Goal: Task Accomplishment & Management: Manage account settings

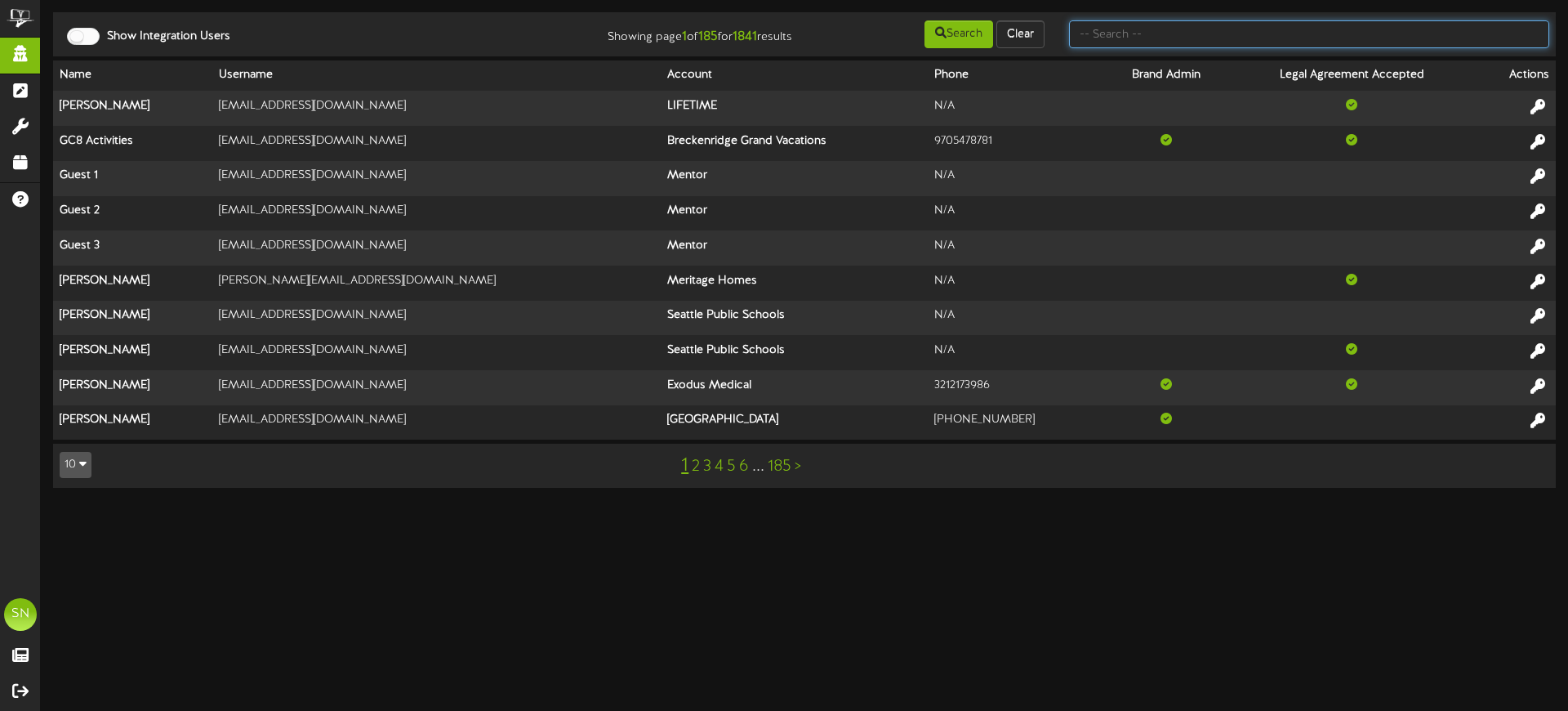
click at [1221, 33] on input "text" at bounding box center [1309, 34] width 480 height 27
type input "[DEMOGRAPHIC_DATA][PERSON_NAME]"
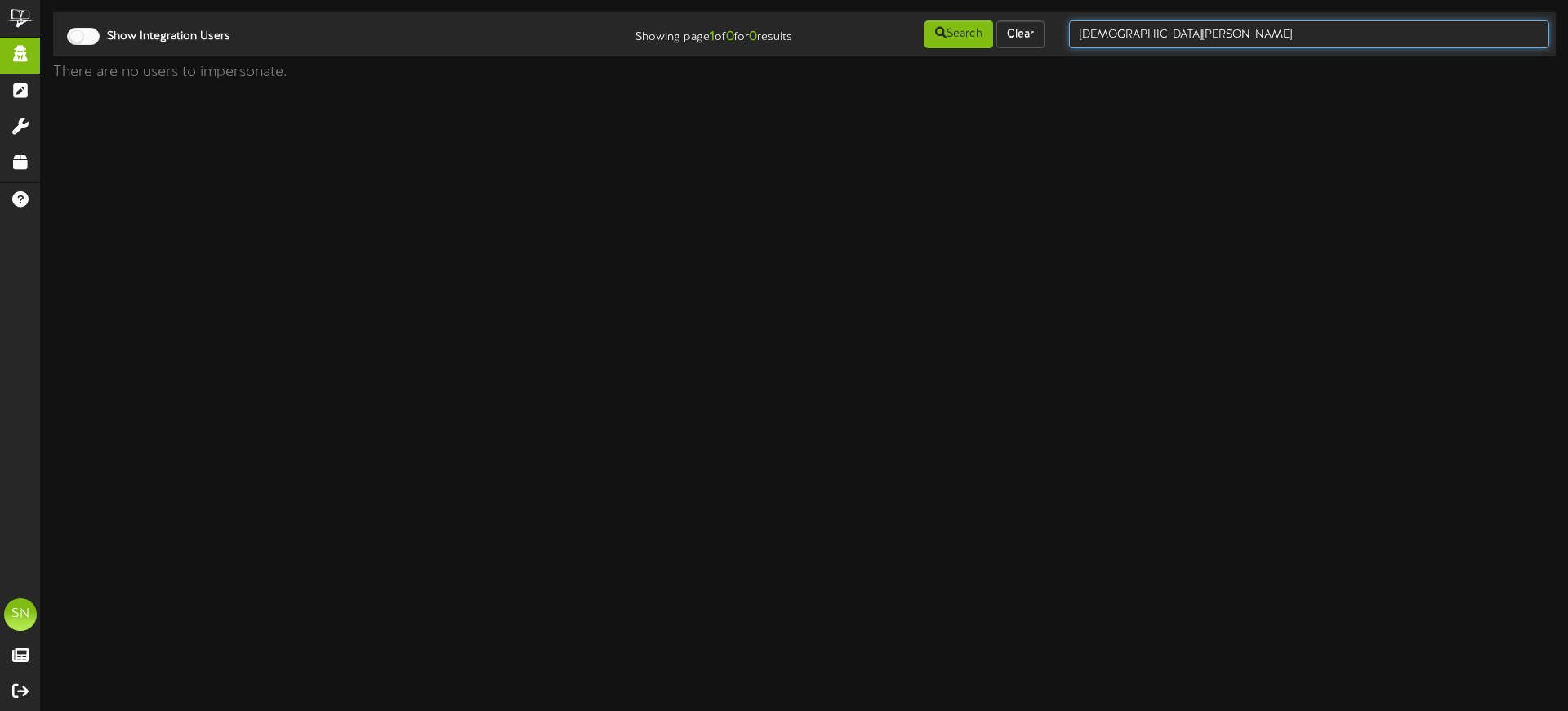
click at [1254, 38] on input "[DEMOGRAPHIC_DATA][PERSON_NAME]" at bounding box center [1309, 34] width 480 height 27
type input "[PERSON_NAME]"
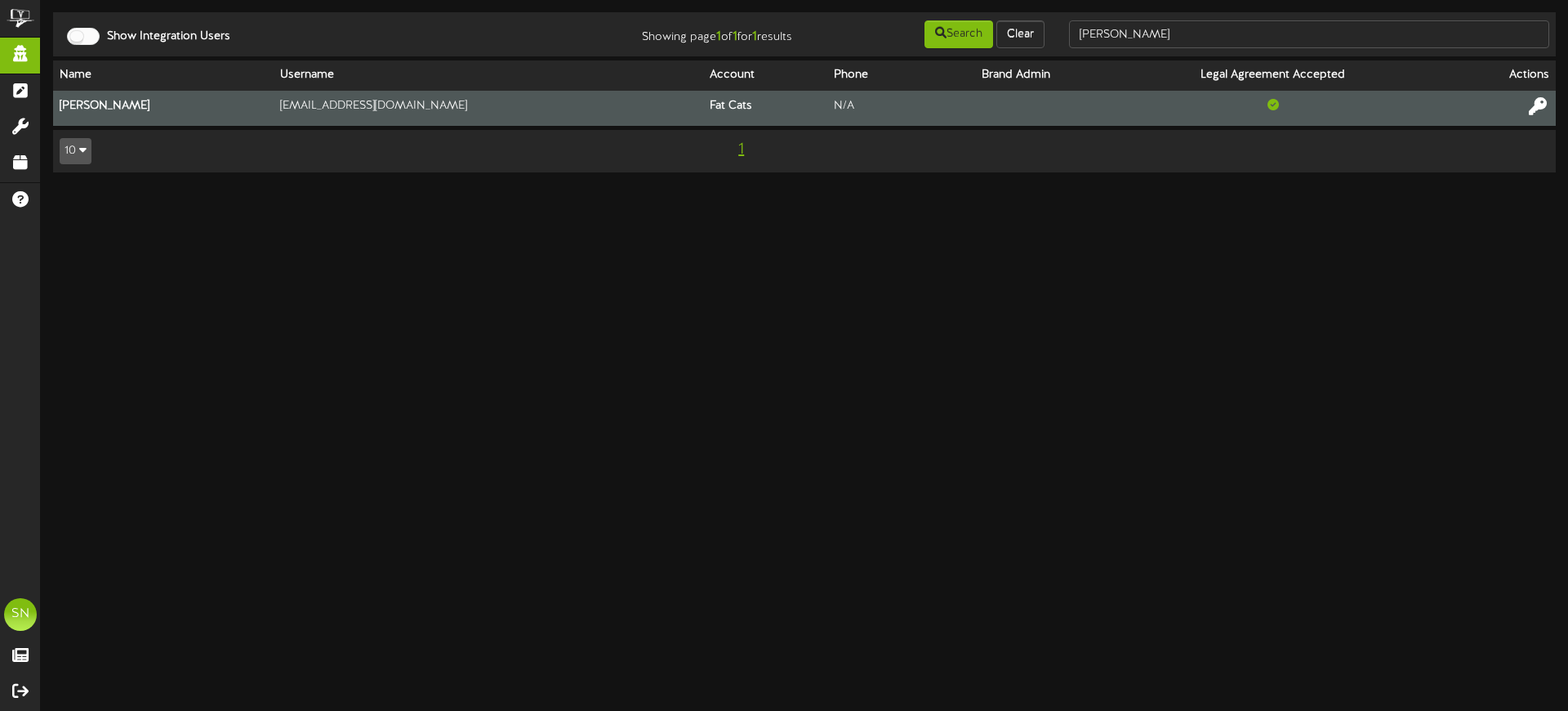
click at [1535, 105] on icon at bounding box center [1537, 105] width 18 height 18
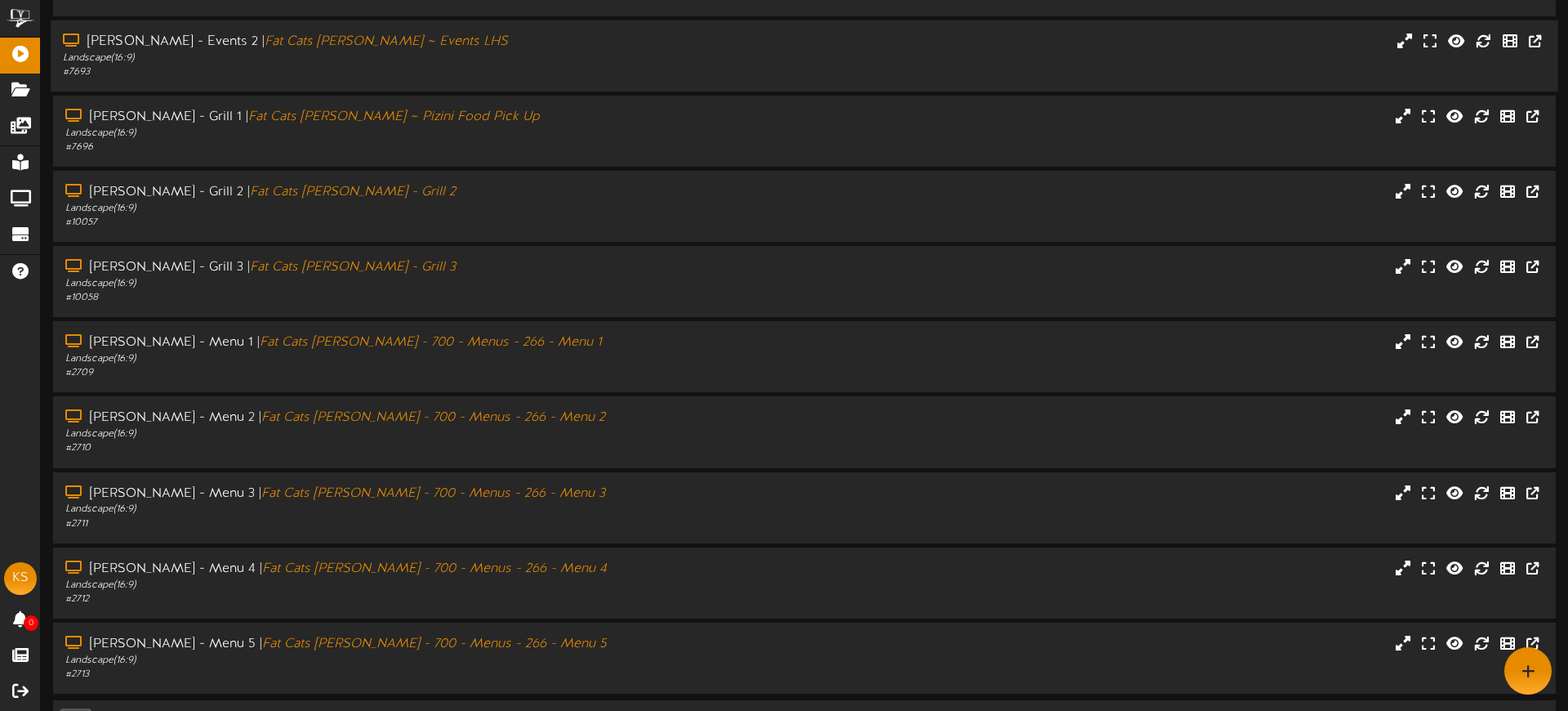
scroll to position [202, 0]
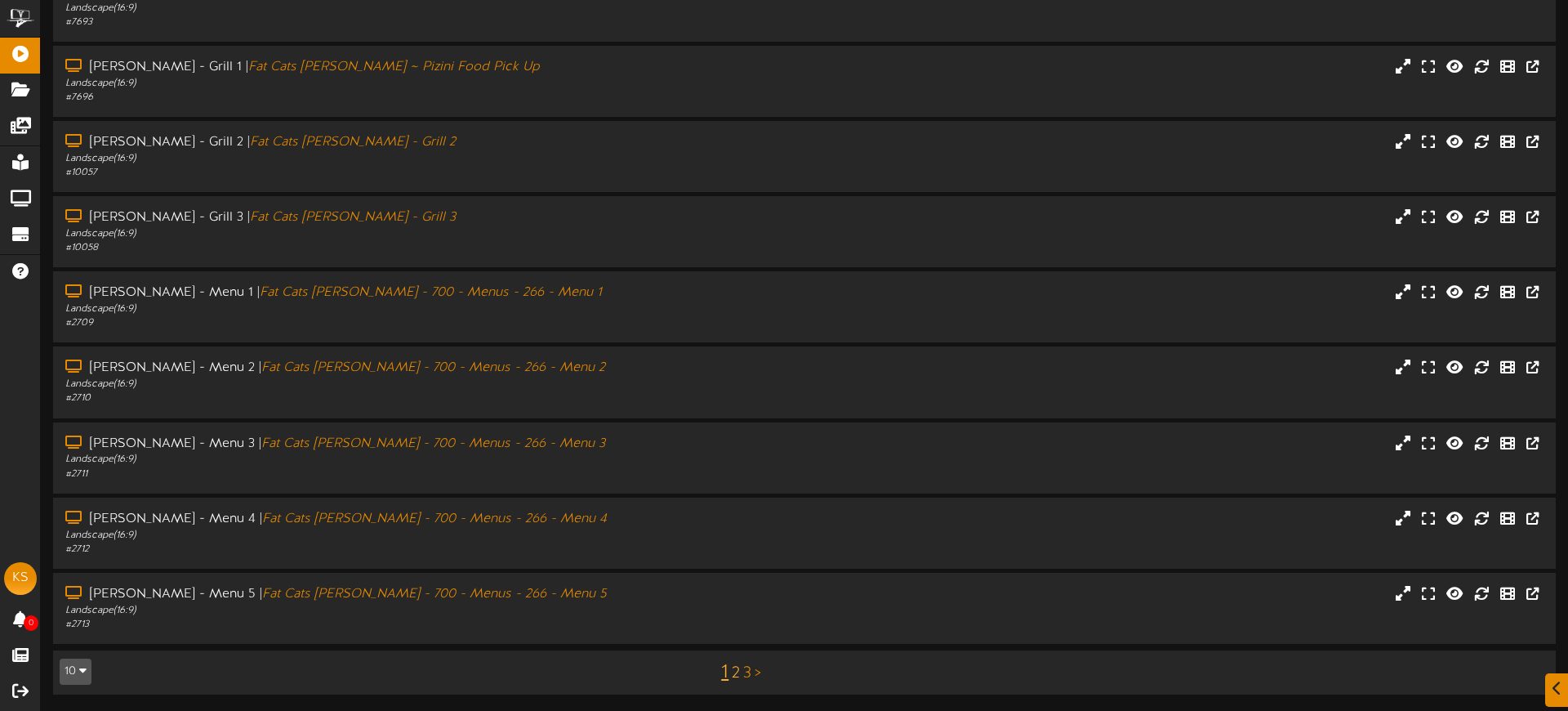
click at [736, 672] on link "2" at bounding box center [736, 672] width 9 height 18
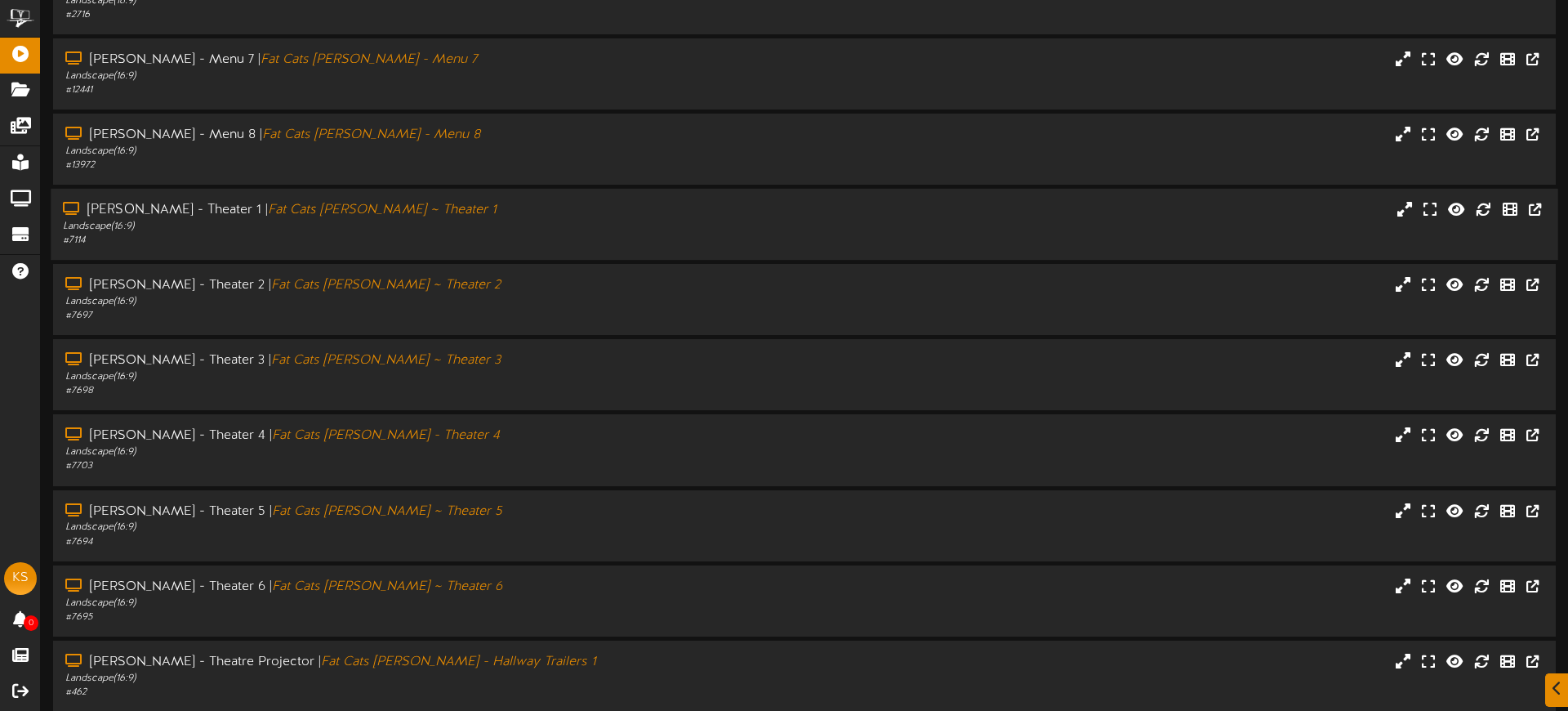
scroll to position [136, 0]
click at [472, 250] on div "[PERSON_NAME] - Theater 1 | Fat Cats [PERSON_NAME] ~ Theater 1 Landscape ( 16:9…" at bounding box center [804, 223] width 1507 height 71
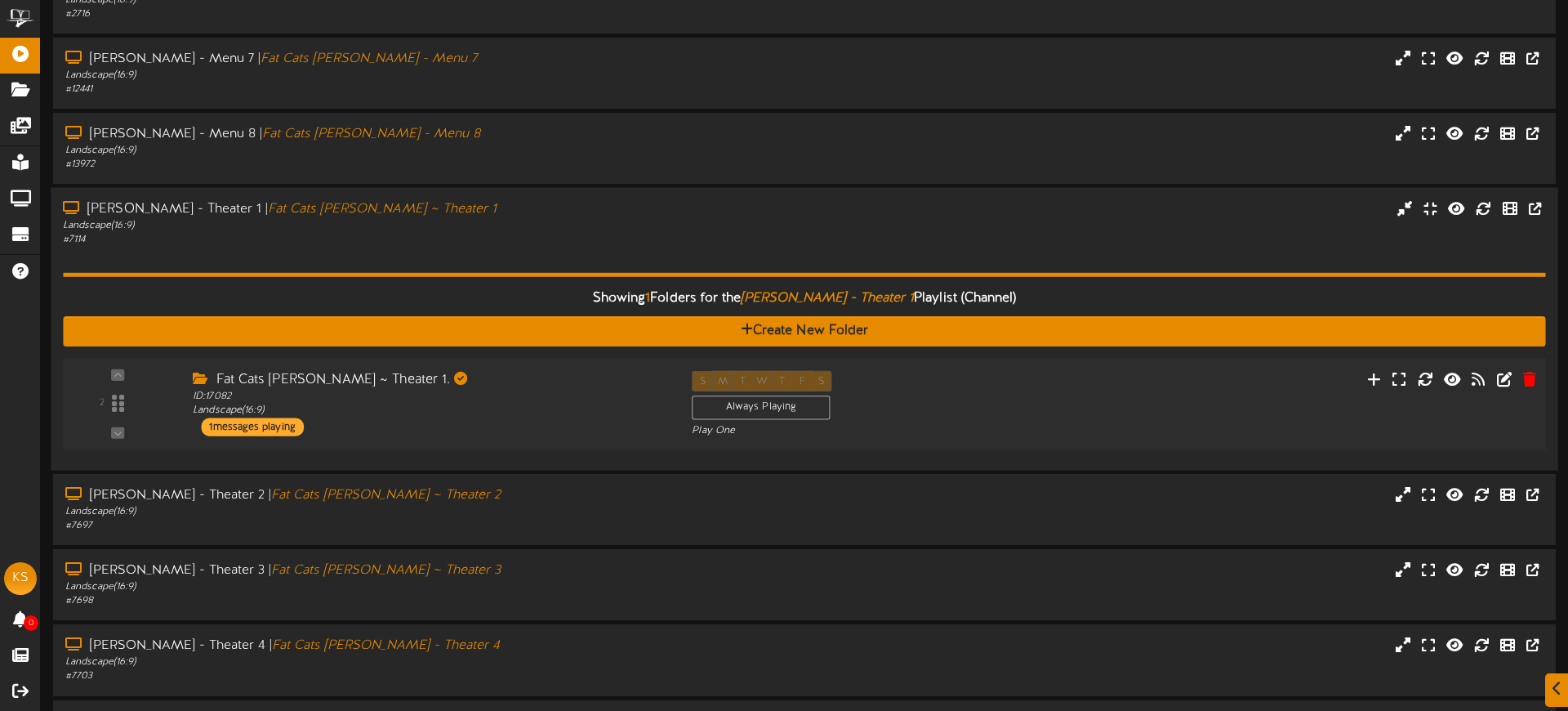
click at [547, 387] on div "Fat Cats [PERSON_NAME] ~ Theater 1." at bounding box center [430, 380] width 474 height 19
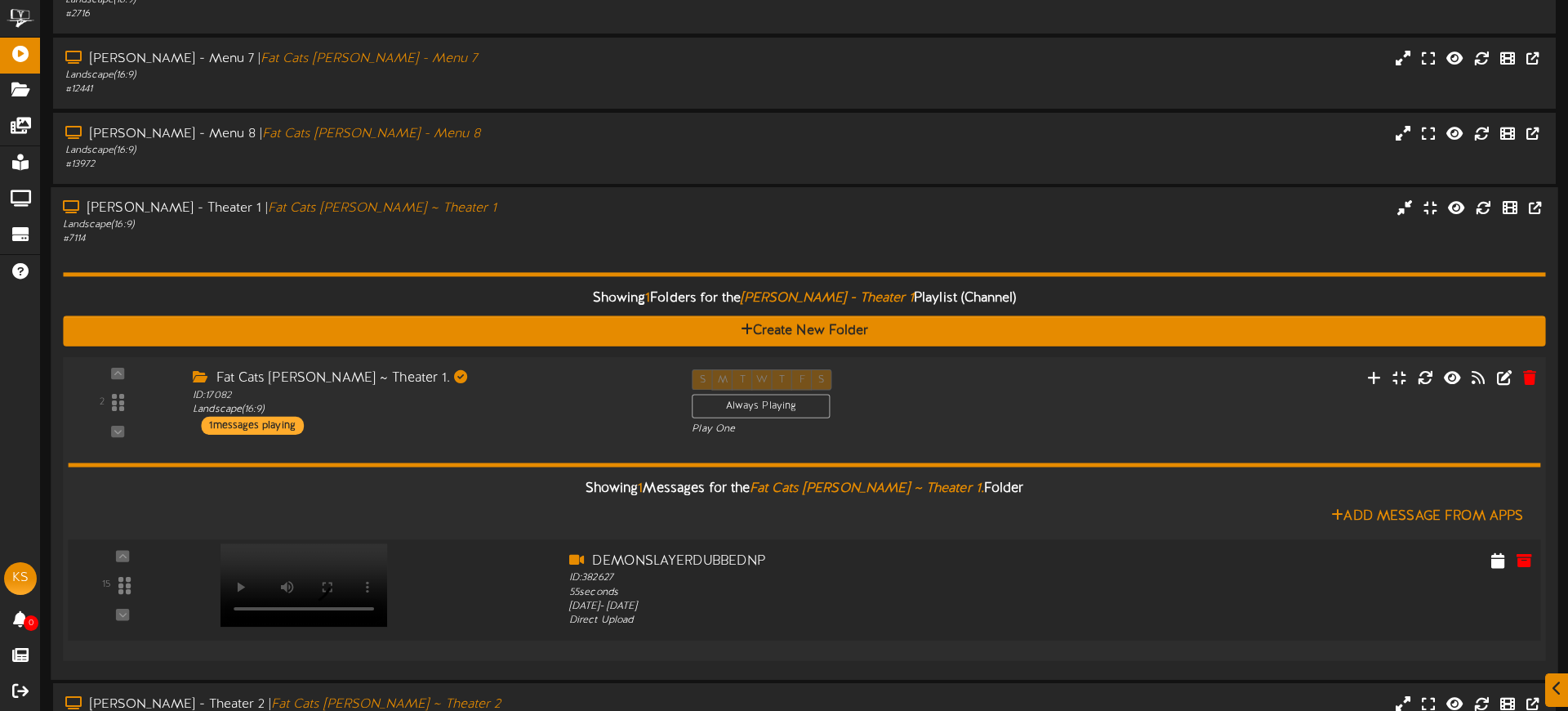
click at [317, 604] on div at bounding box center [303, 568] width 192 height 83
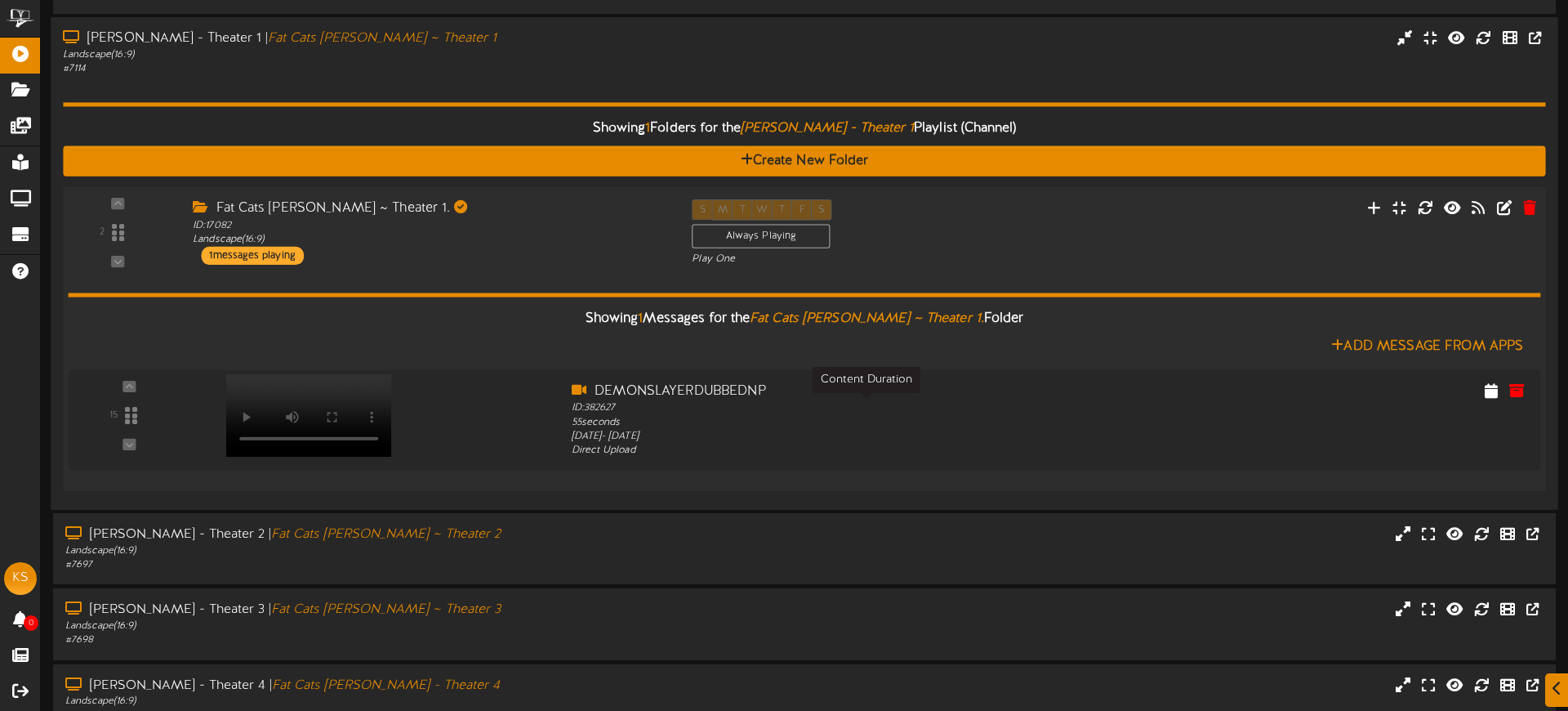
scroll to position [323, 0]
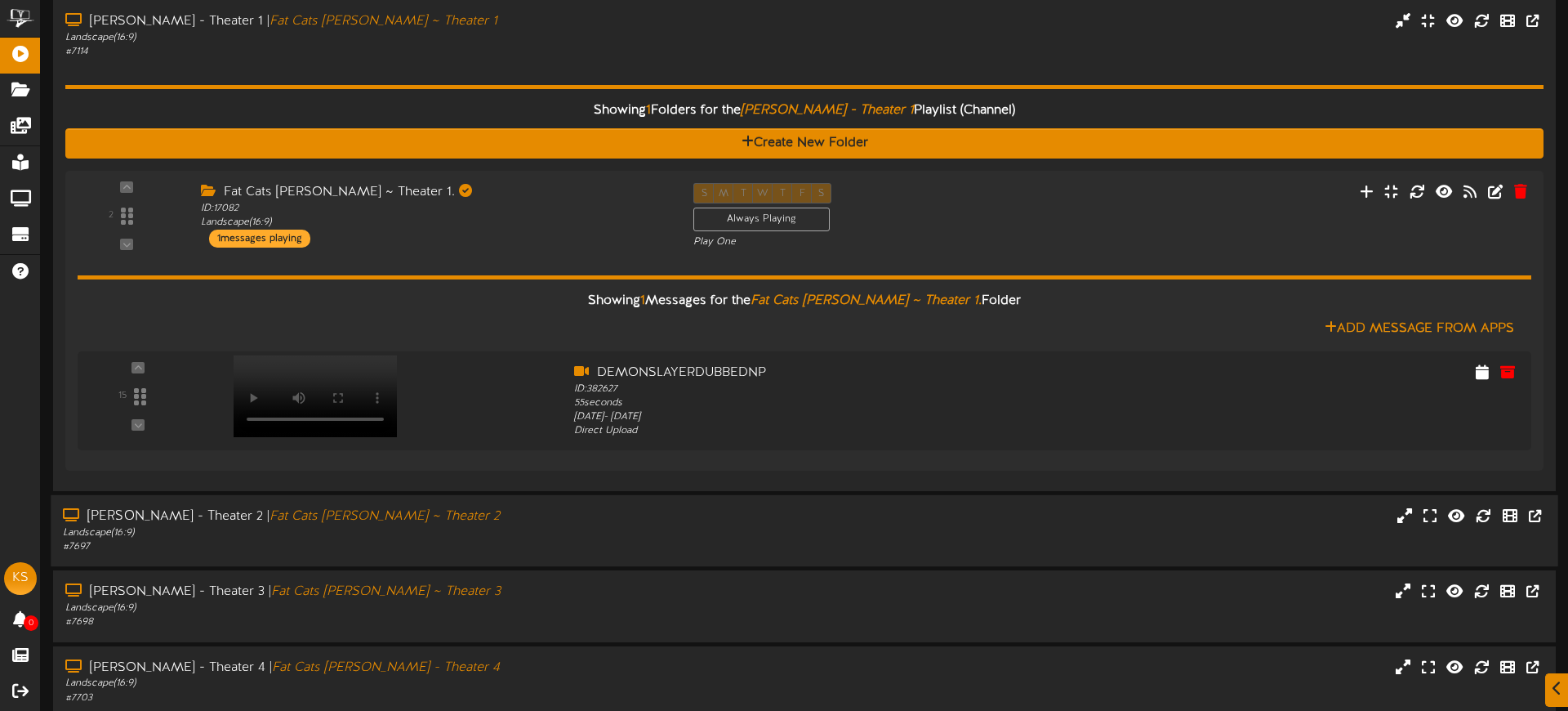
click at [704, 530] on div "[PERSON_NAME] - Theater 2 | Fat Cats [PERSON_NAME] ~ Theater 2 Landscape ( 16:9…" at bounding box center [804, 531] width 1507 height 46
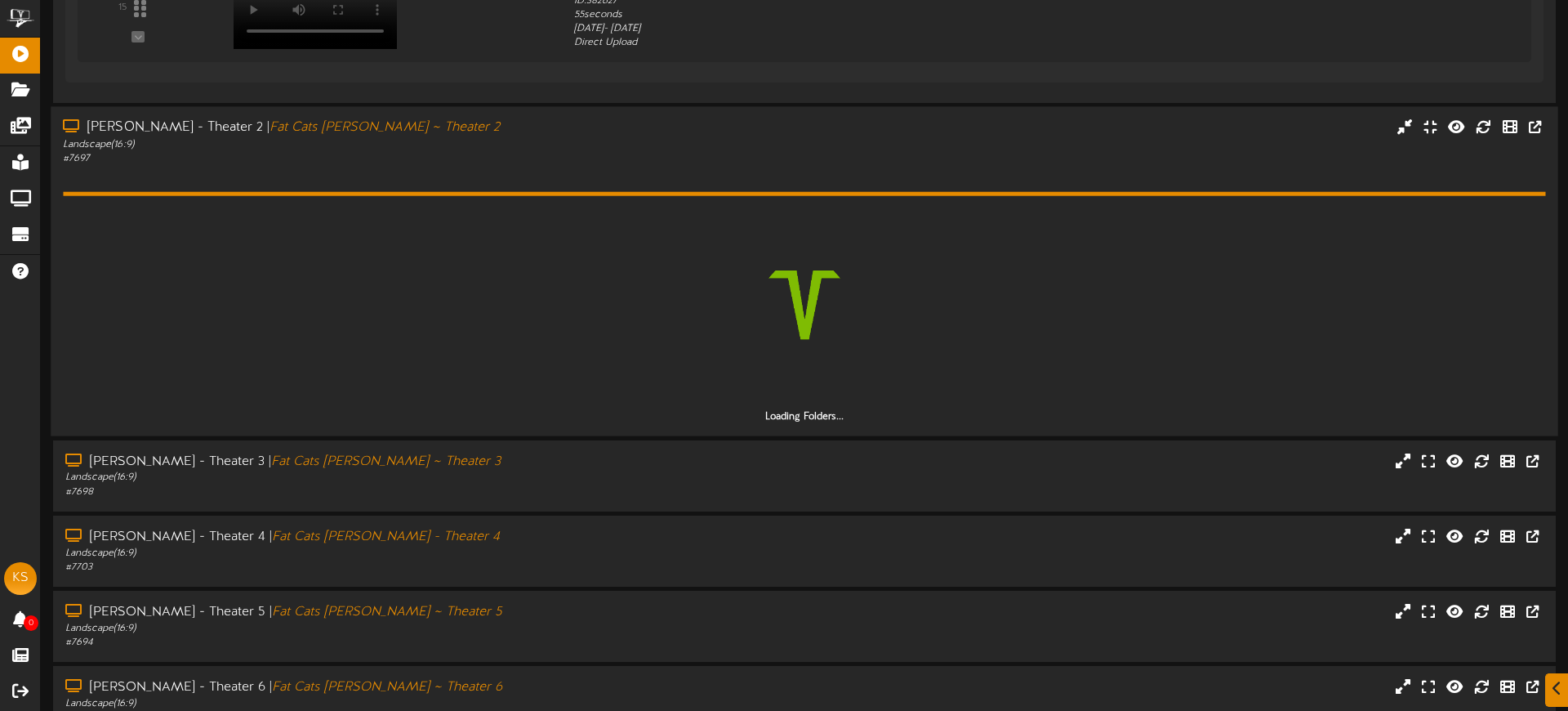
scroll to position [745, 0]
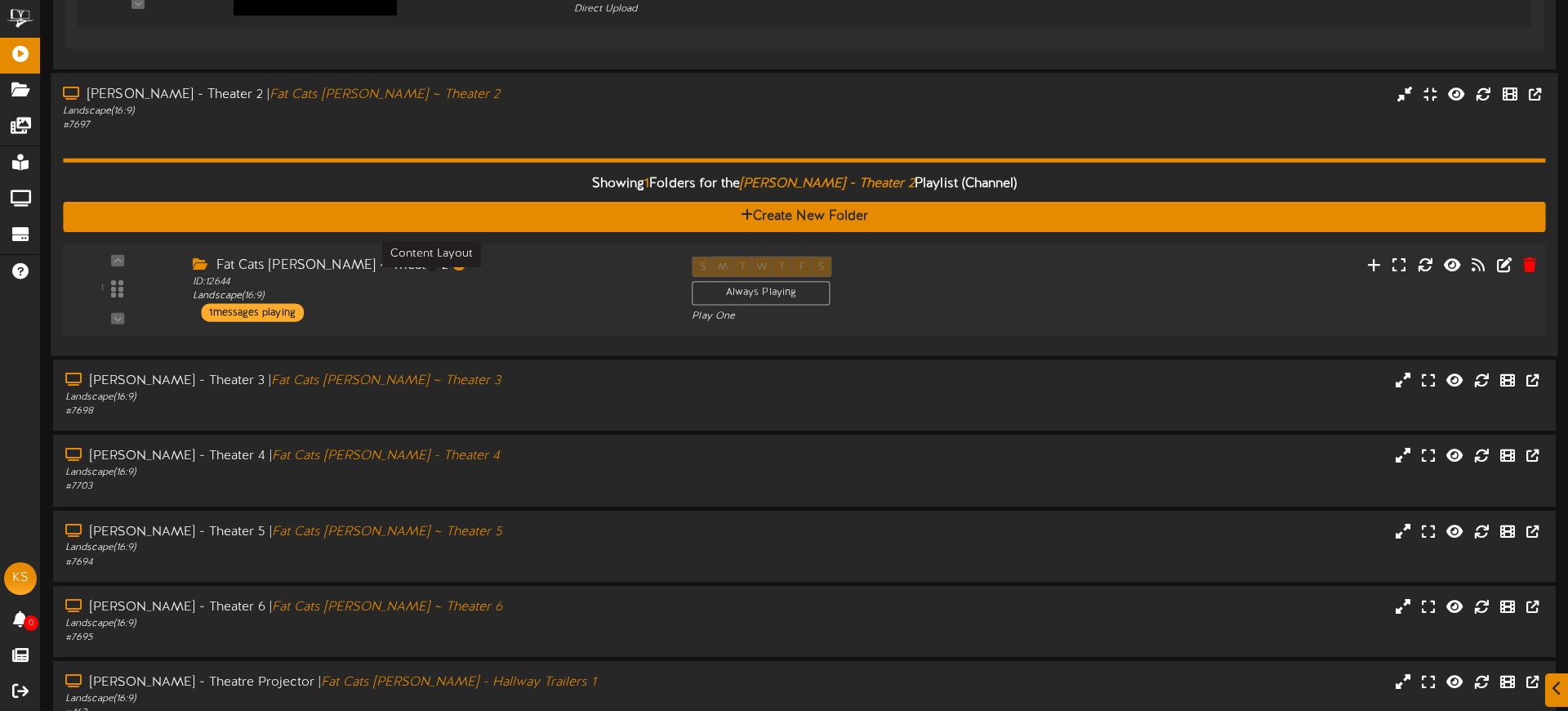
click at [483, 298] on div "ID: 12644 Landscape ( 16:9 )" at bounding box center [430, 289] width 474 height 28
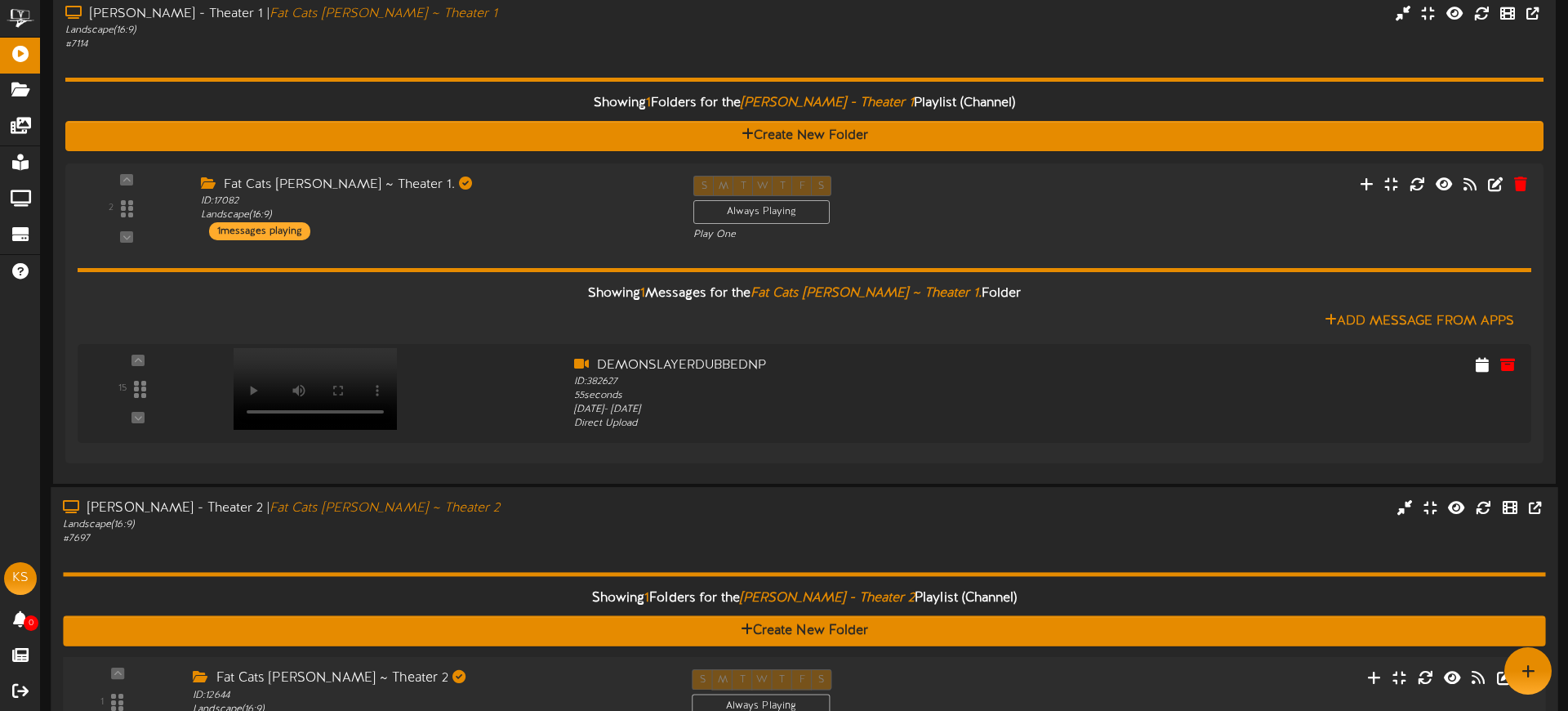
scroll to position [308, 0]
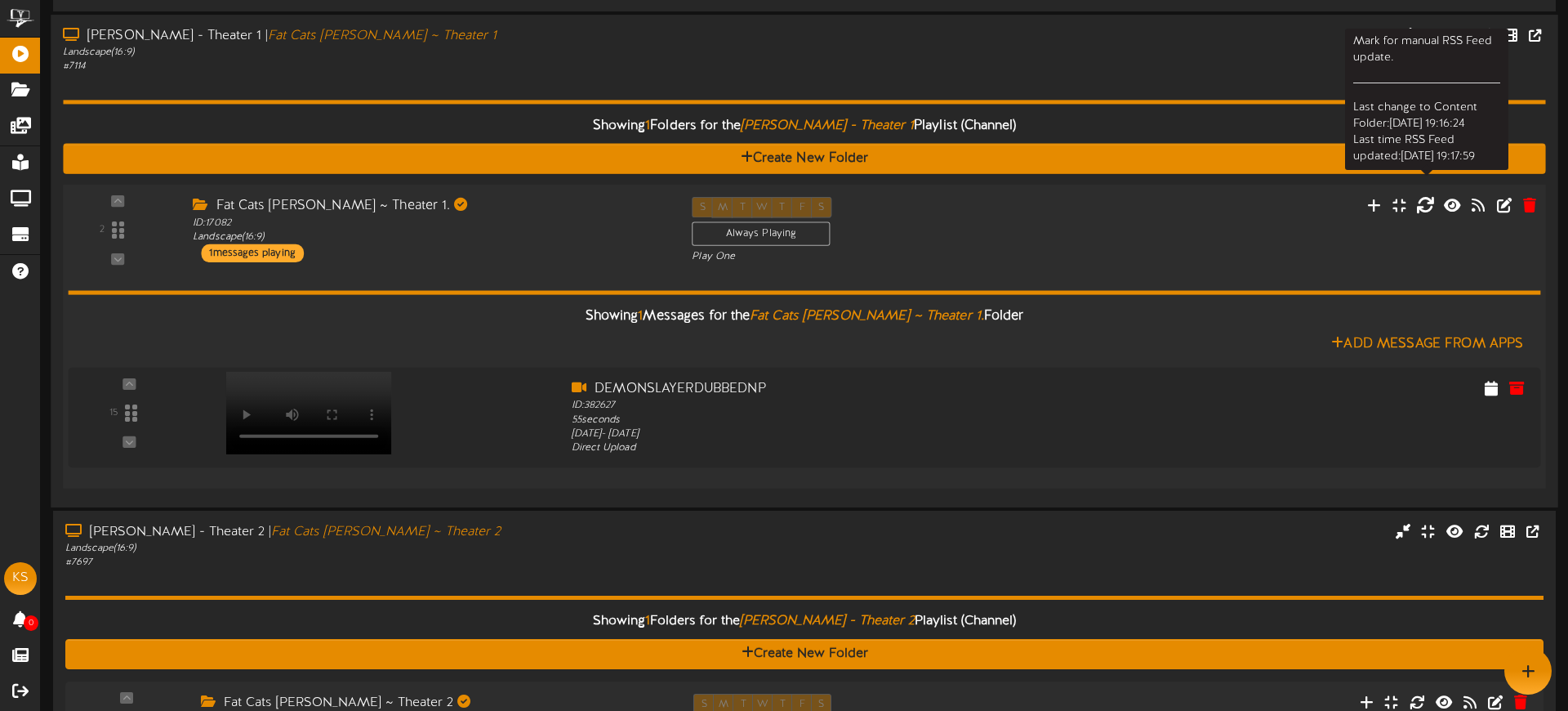
click at [1428, 201] on icon at bounding box center [1425, 205] width 18 height 18
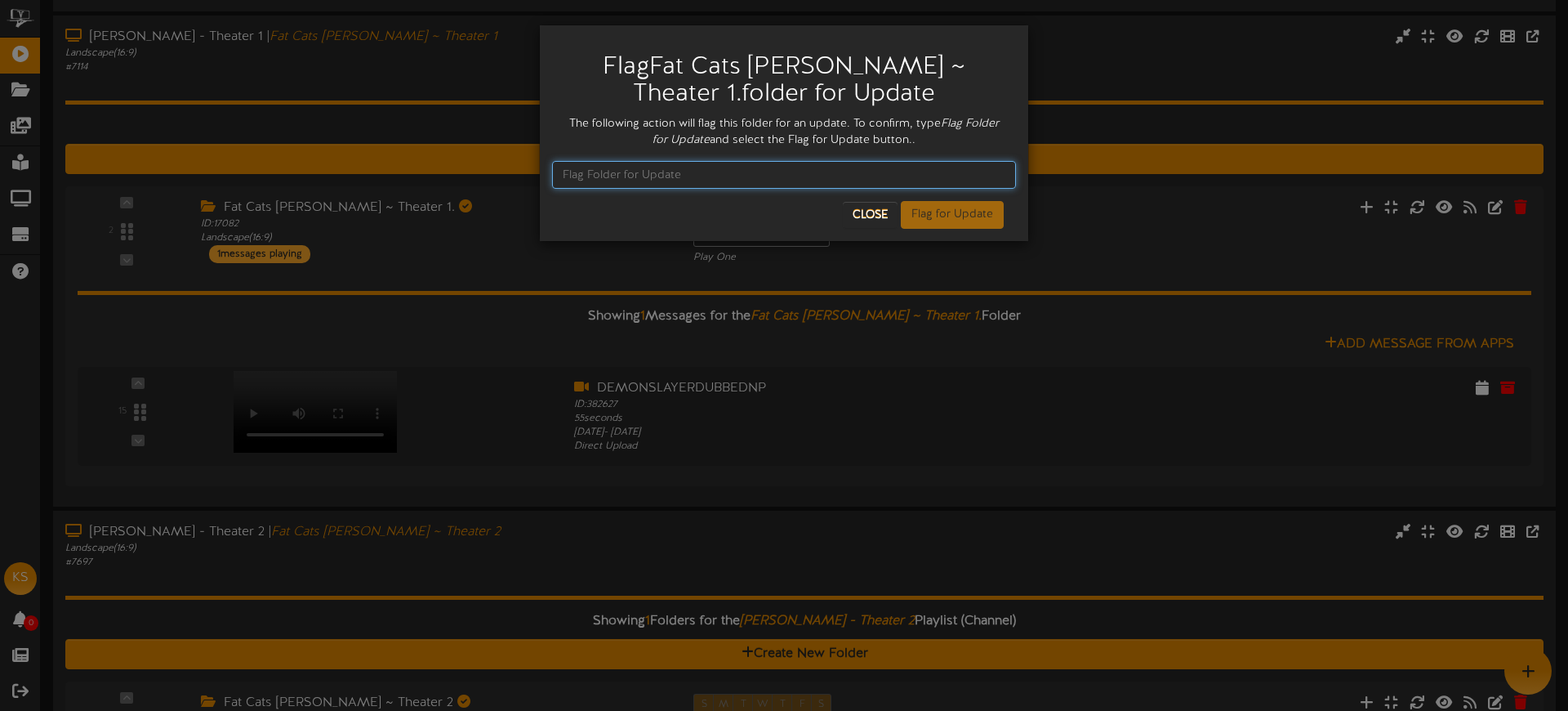
click at [744, 169] on input "text" at bounding box center [784, 175] width 464 height 27
type input "Flag Folder for Update"
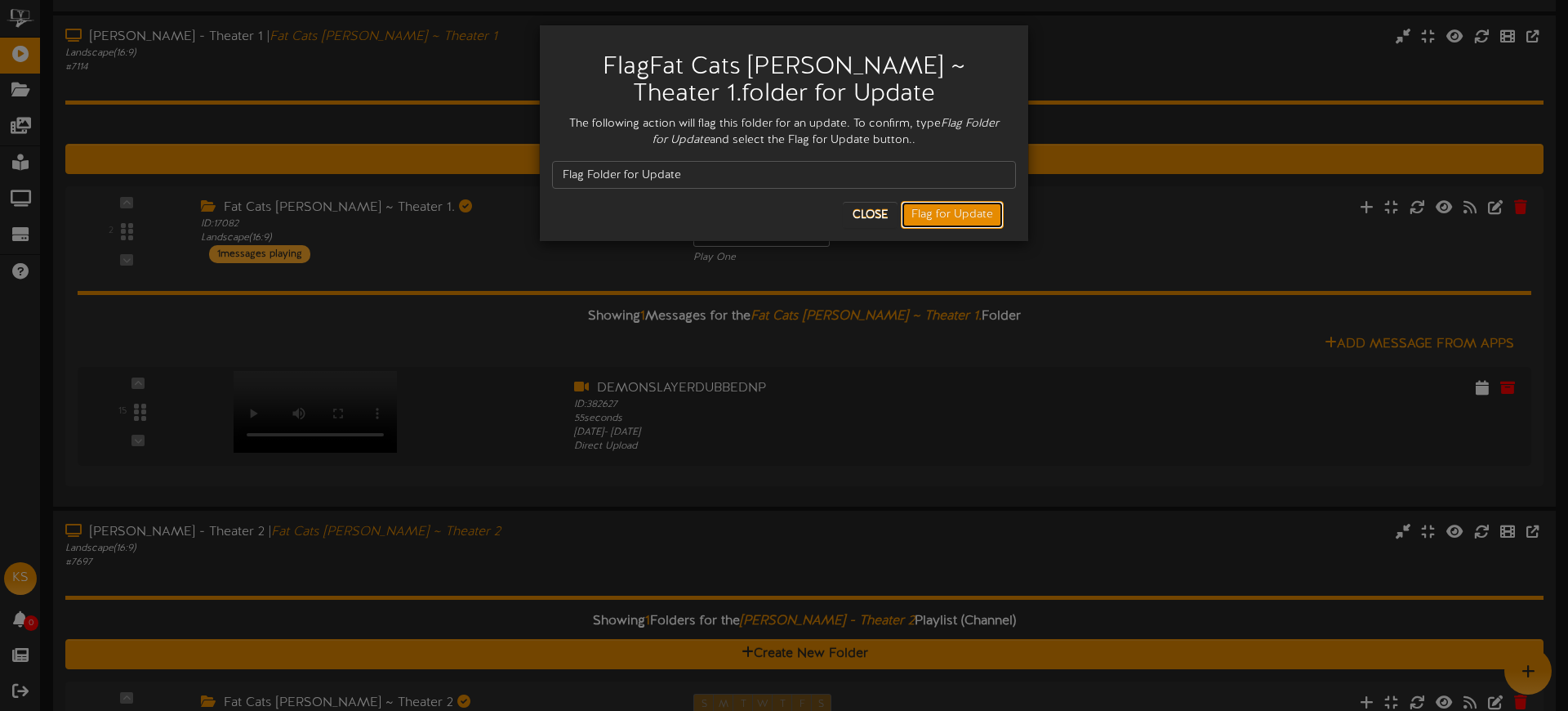
click at [946, 207] on button "Flag for Update" at bounding box center [952, 214] width 103 height 27
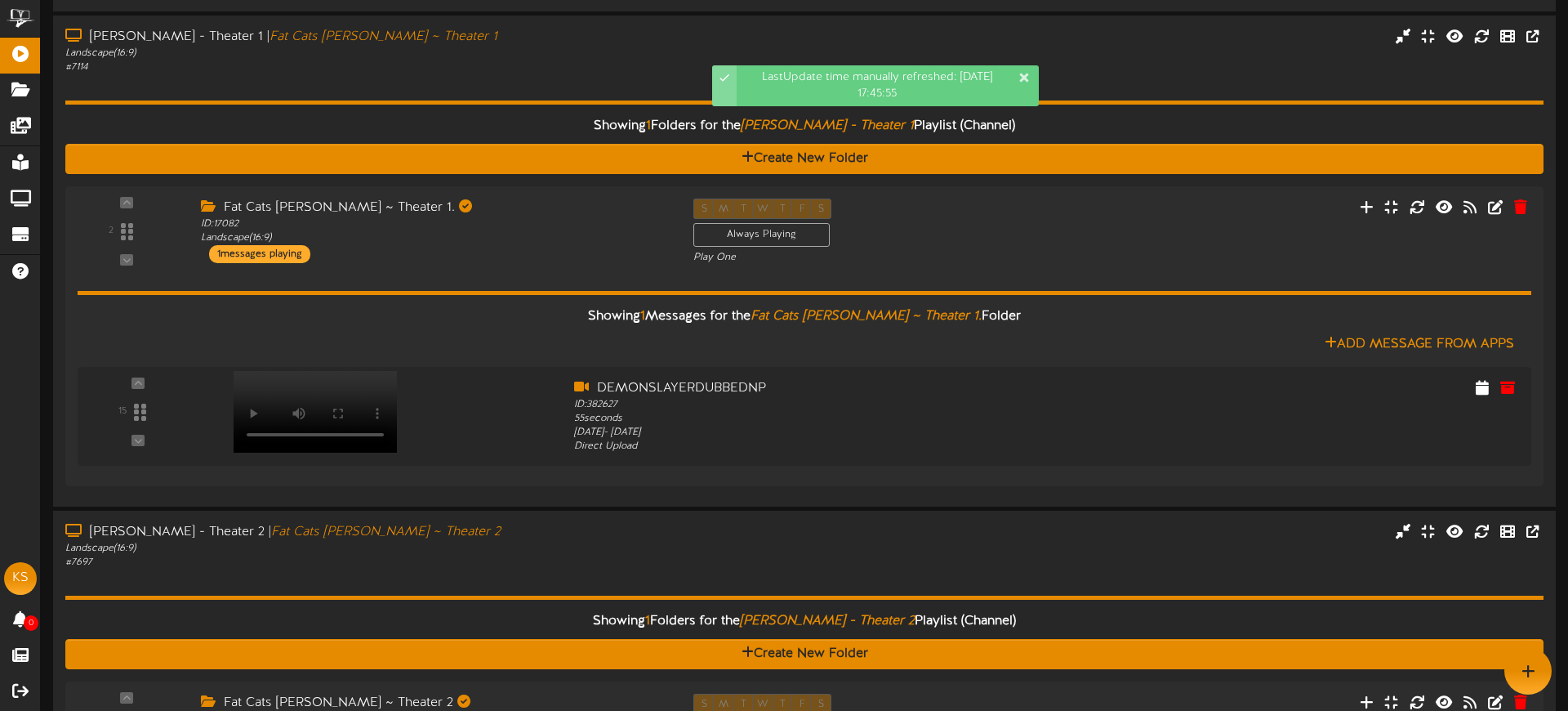
click at [646, 57] on div "Landscape ( 16:9 )" at bounding box center [366, 53] width 602 height 14
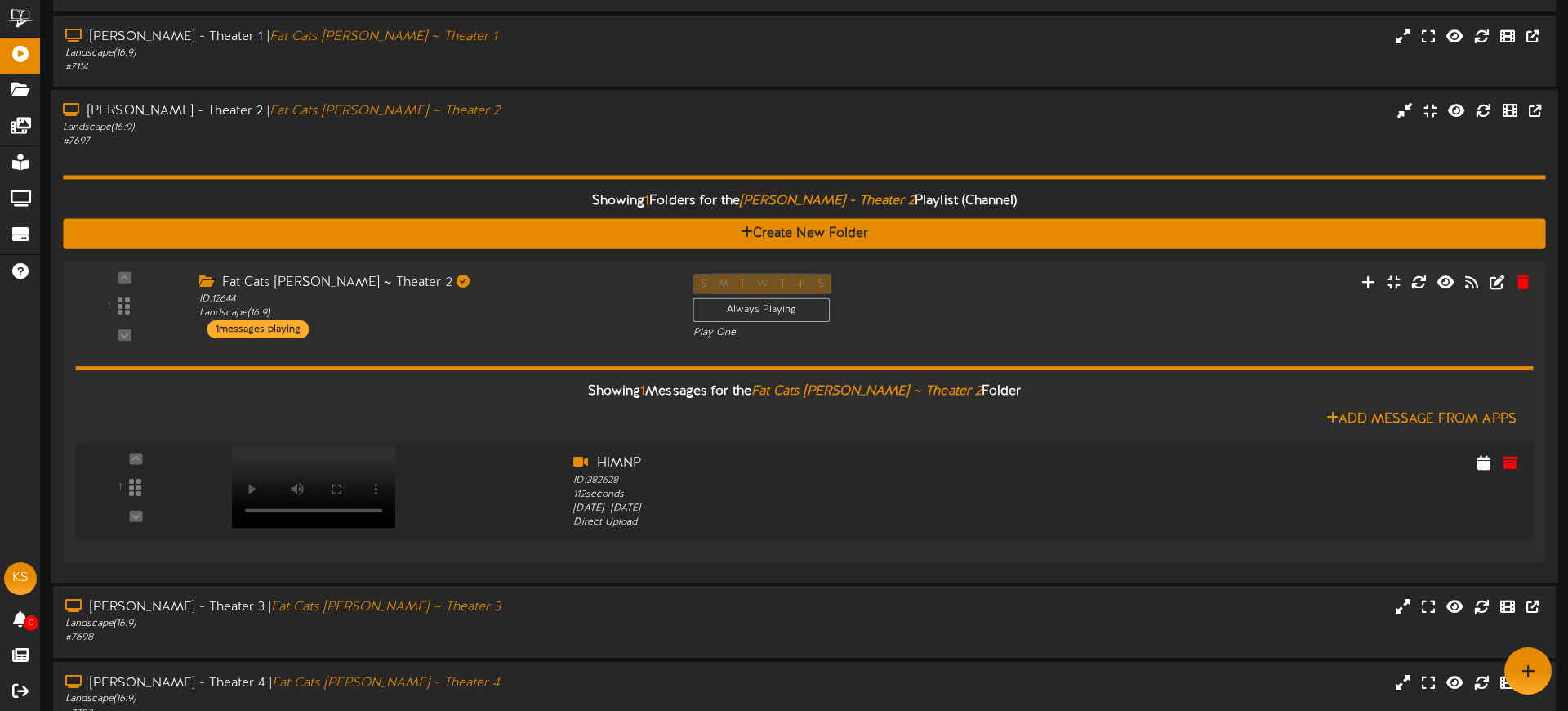
click at [628, 159] on div "Showing 1 Folders for the Gilbert - Theater 2 Playlist (Channel) Create New Fol…" at bounding box center [803, 359] width 1482 height 421
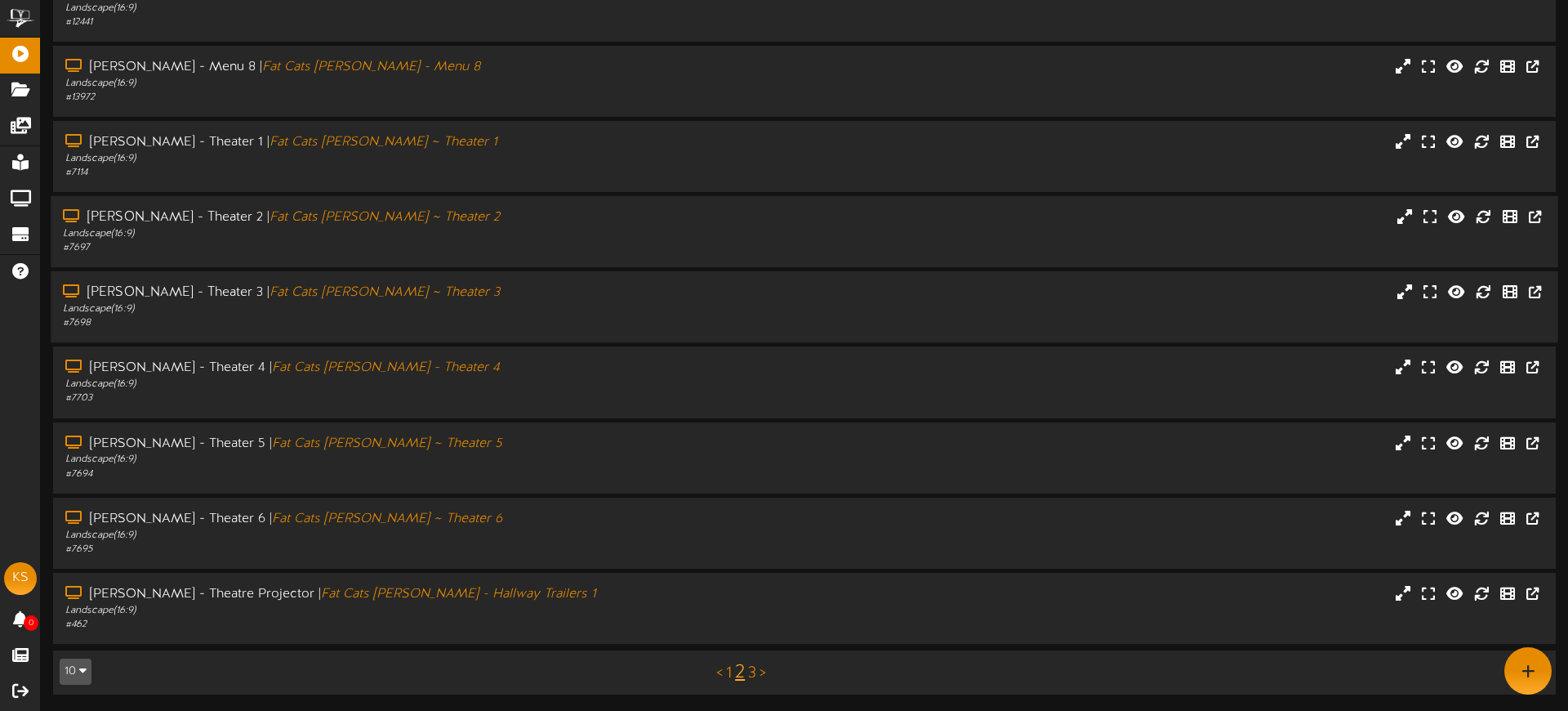
click at [539, 304] on div "Landscape ( 16:9 )" at bounding box center [364, 309] width 604 height 14
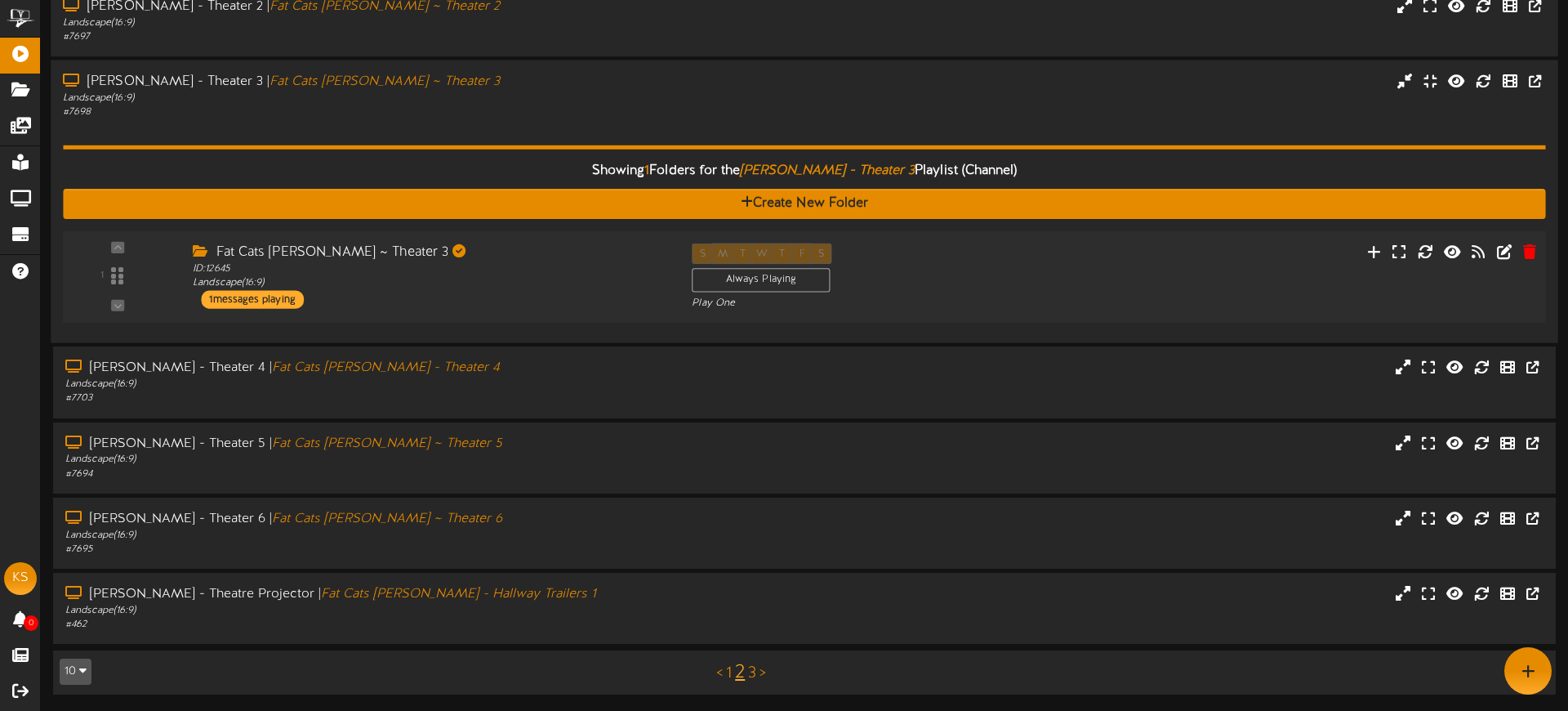
click at [580, 304] on div "Fat Cats Gilbert ~ Theater 3 ID: 12645 Landscape ( 16:9 ) 1 messages playing" at bounding box center [430, 276] width 499 height 65
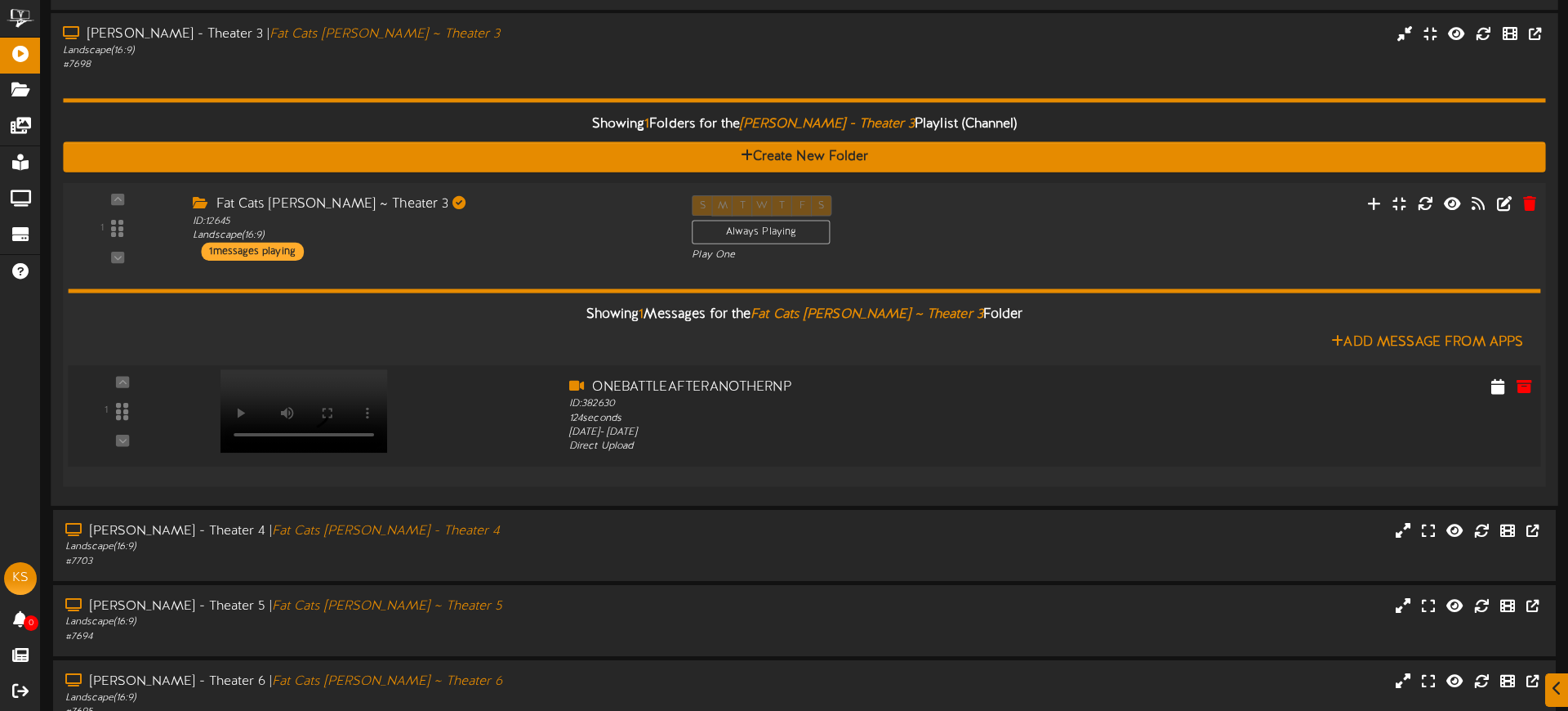
click at [320, 422] on div at bounding box center [303, 394] width 192 height 83
click at [273, 426] on div at bounding box center [303, 394] width 192 height 83
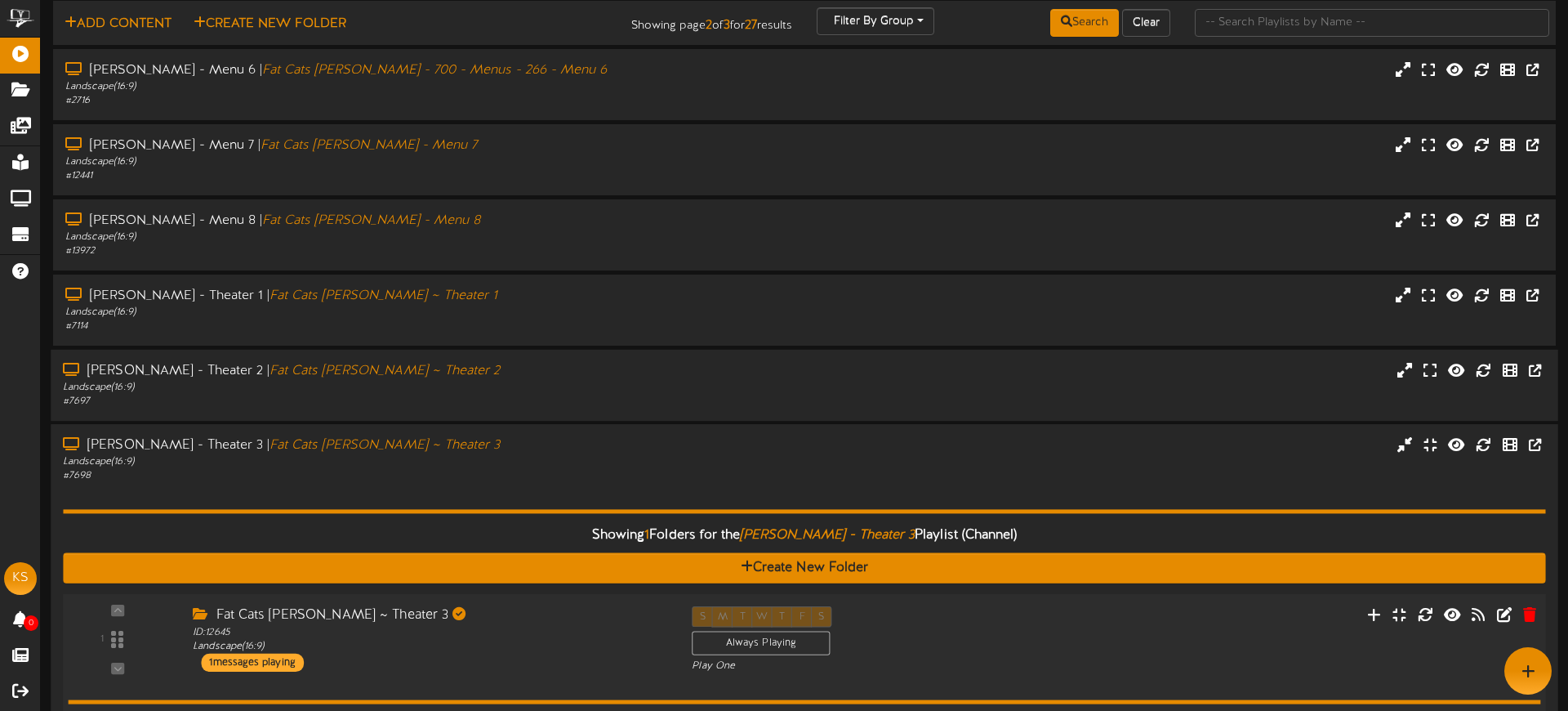
scroll to position [39, 0]
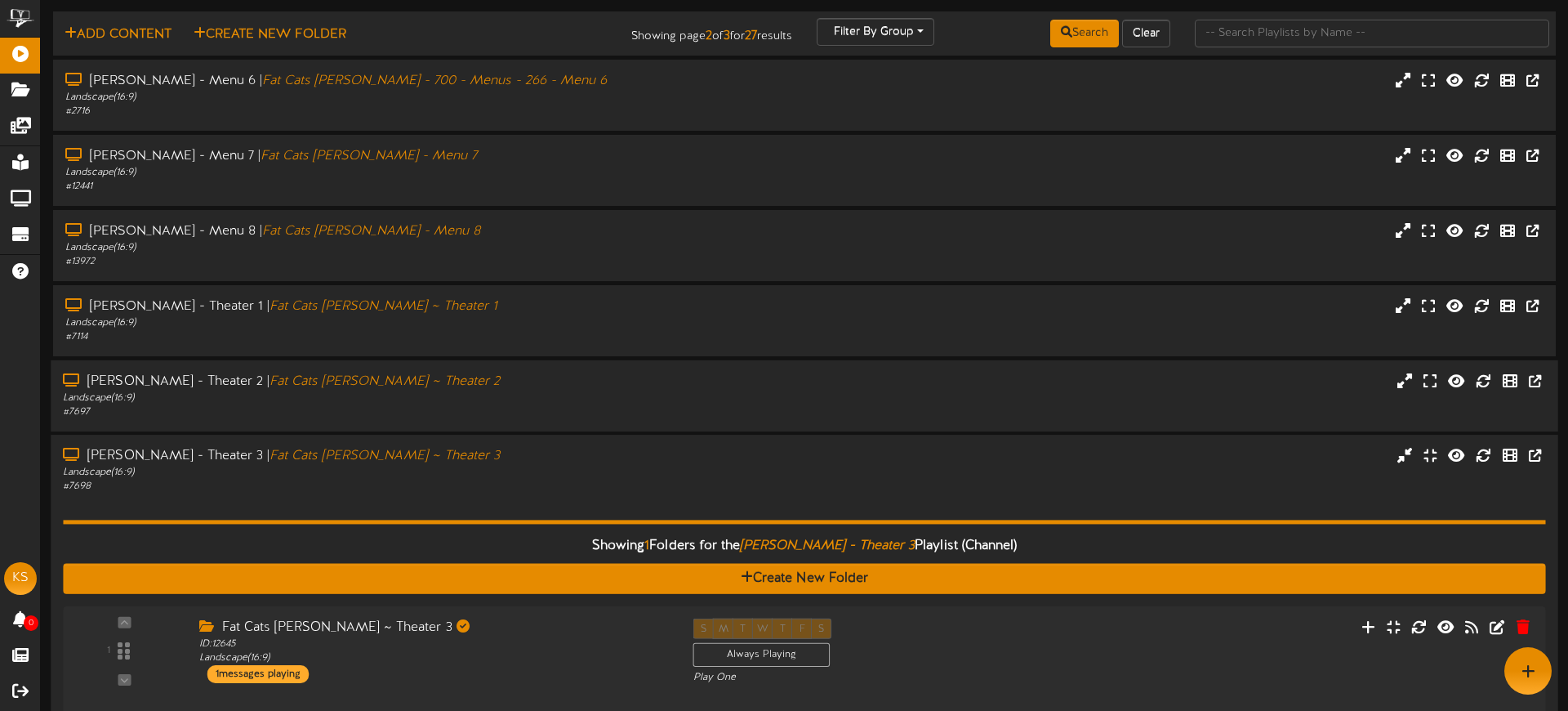
click at [660, 441] on div "Gilbert - Theater 3 | Fat Cats Gilbert ~ Theater 3 Landscape ( 16:9 ) # 7698" at bounding box center [804, 681] width 1507 height 492
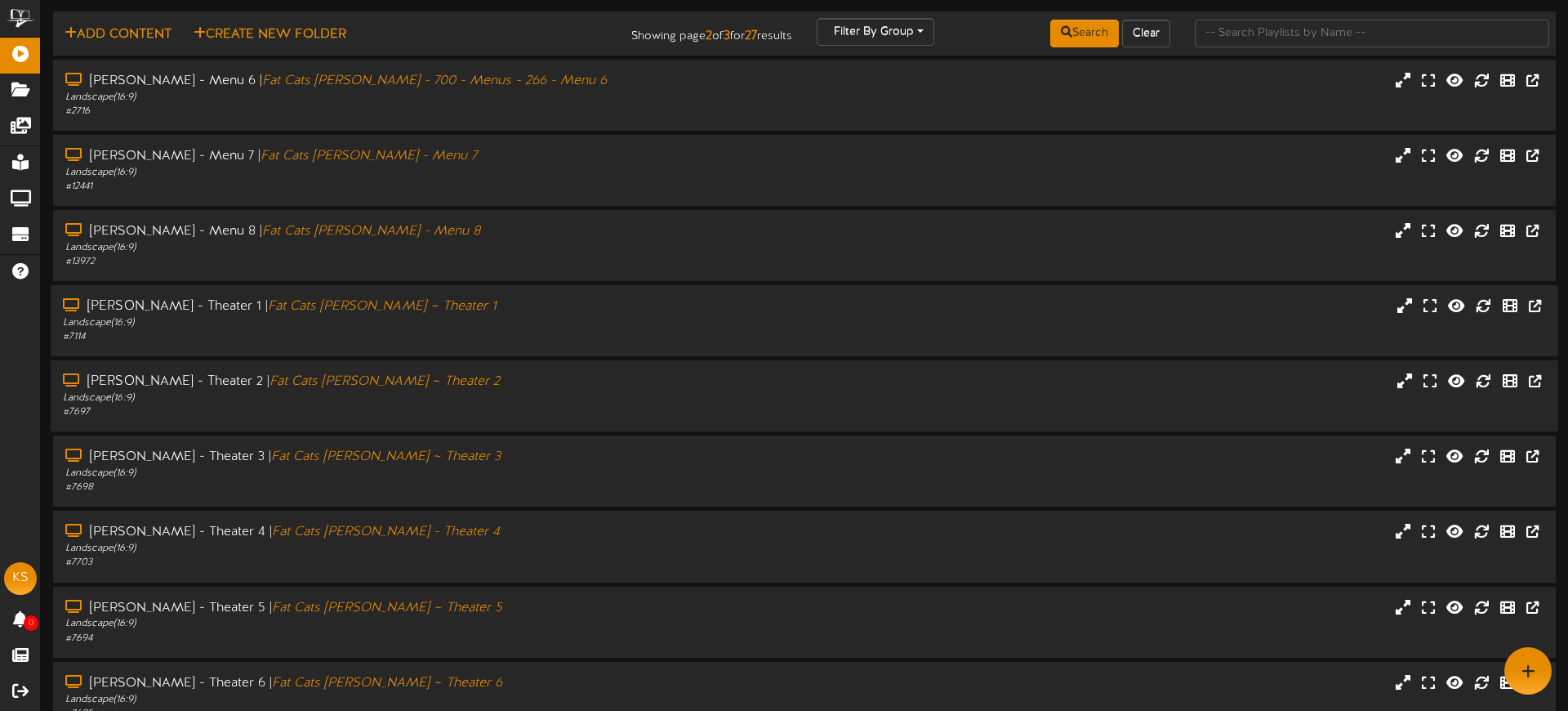
click at [742, 311] on div "Gilbert - Theater 1 | Fat Cats Gilbert ~ Theater 1 Landscape ( 16:9 ) # 7114" at bounding box center [804, 321] width 1507 height 46
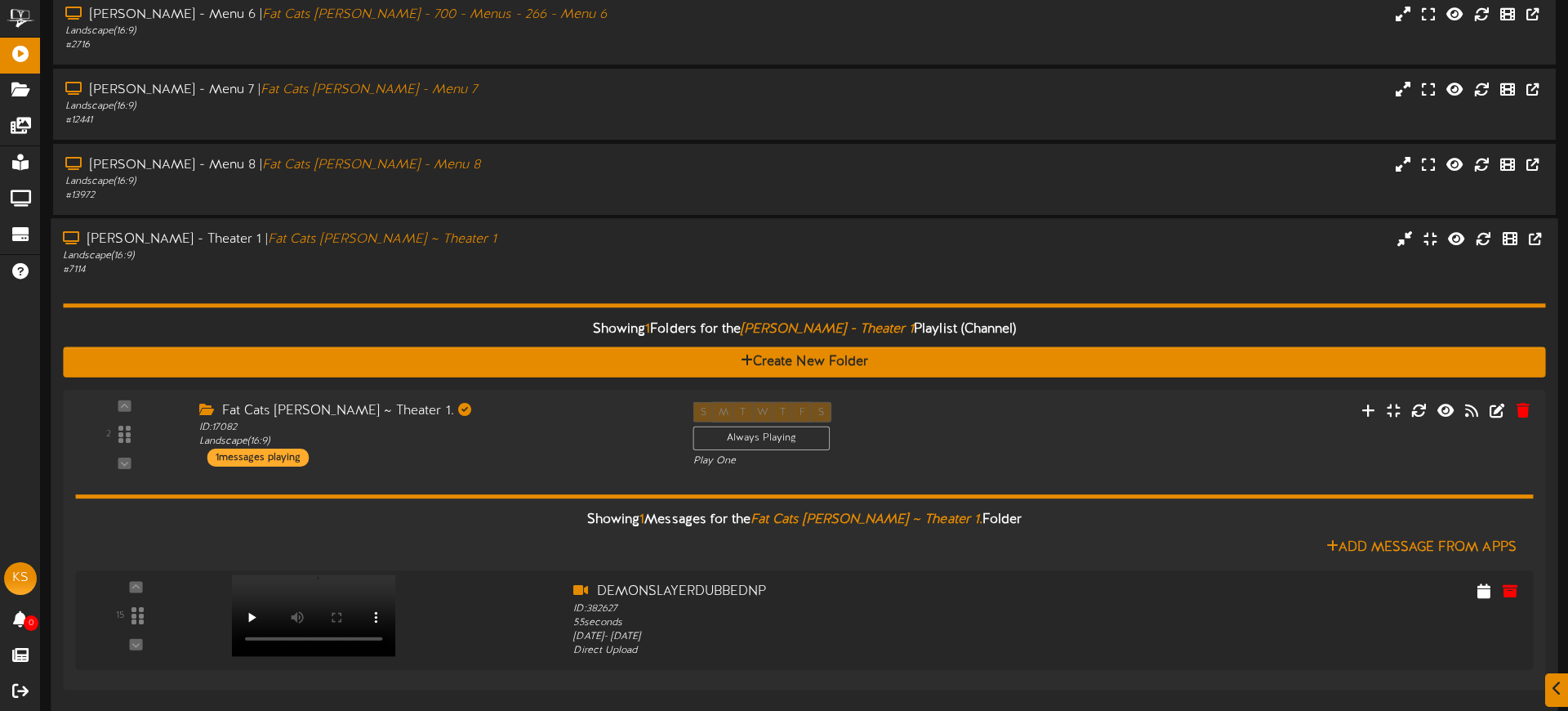
scroll to position [182, 0]
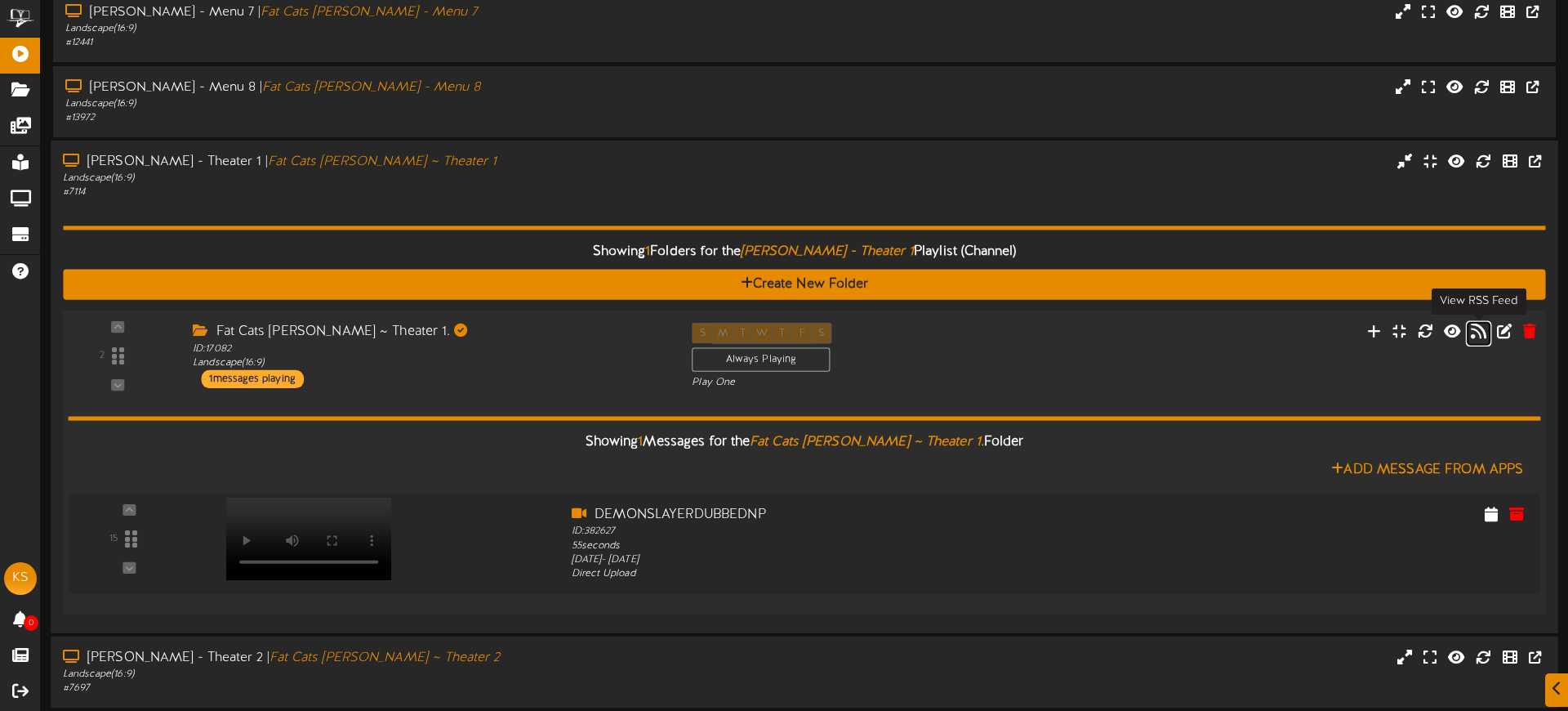
click at [1478, 332] on icon at bounding box center [1478, 330] width 15 height 18
click at [751, 166] on div "Gilbert - Theater 1 | Fat Cats Gilbert ~ Theater 1 Landscape ( 16:9 ) # 7114" at bounding box center [804, 176] width 1507 height 46
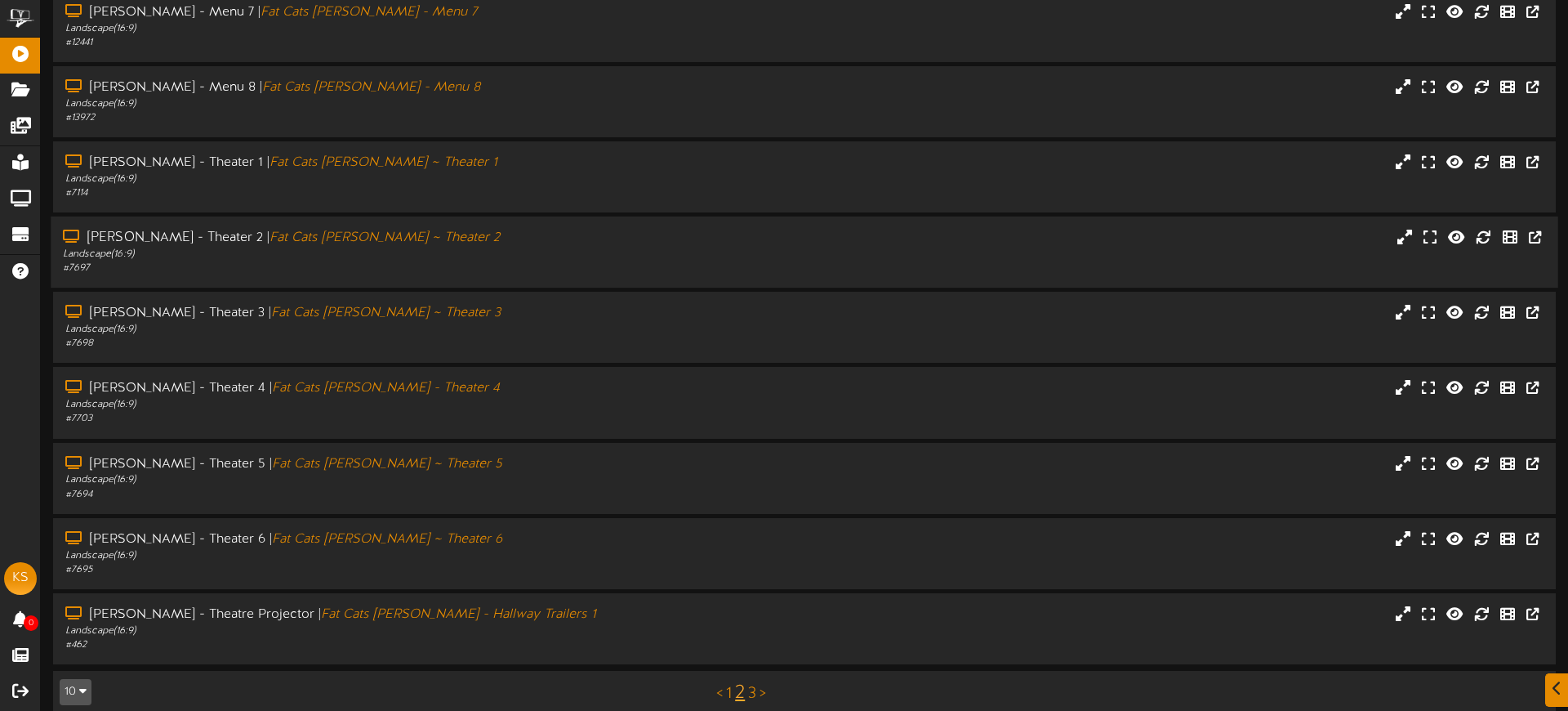
click at [640, 264] on div "# 7697" at bounding box center [364, 268] width 604 height 14
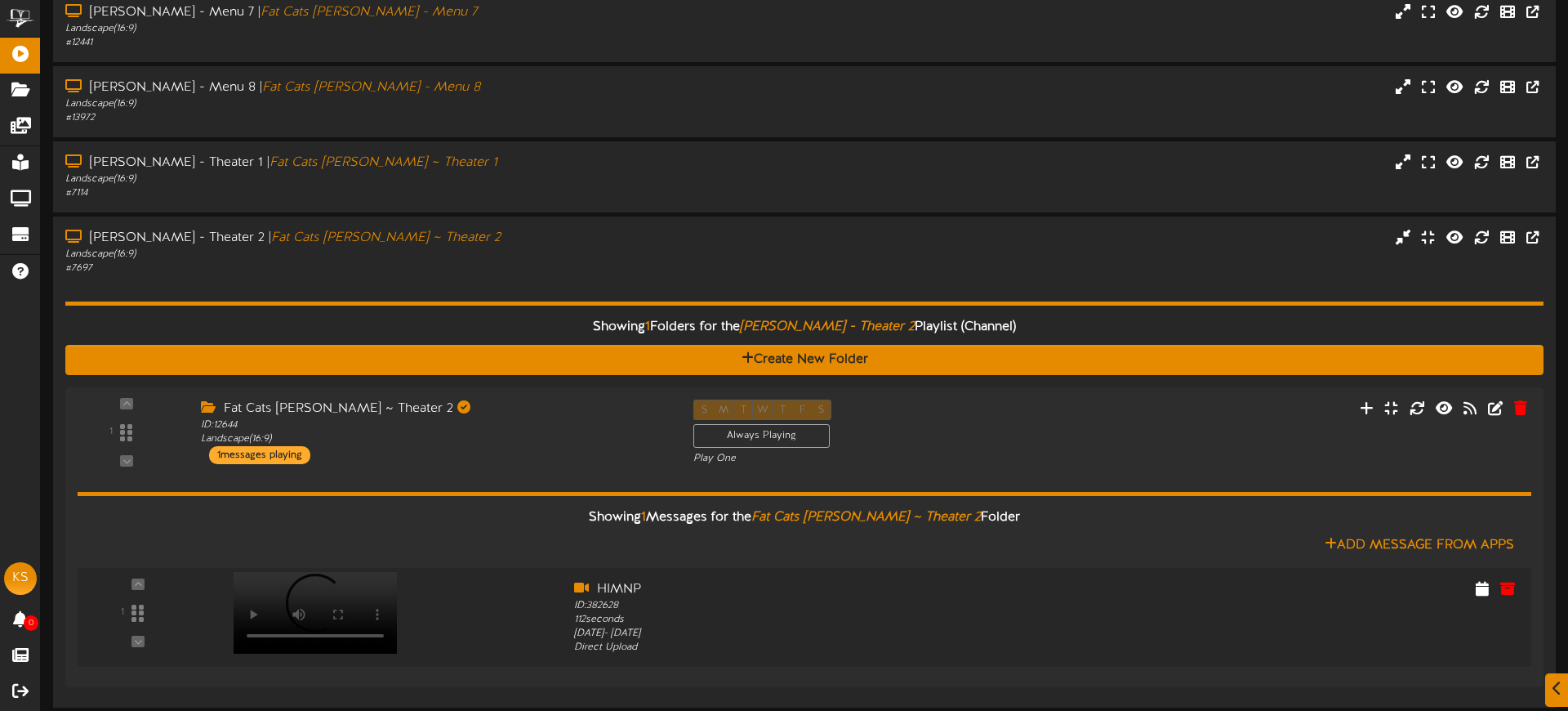
click at [635, 275] on div "Showing 1 Folders for the Gilbert - Theater 2 Playlist (Channel) Create New Fol…" at bounding box center [804, 485] width 1478 height 420
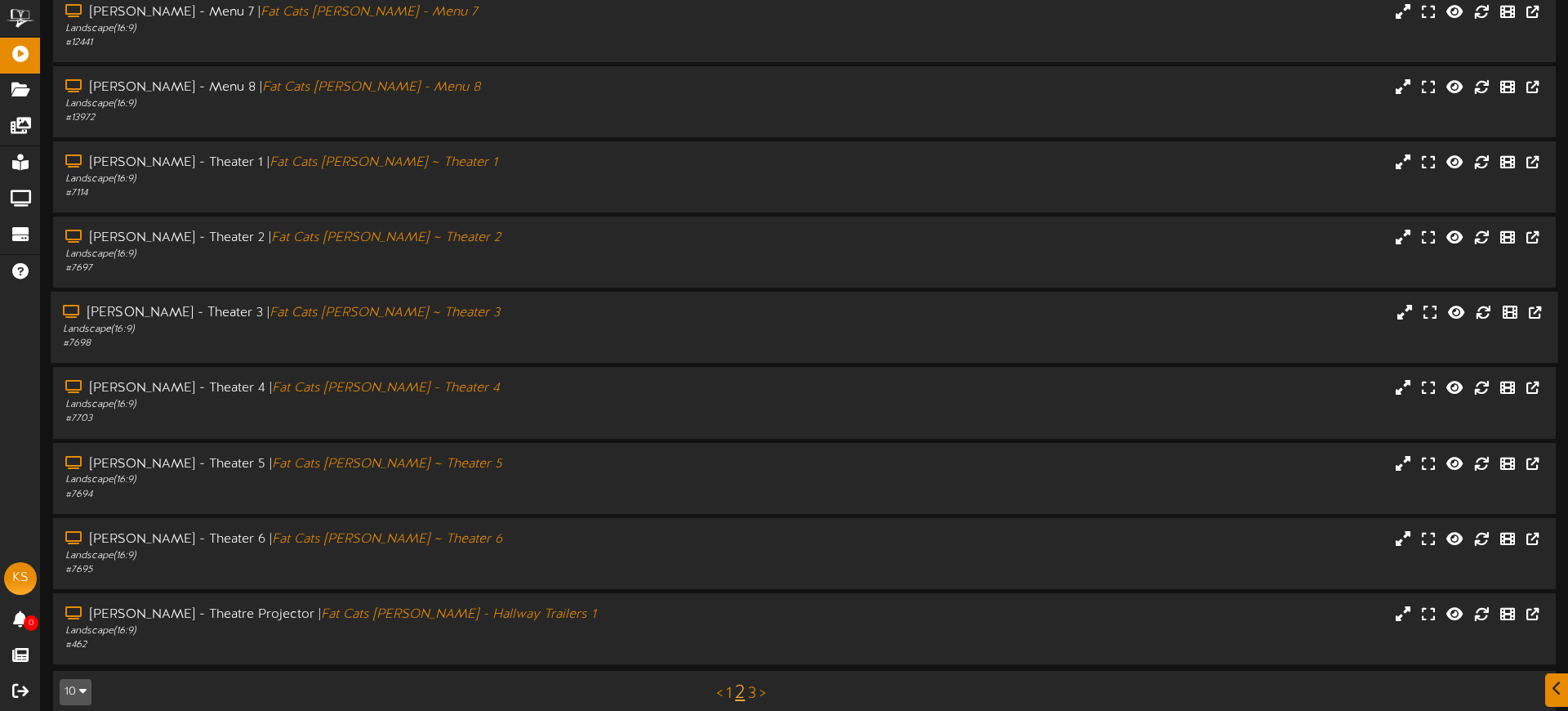
scroll to position [202, 0]
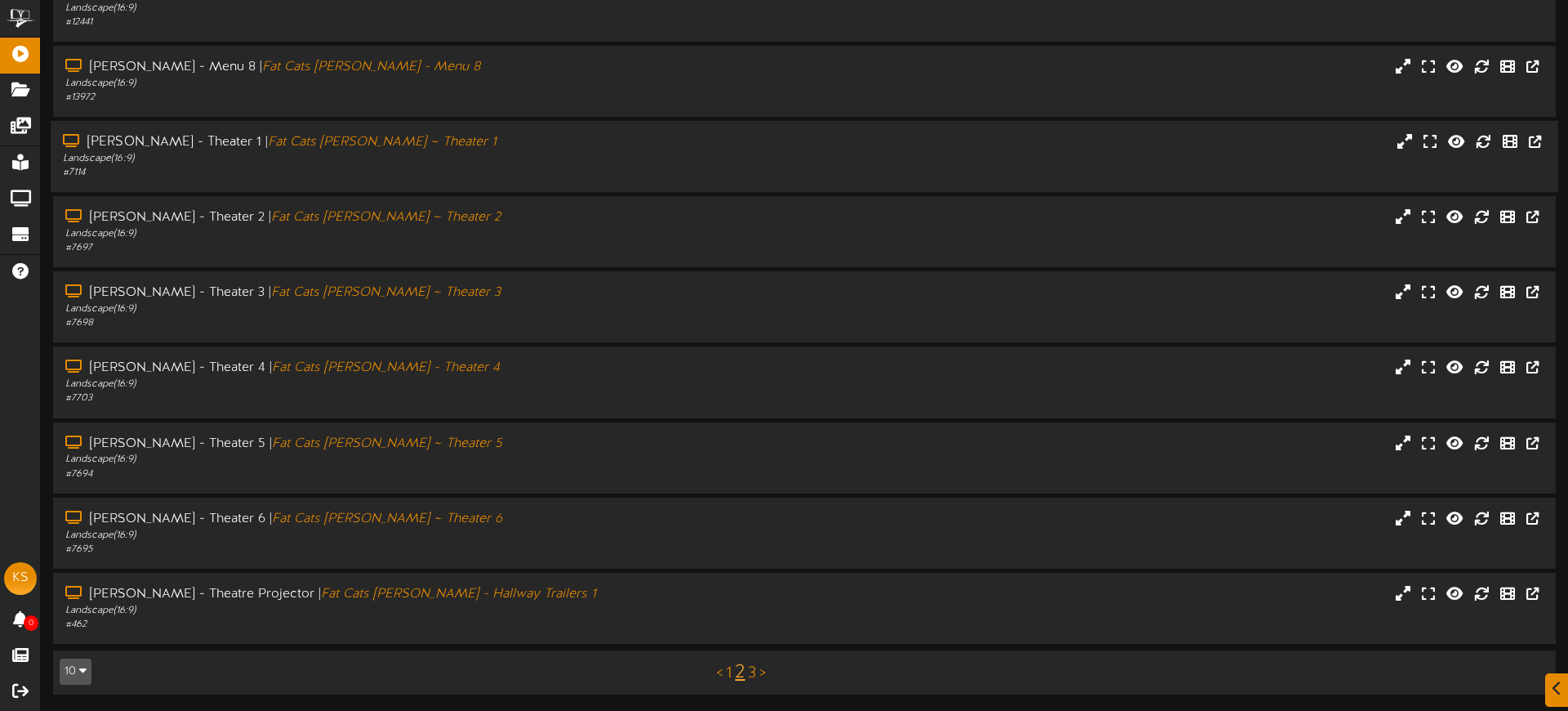
click at [517, 155] on div "Landscape ( 16:9 )" at bounding box center [364, 159] width 604 height 14
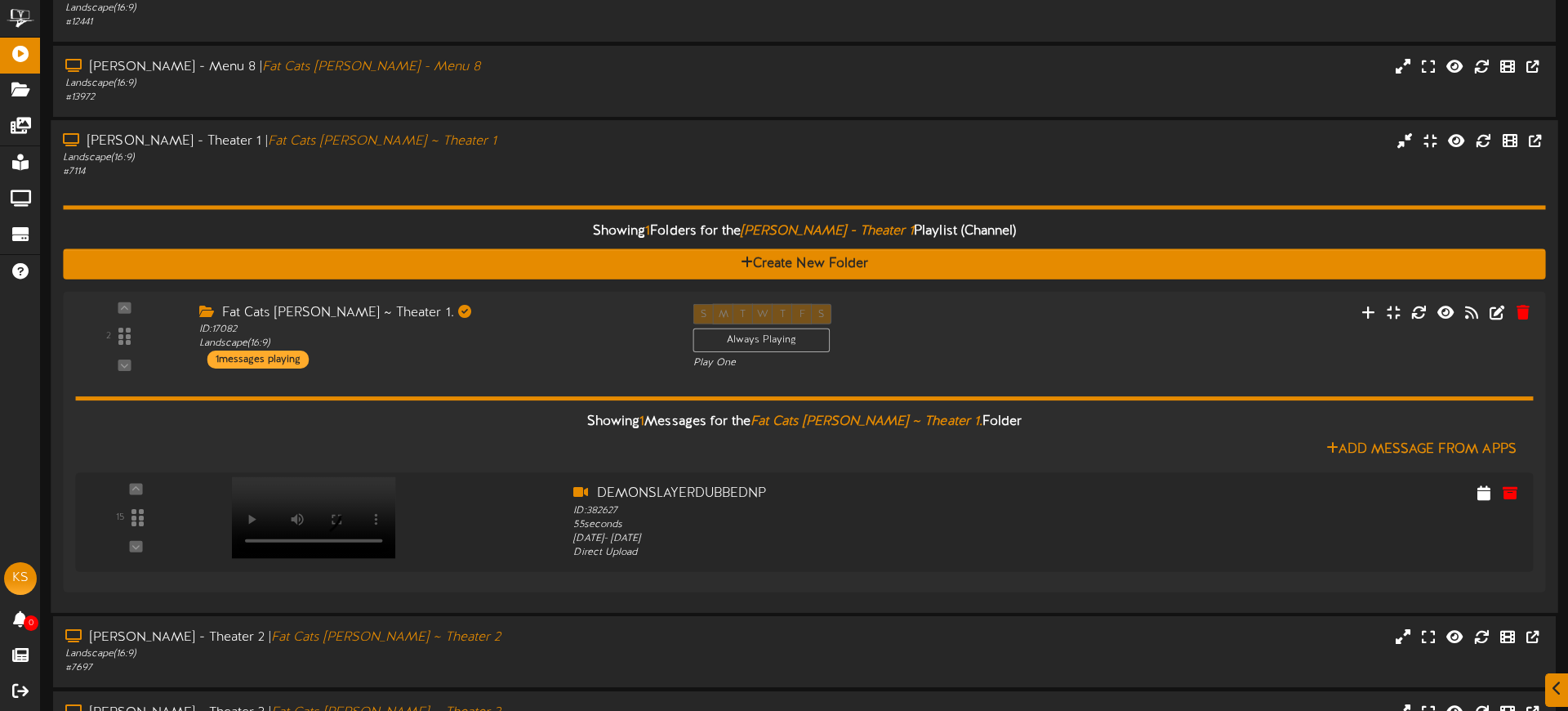
click at [541, 180] on div "Showing 1 Folders for the Gilbert - Theater 1 Playlist (Channel) Create New Fol…" at bounding box center [803, 390] width 1482 height 421
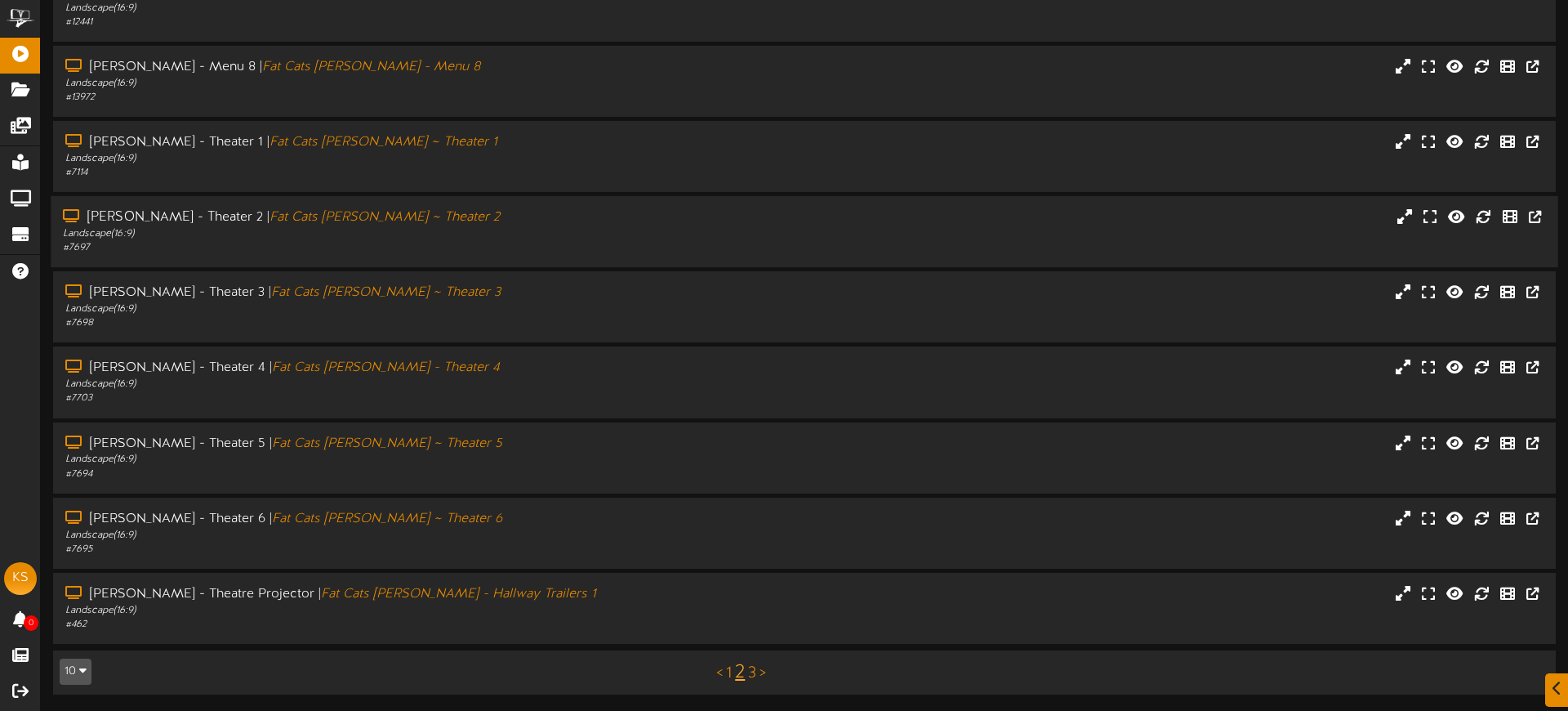
click at [507, 243] on div "# 7697" at bounding box center [364, 248] width 604 height 14
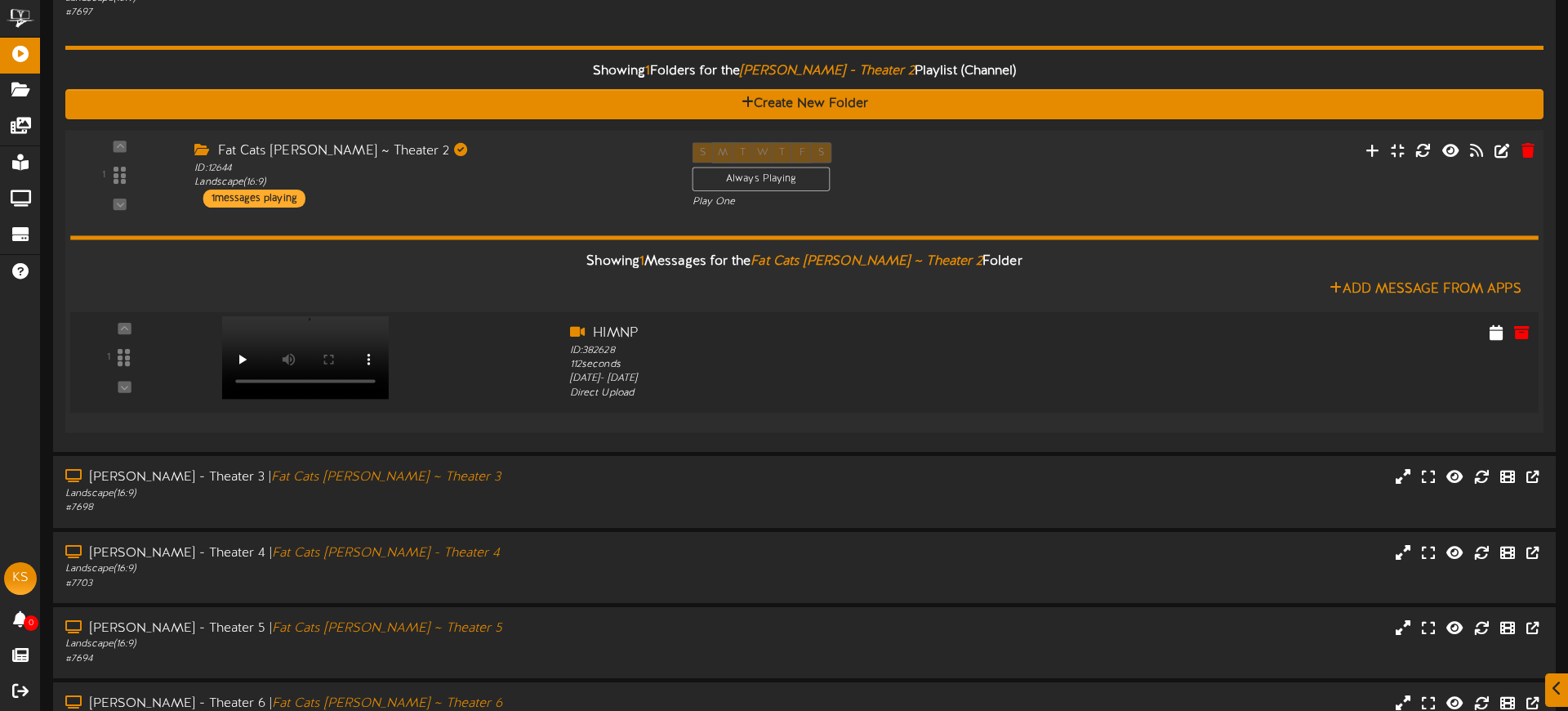
scroll to position [439, 0]
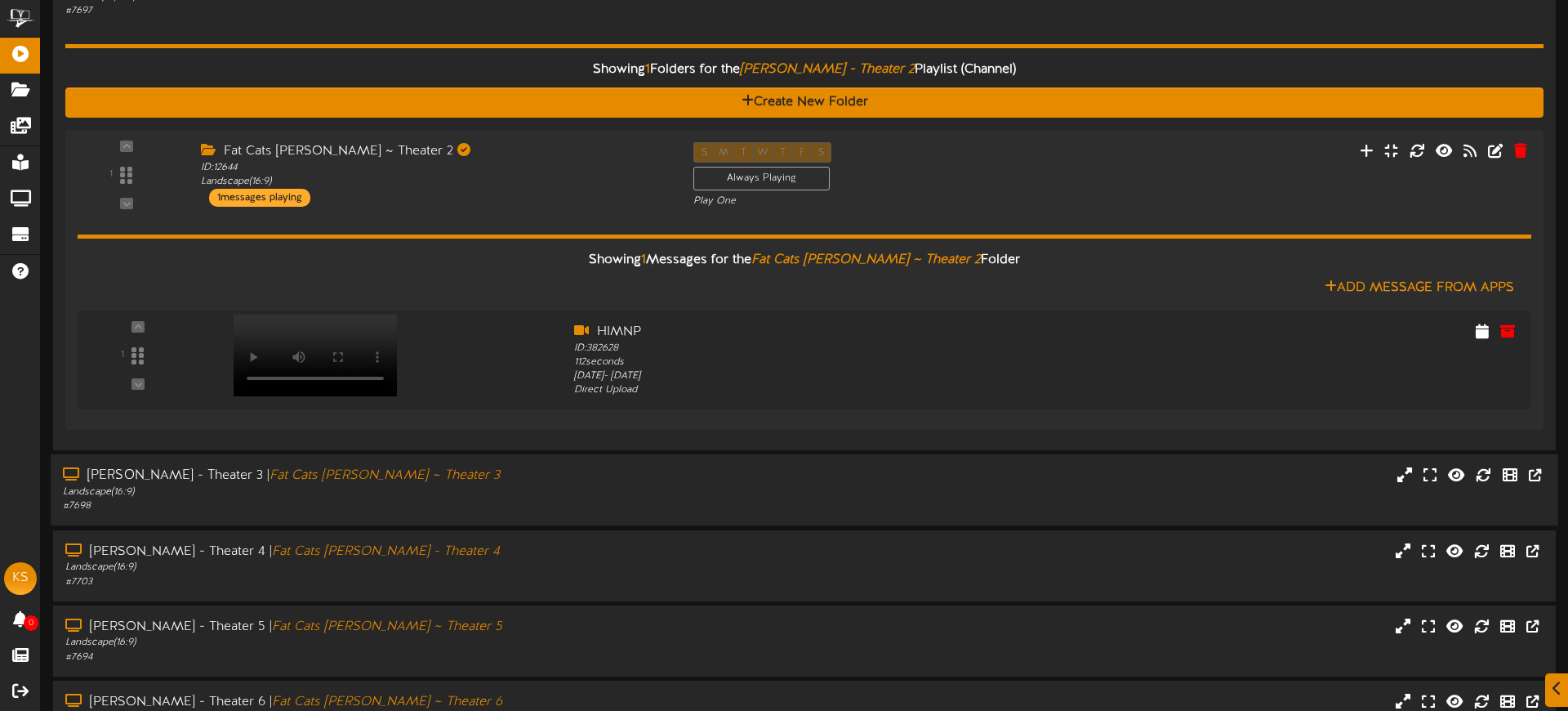
click at [563, 496] on div "Landscape ( 16:9 )" at bounding box center [364, 492] width 604 height 14
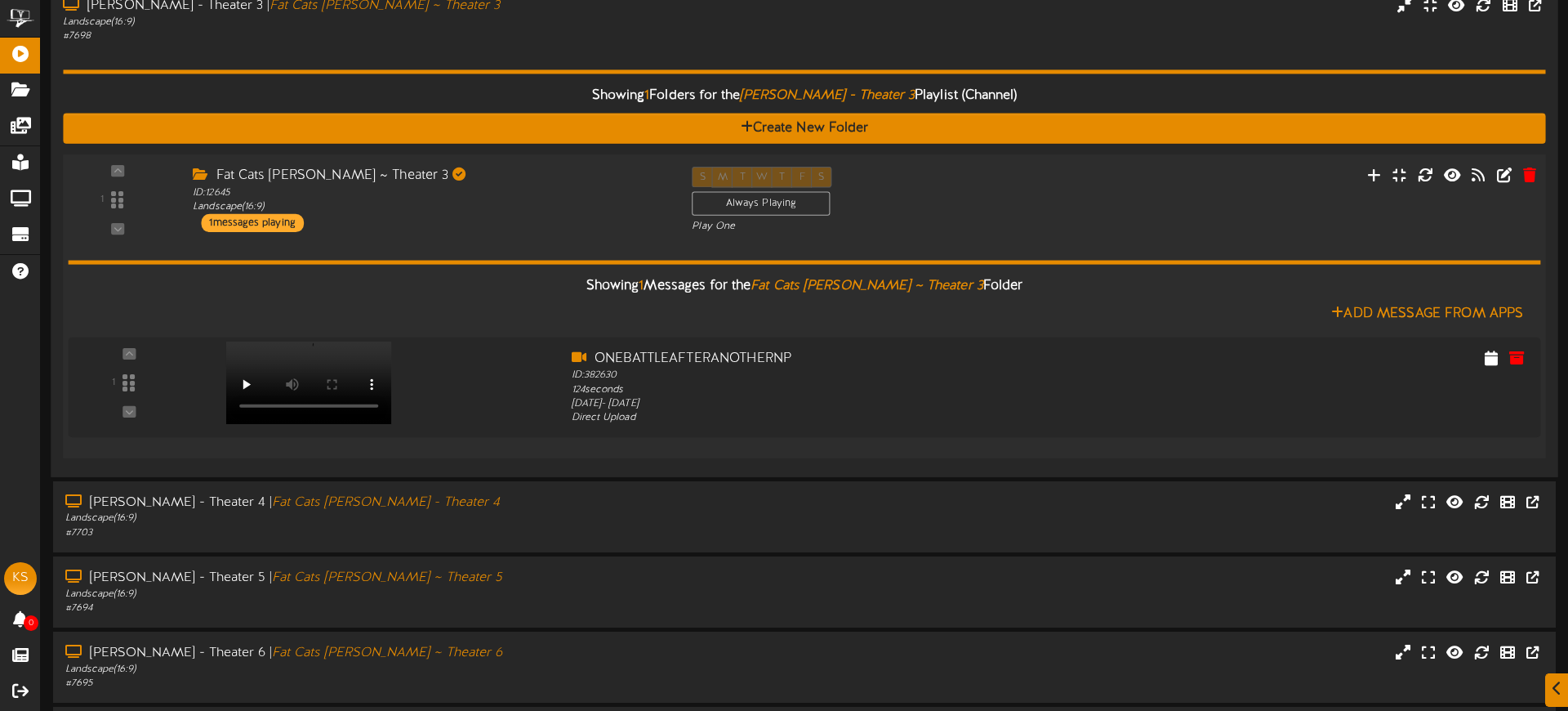
scroll to position [922, 0]
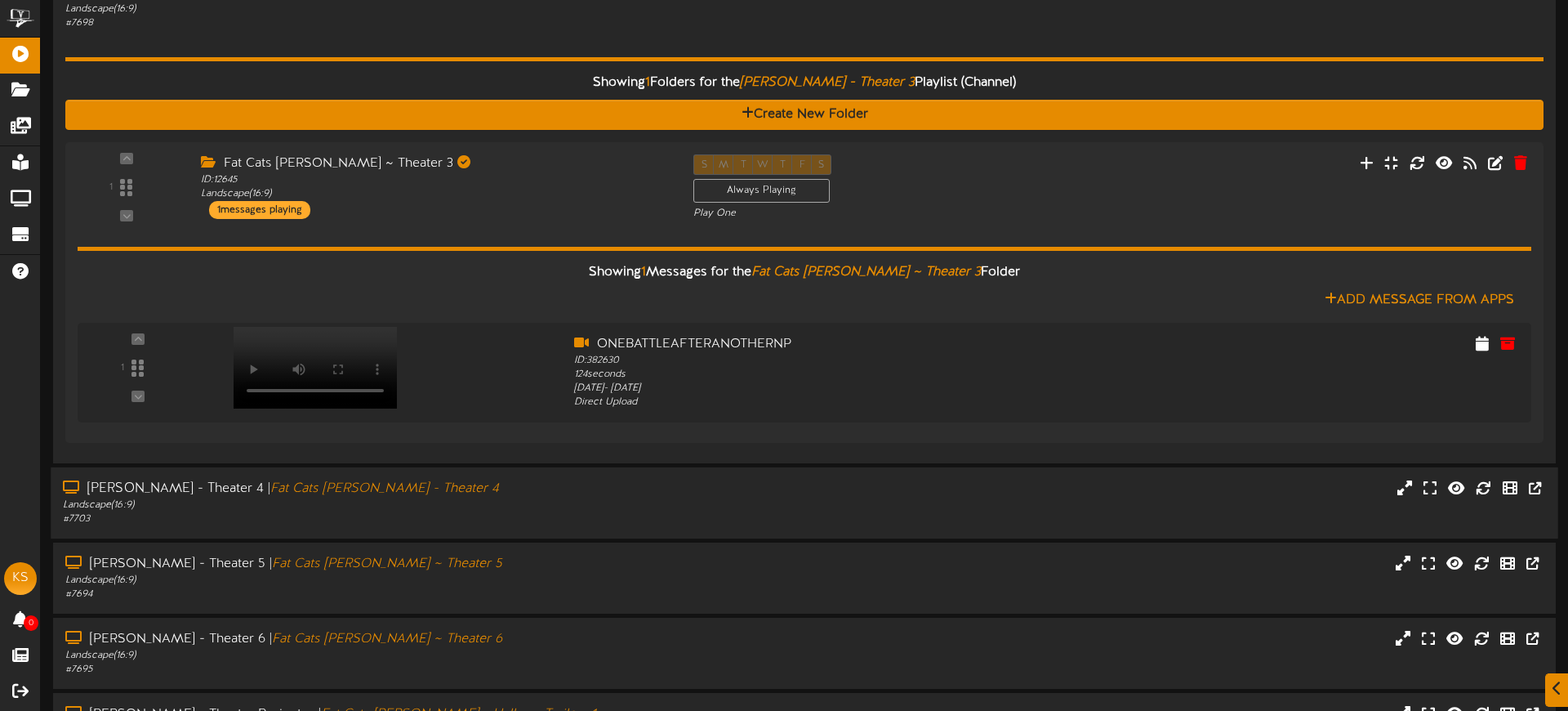
click at [618, 494] on div "Gilbert - Theater 4 | Fat Cats Gilbert - Theater 4" at bounding box center [364, 488] width 604 height 19
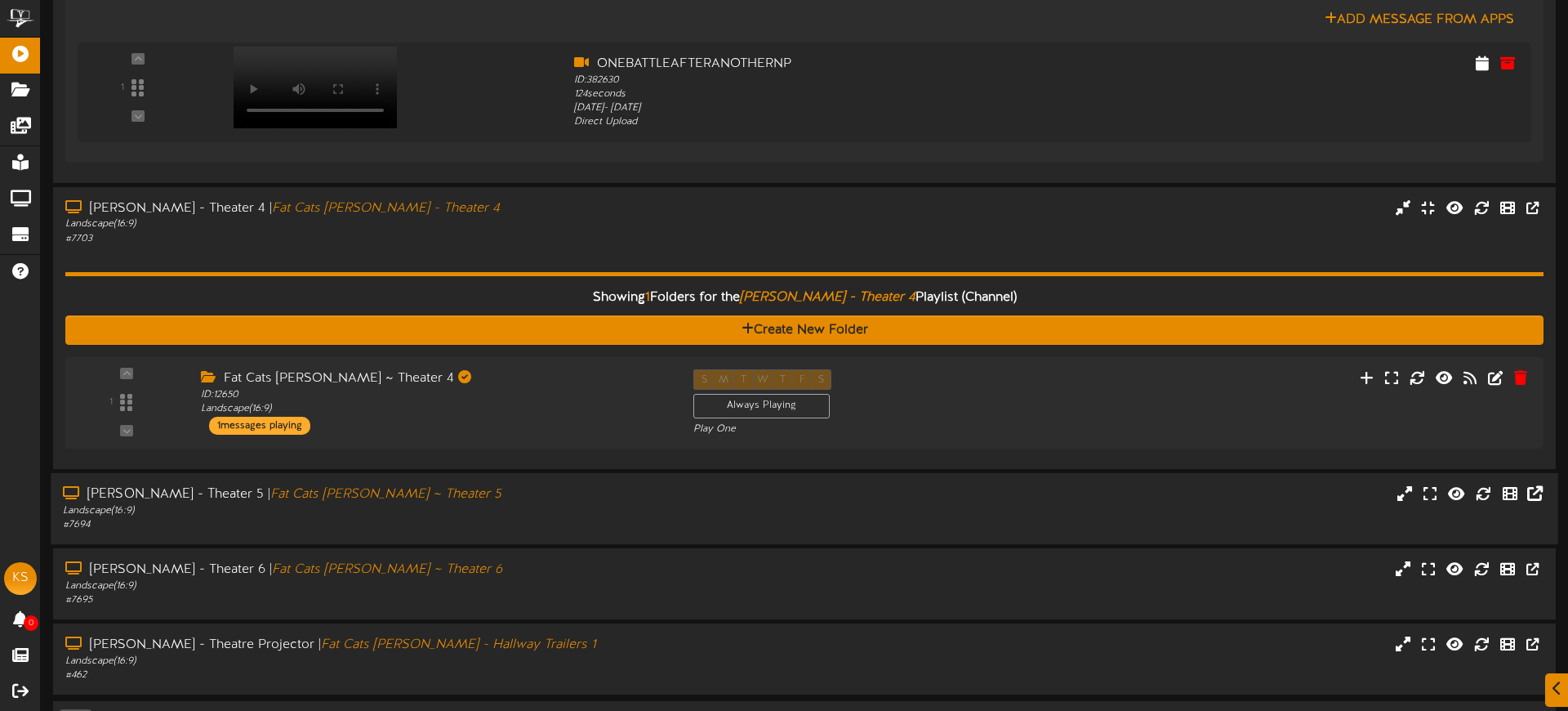
scroll to position [1253, 0]
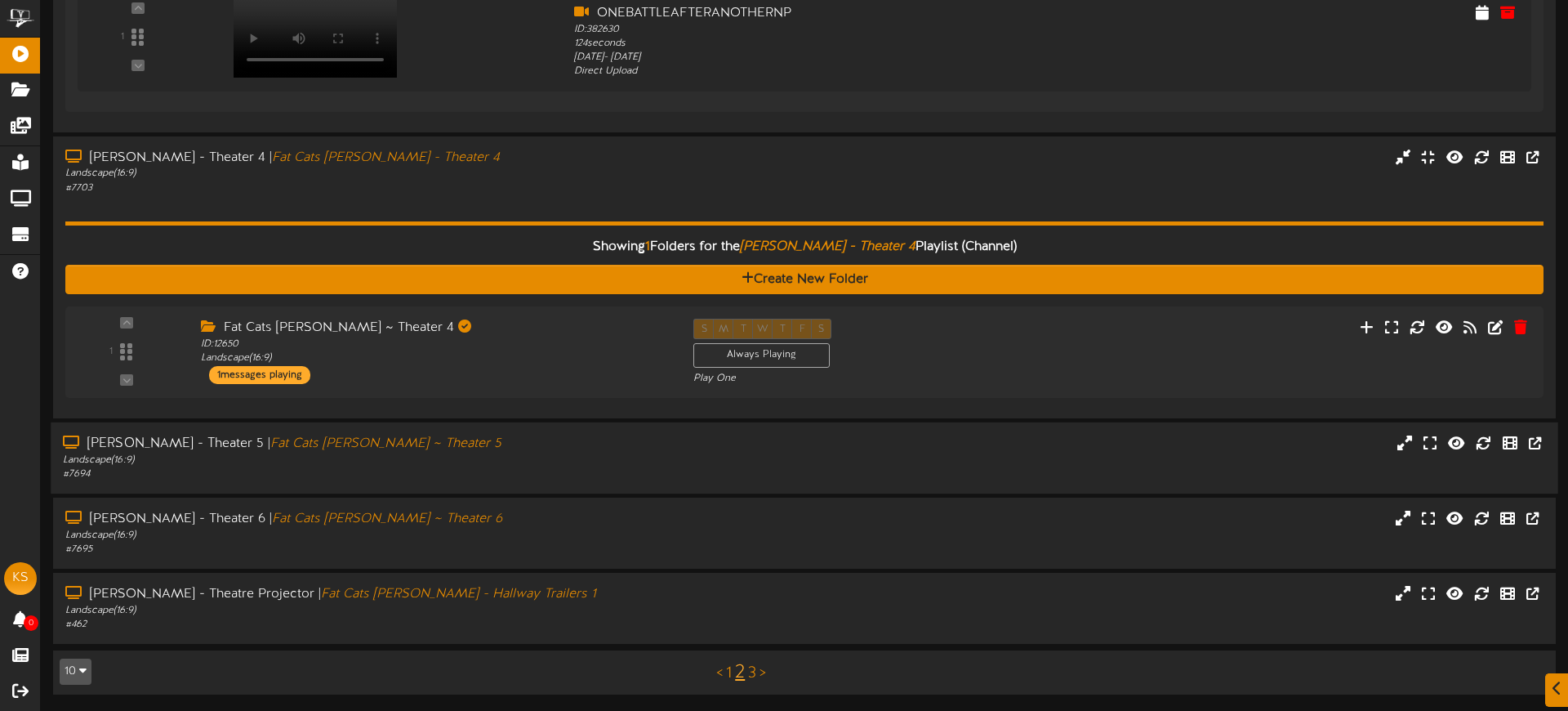
click at [522, 455] on div "Landscape ( 16:9 )" at bounding box center [364, 460] width 604 height 14
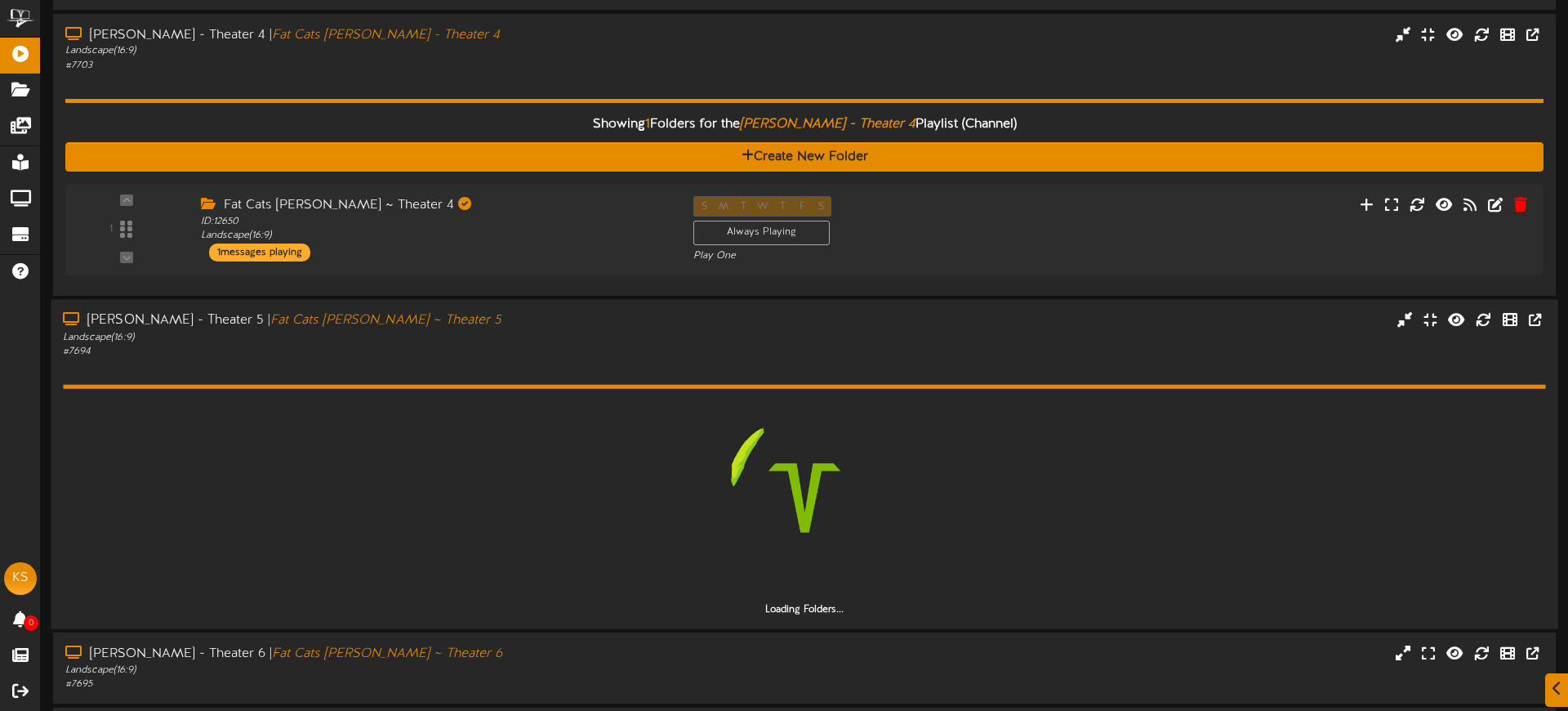
scroll to position [1380, 0]
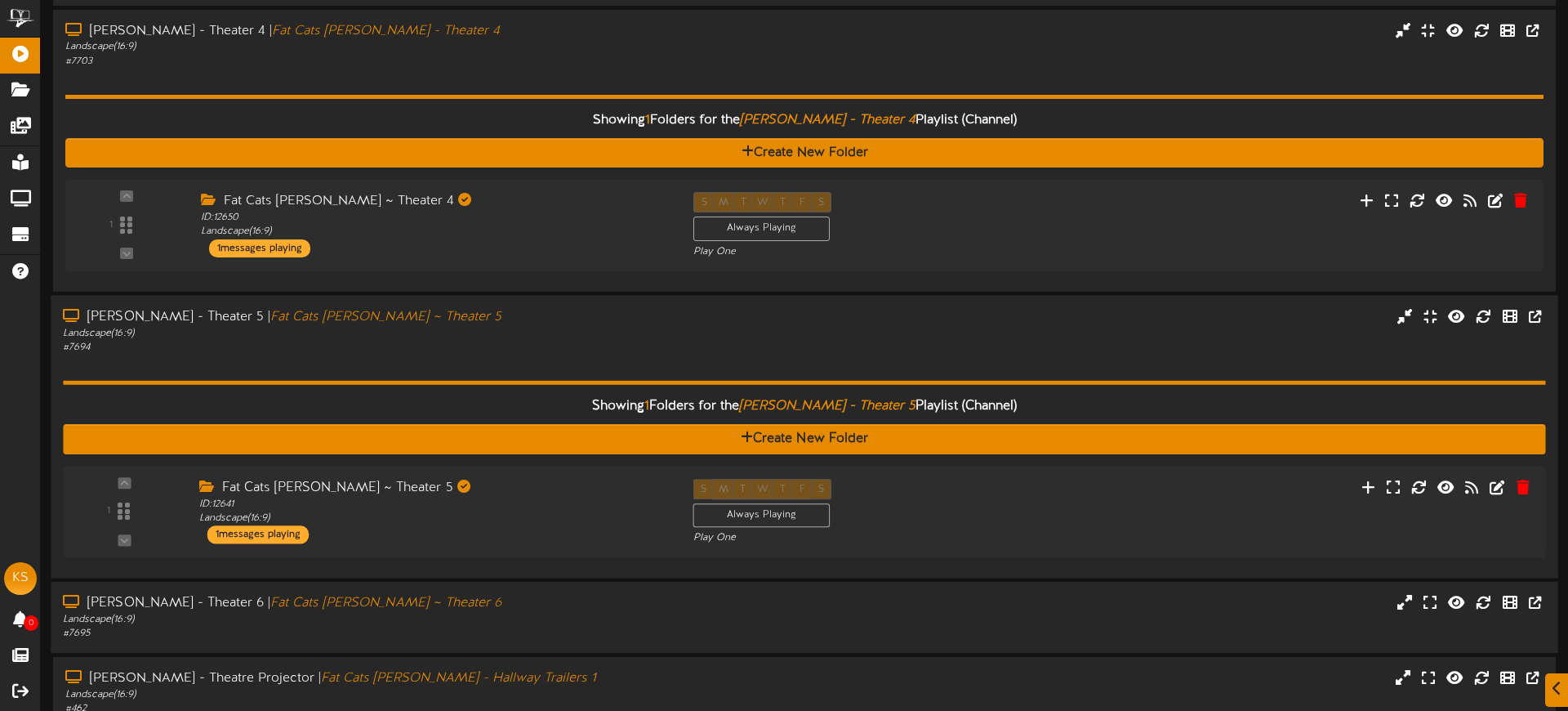
click at [845, 617] on div "Gilbert - Theater 6 | Fat Cats Gilbert ~ Theater 6 Landscape ( 16:9 ) # 7695" at bounding box center [804, 617] width 1507 height 46
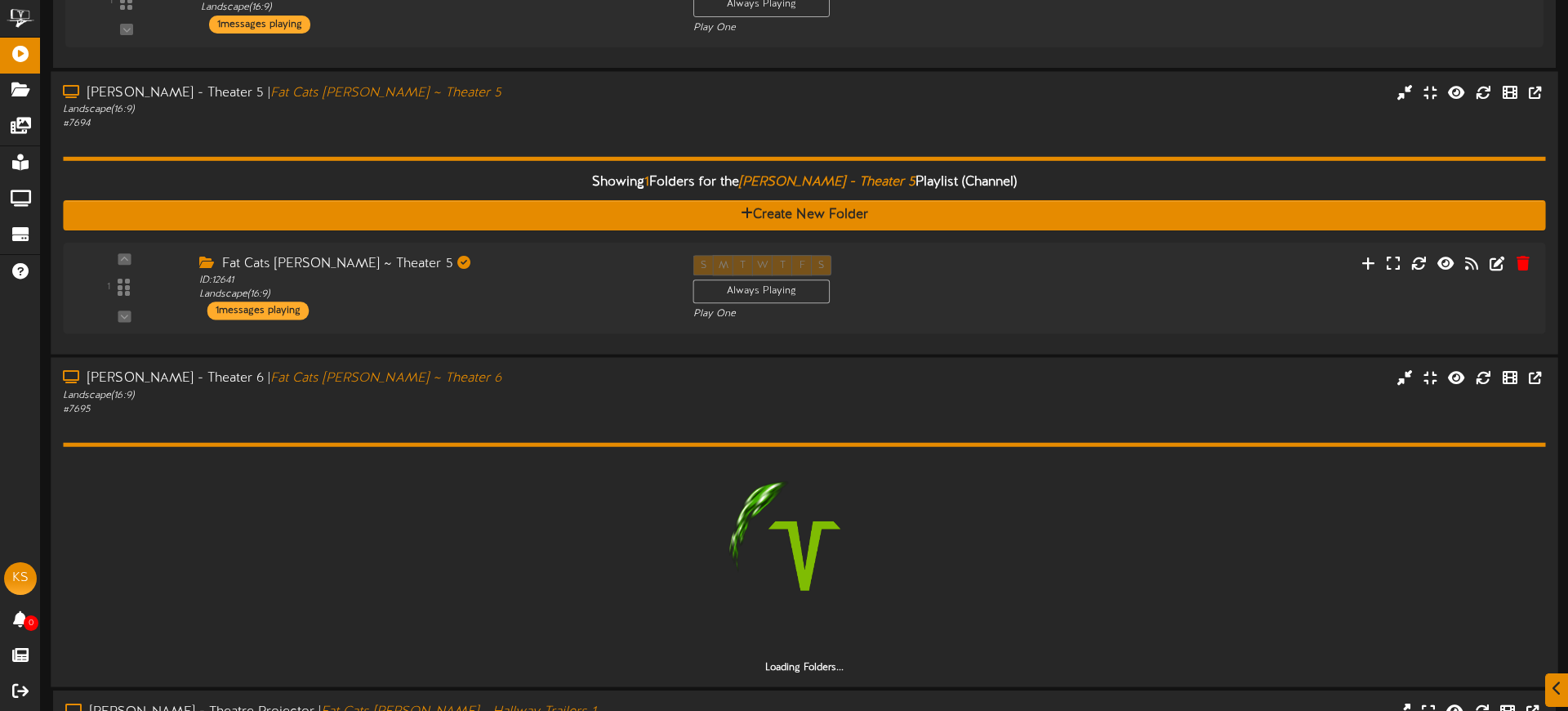
scroll to position [1648, 0]
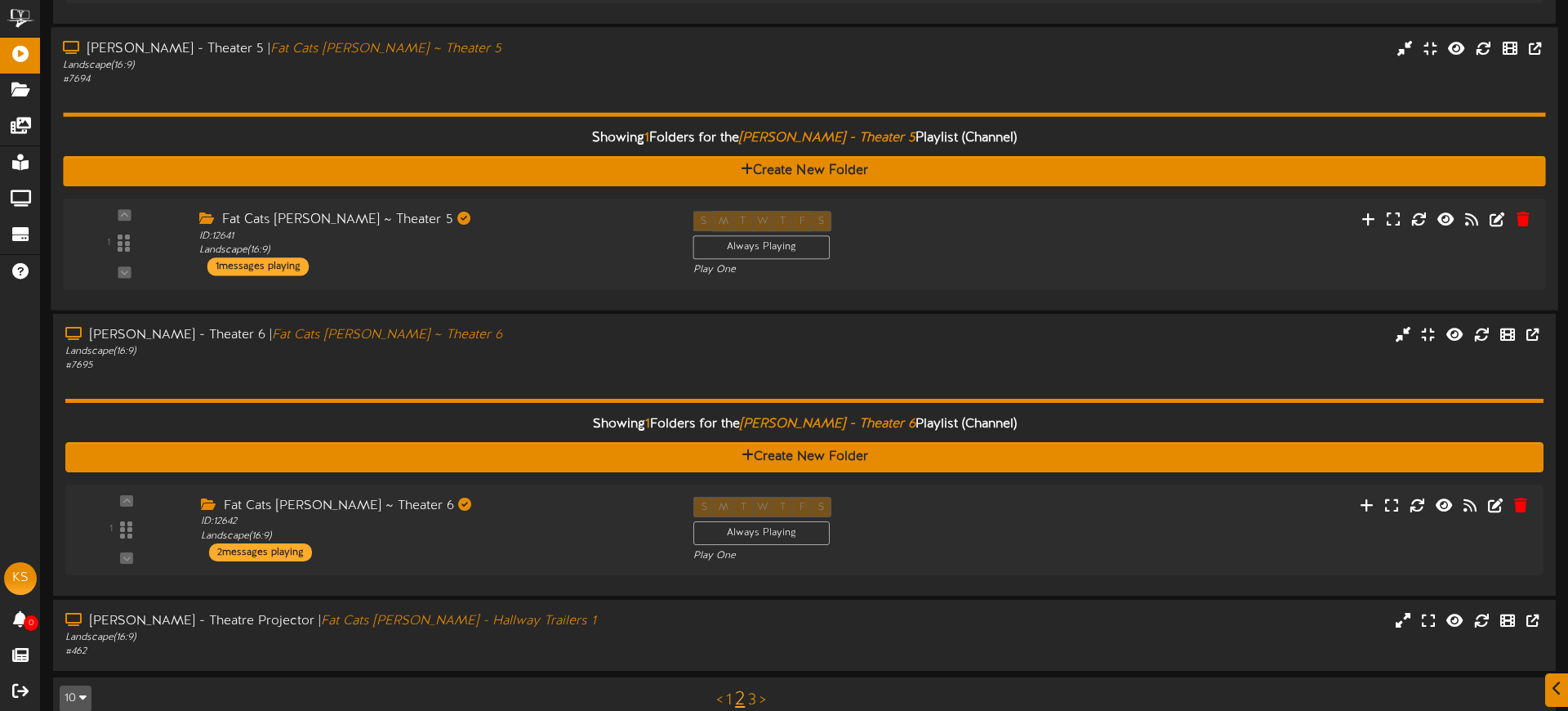
click at [795, 117] on div "Showing 1 Folders for the Gilbert - Theater 5 Playlist (Channel) Create New Fol…" at bounding box center [803, 191] width 1482 height 212
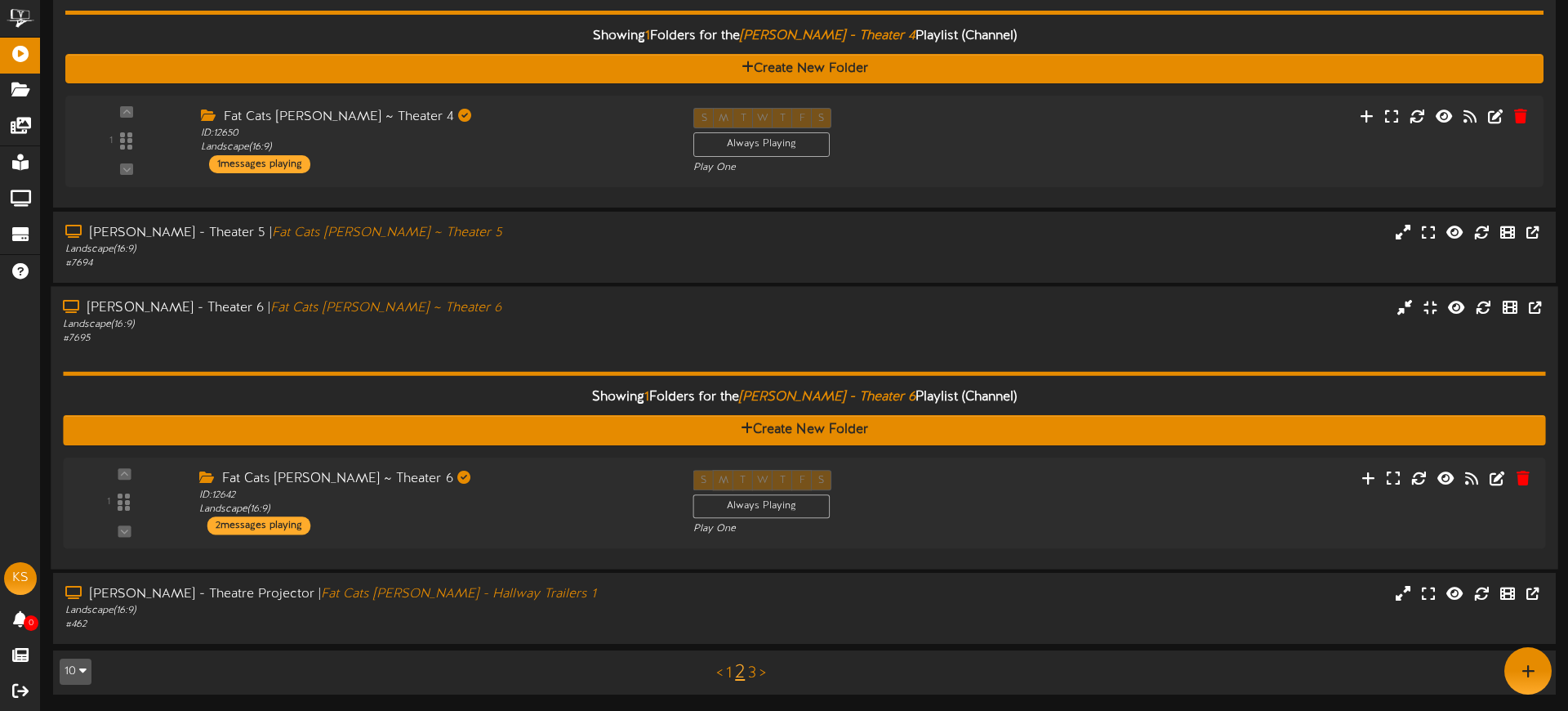
click at [691, 307] on div "Gilbert - Theater 6 | Fat Cats Gilbert ~ Theater 6 Landscape ( 16:9 ) # 7695" at bounding box center [804, 322] width 1507 height 46
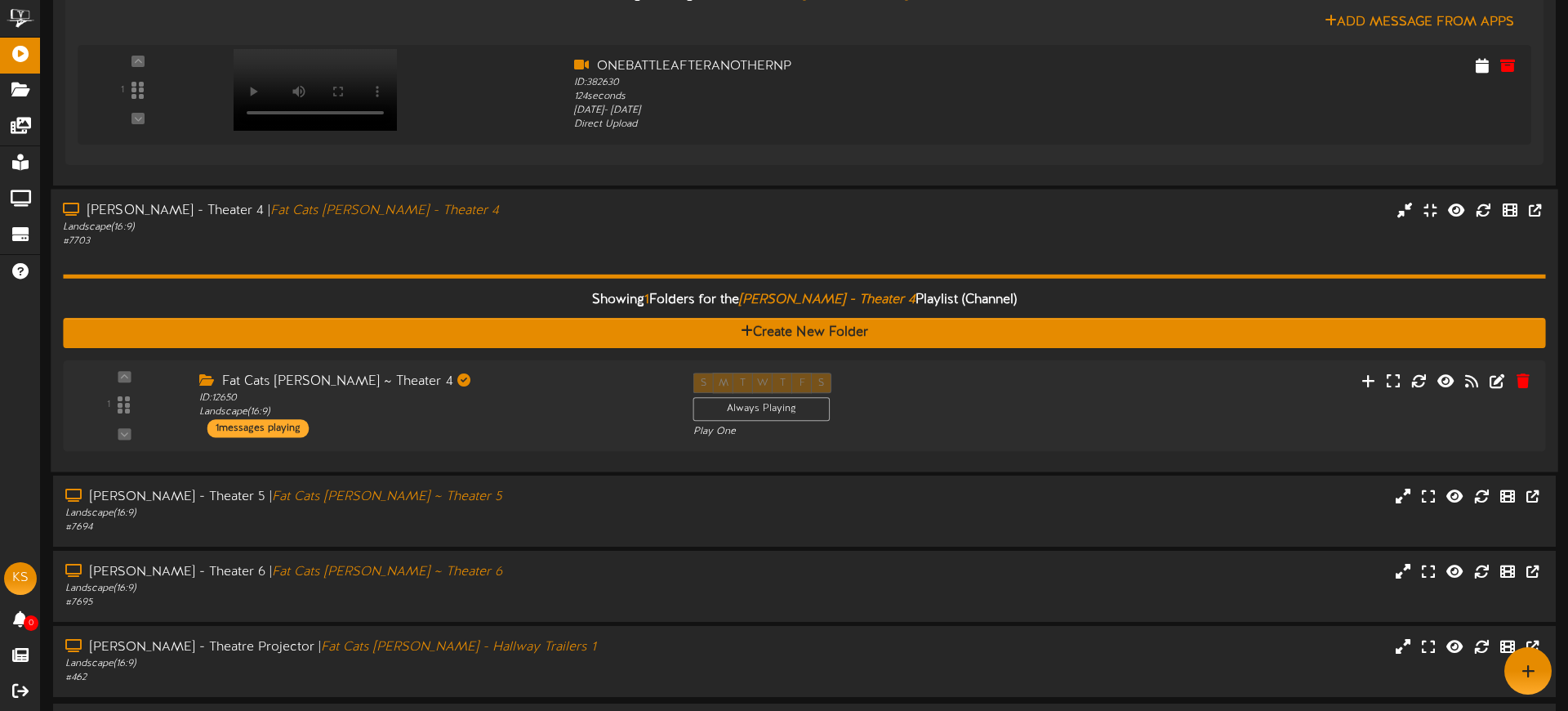
click at [653, 278] on hr at bounding box center [803, 275] width 1482 height 4
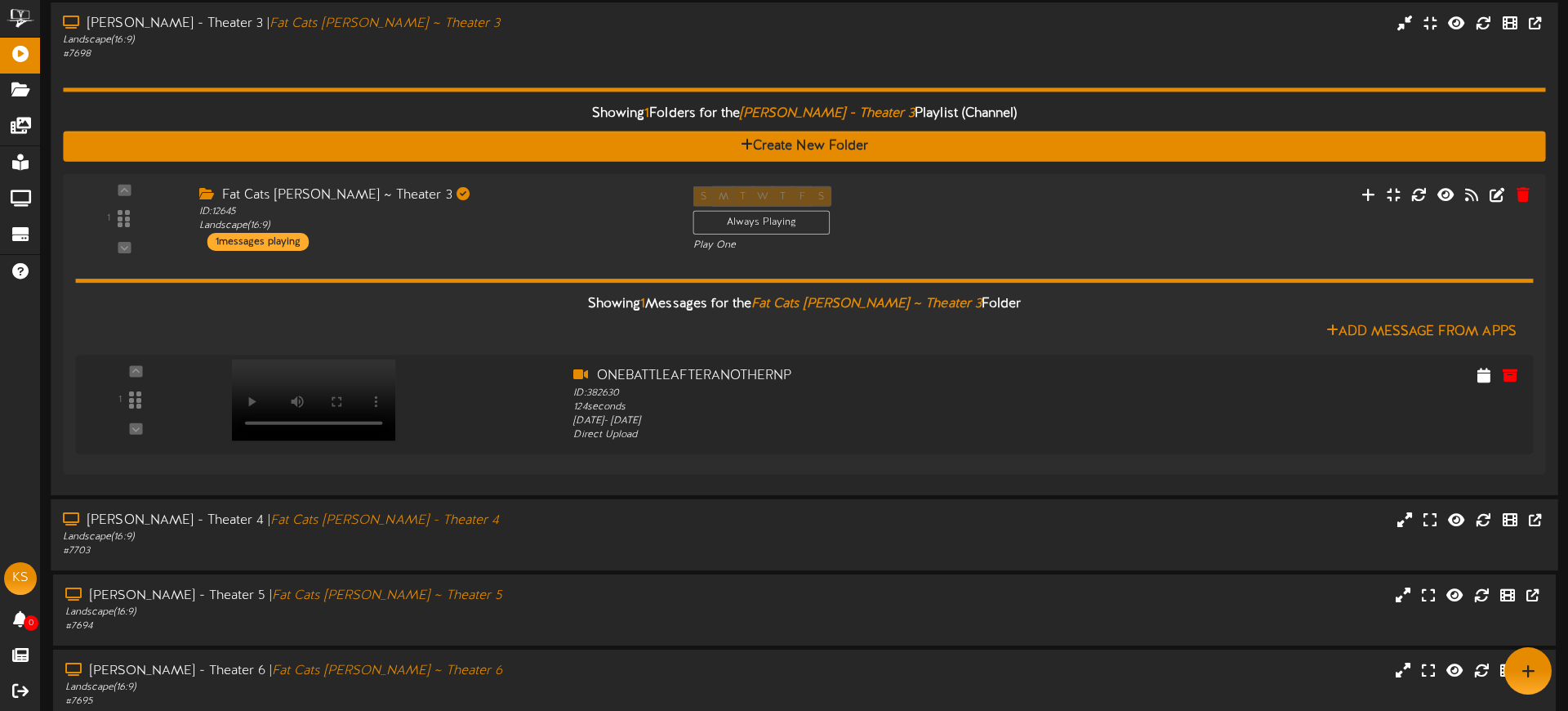
scroll to position [850, 0]
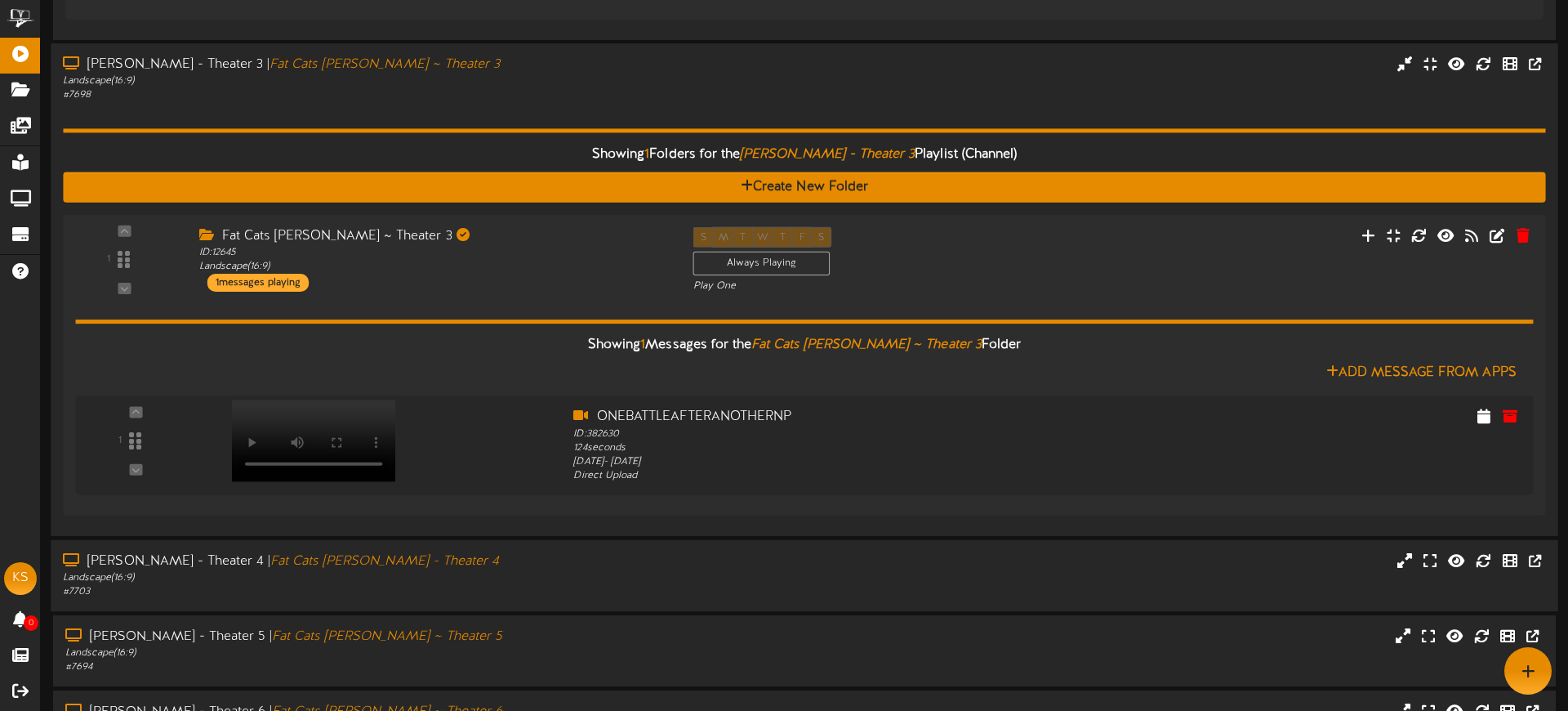
click at [562, 99] on div "# 7698" at bounding box center [364, 96] width 604 height 14
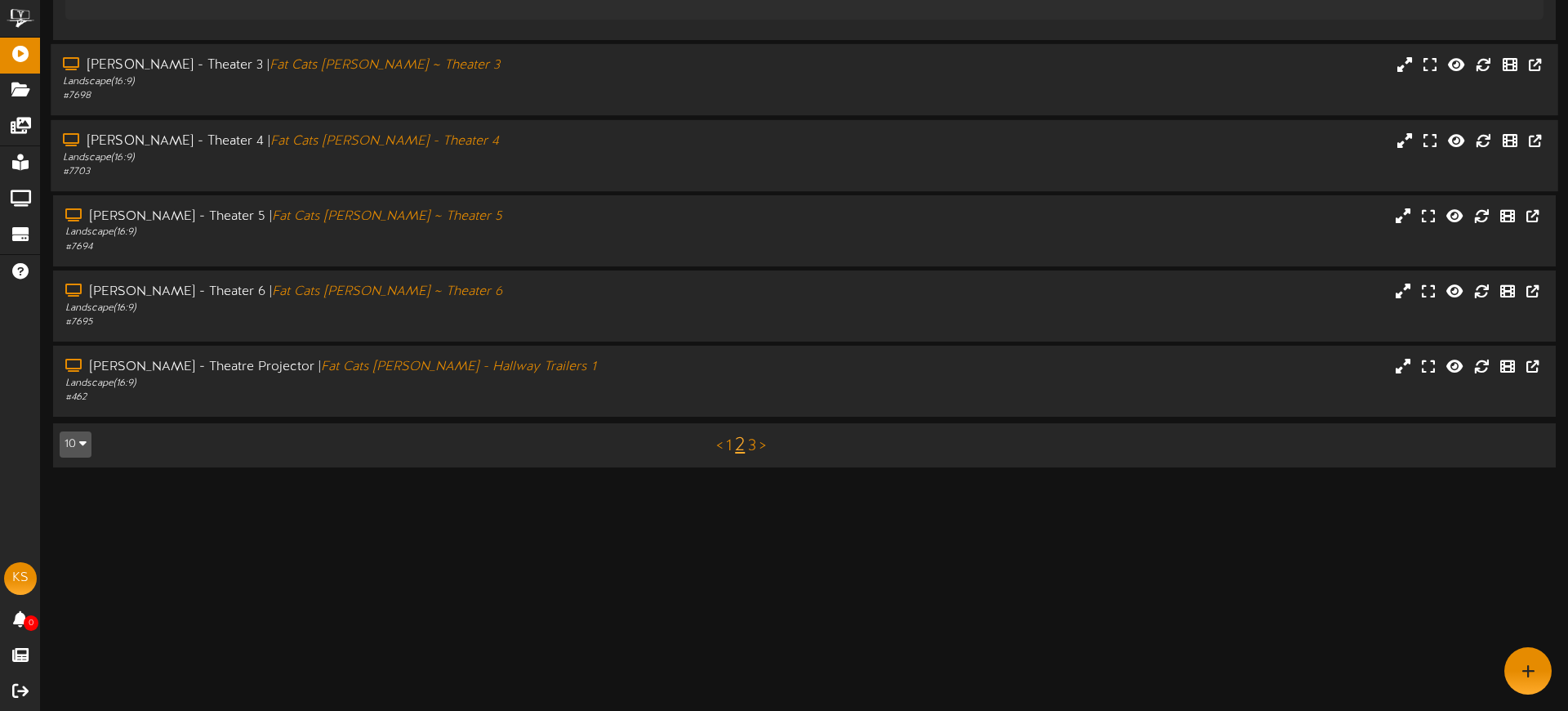
click at [557, 97] on div "# 7698" at bounding box center [364, 96] width 604 height 14
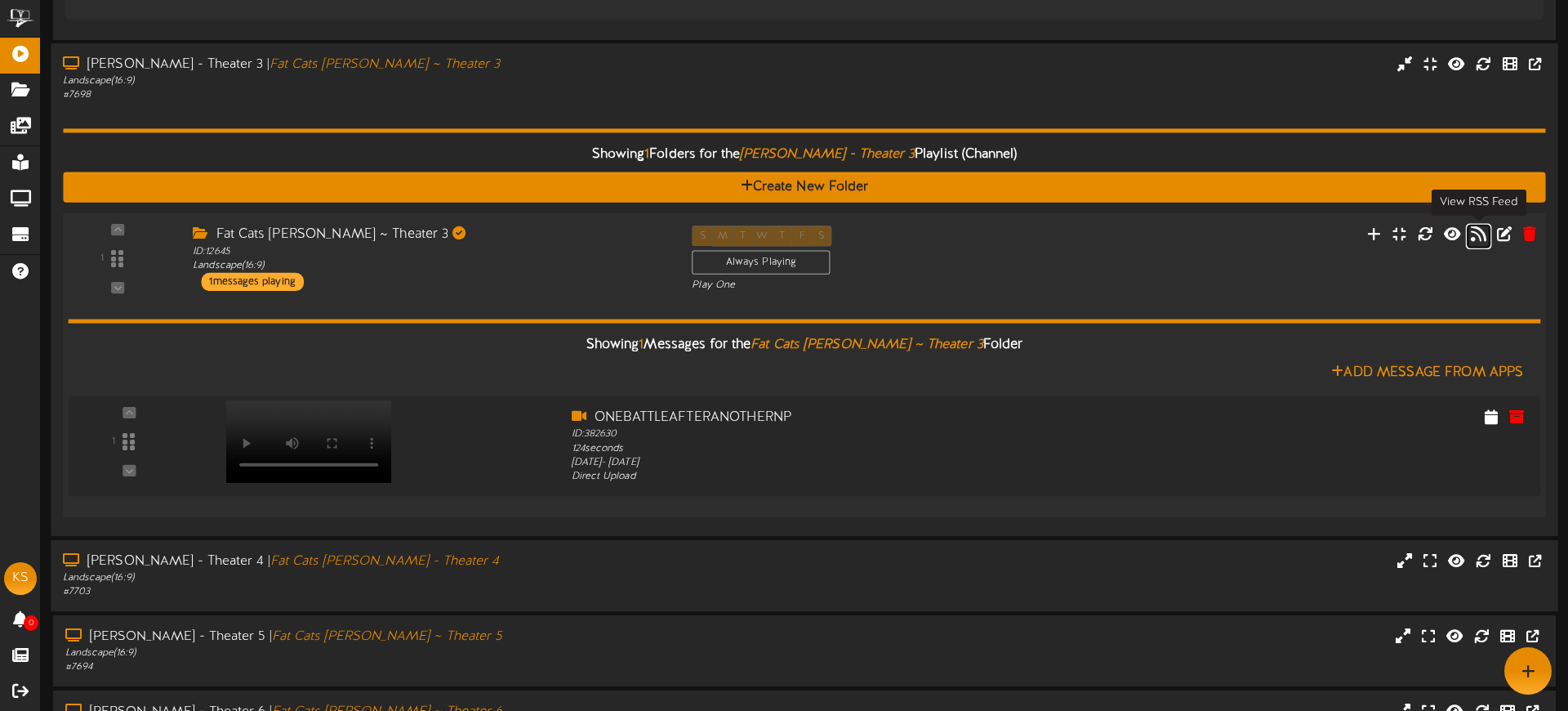
click at [1471, 233] on icon at bounding box center [1478, 233] width 15 height 18
click at [279, 436] on div at bounding box center [303, 425] width 192 height 83
click at [289, 472] on div "1" at bounding box center [803, 447] width 1487 height 77
click at [616, 103] on div "Showing 1 Folders for the Gilbert - Theater 3 Playlist (Channel) Create New Fol…" at bounding box center [803, 313] width 1482 height 421
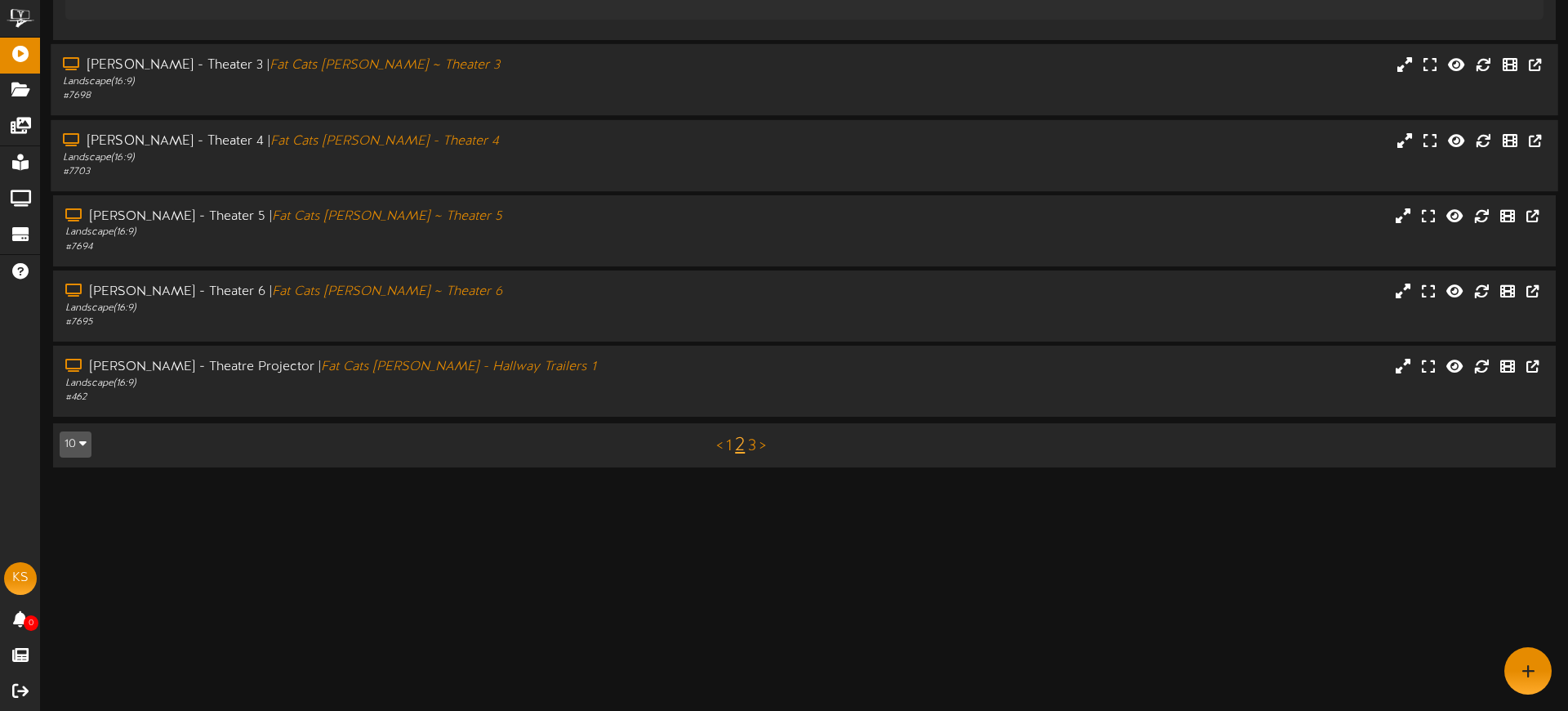
click at [636, 89] on div "# 7698" at bounding box center [364, 96] width 604 height 14
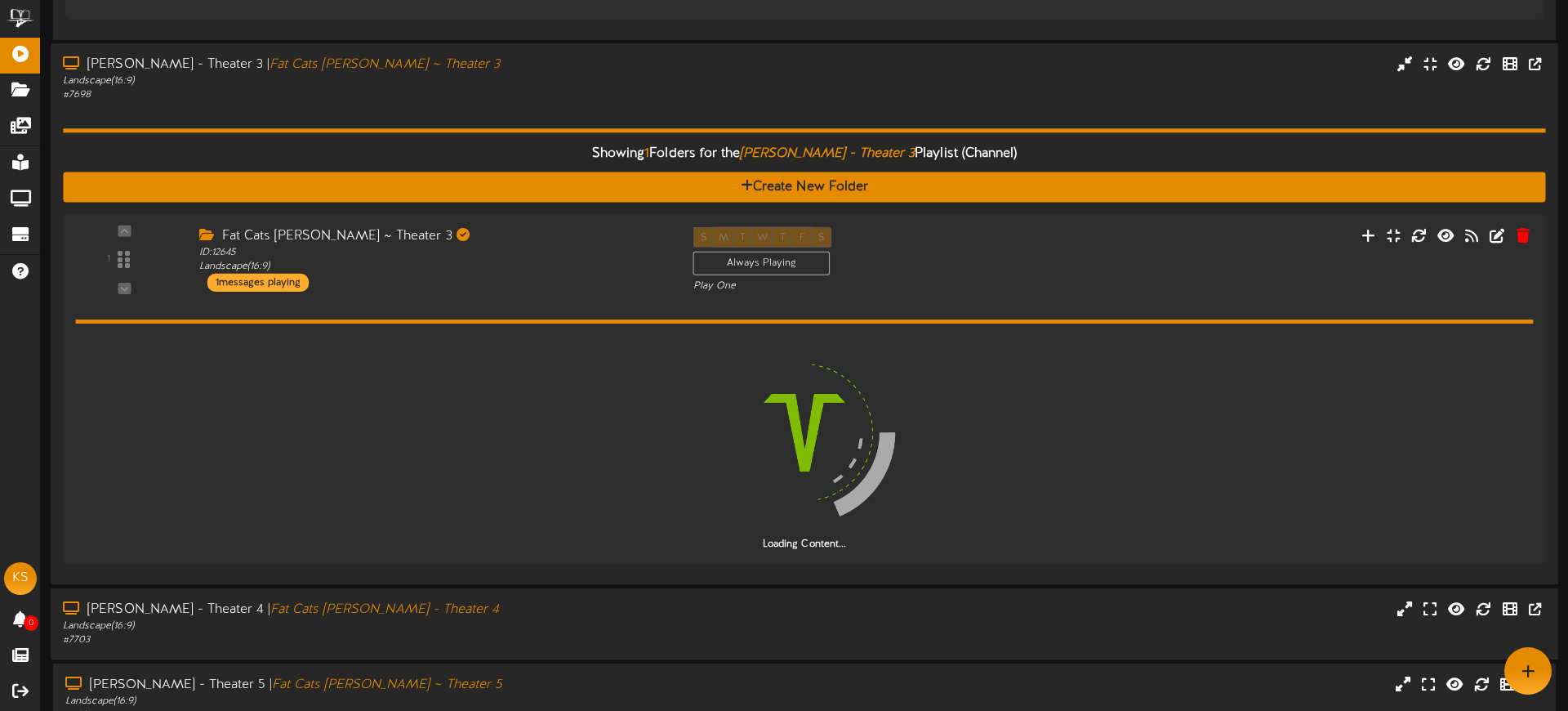
drag, startPoint x: 636, startPoint y: 92, endPoint x: 630, endPoint y: 83, distance: 10.8
click at [636, 92] on div "# 7698" at bounding box center [364, 96] width 604 height 14
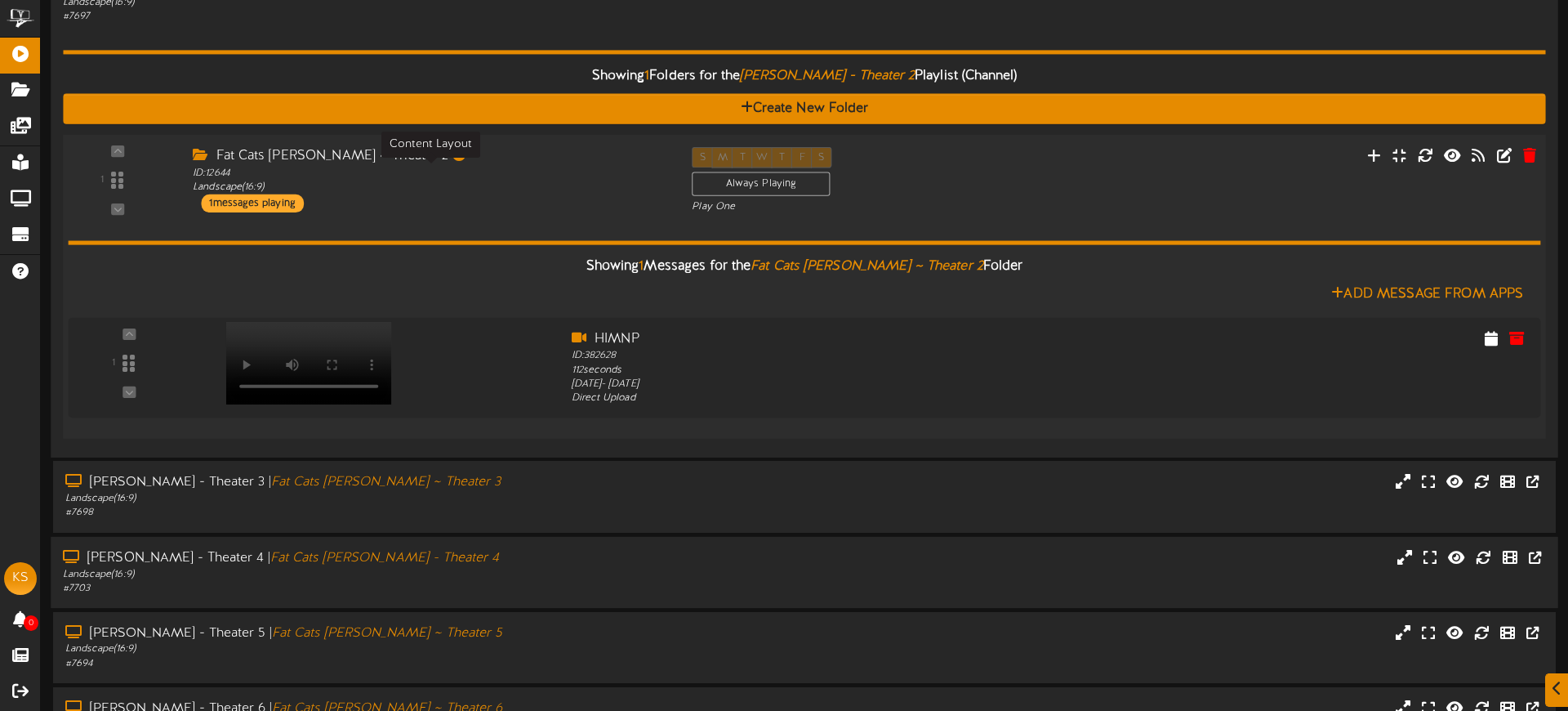
click at [568, 176] on div "ID: 12644 Landscape ( 16:9 )" at bounding box center [430, 179] width 474 height 28
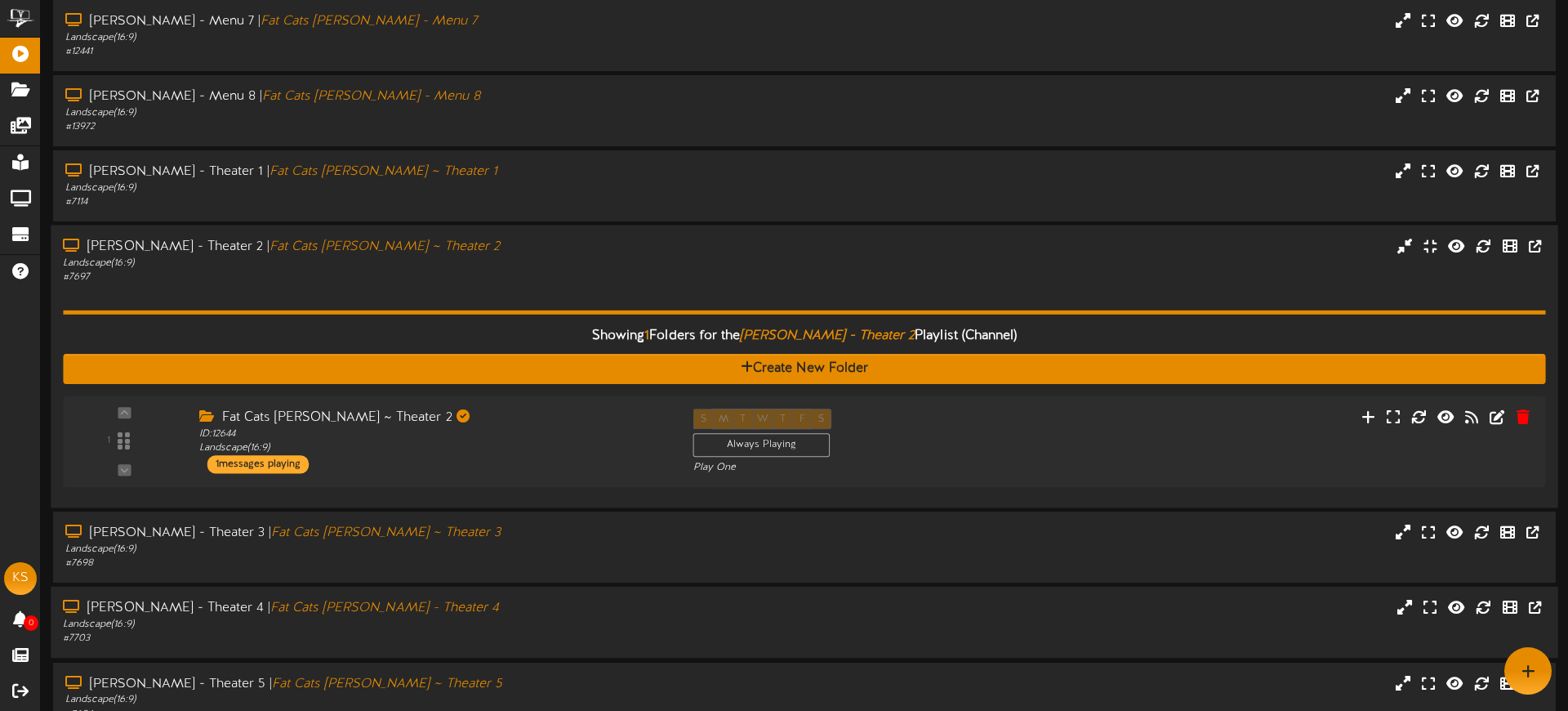
click at [594, 245] on div "Gilbert - Theater 2 | Fat Cats Gilbert ~ Theater 2" at bounding box center [364, 247] width 604 height 19
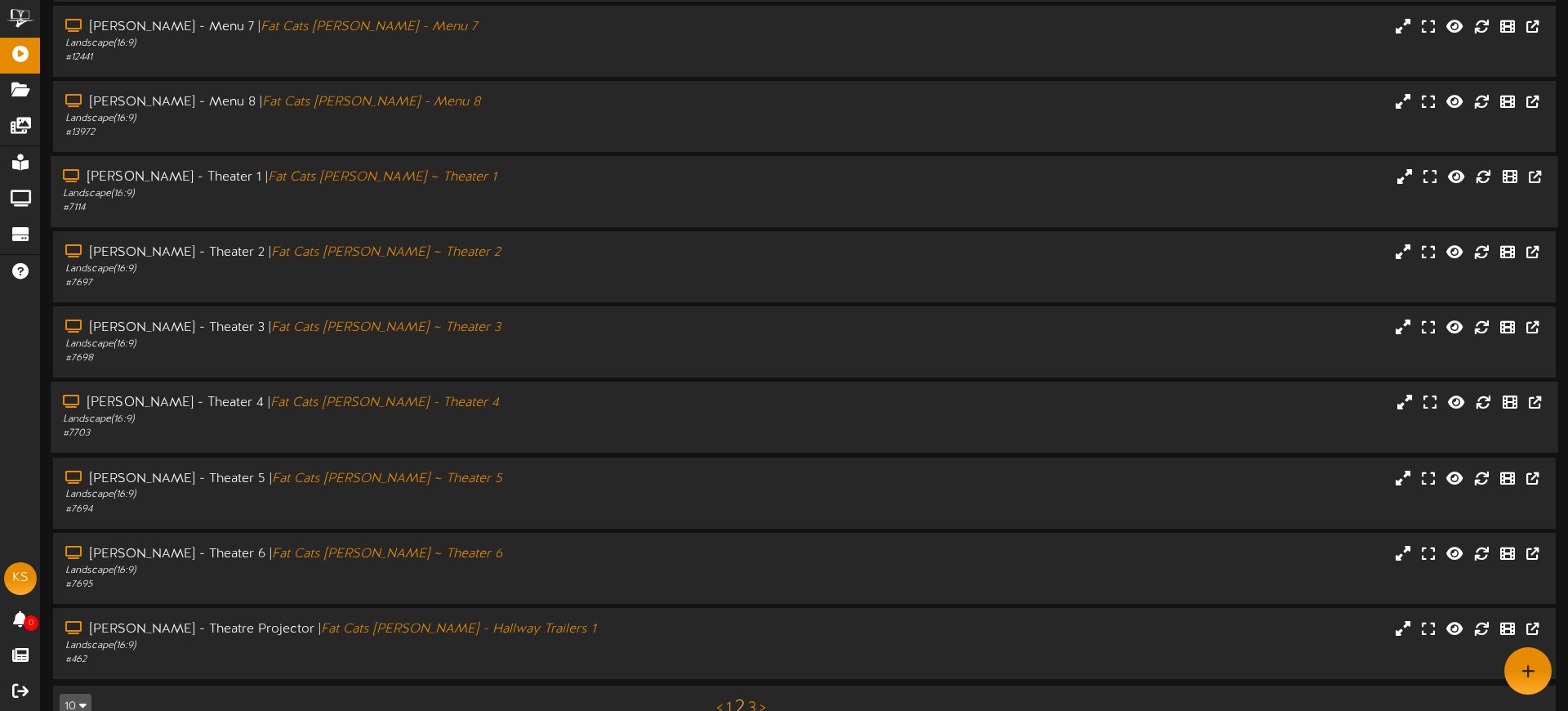
click at [557, 187] on div "Landscape ( 16:9 )" at bounding box center [364, 194] width 604 height 14
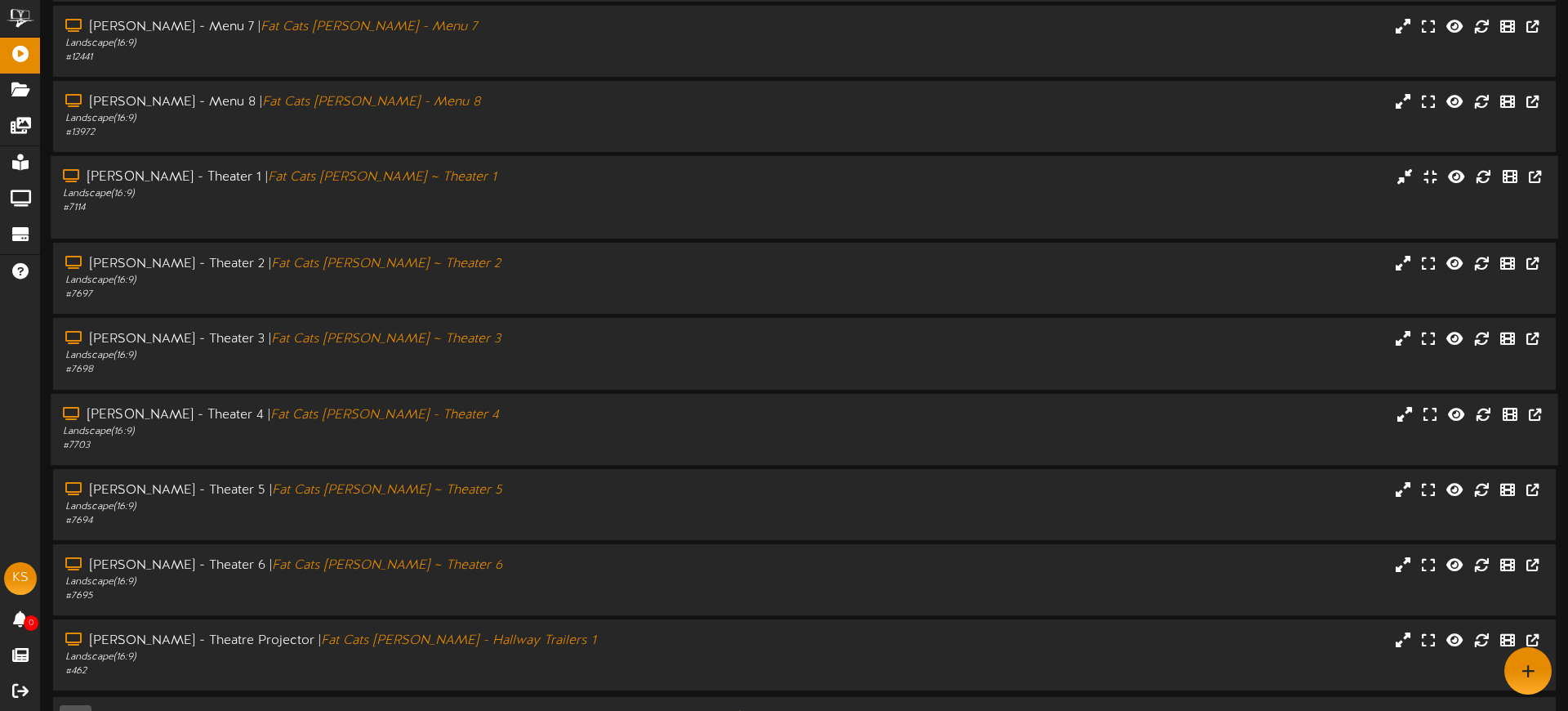
scroll to position [166, 0]
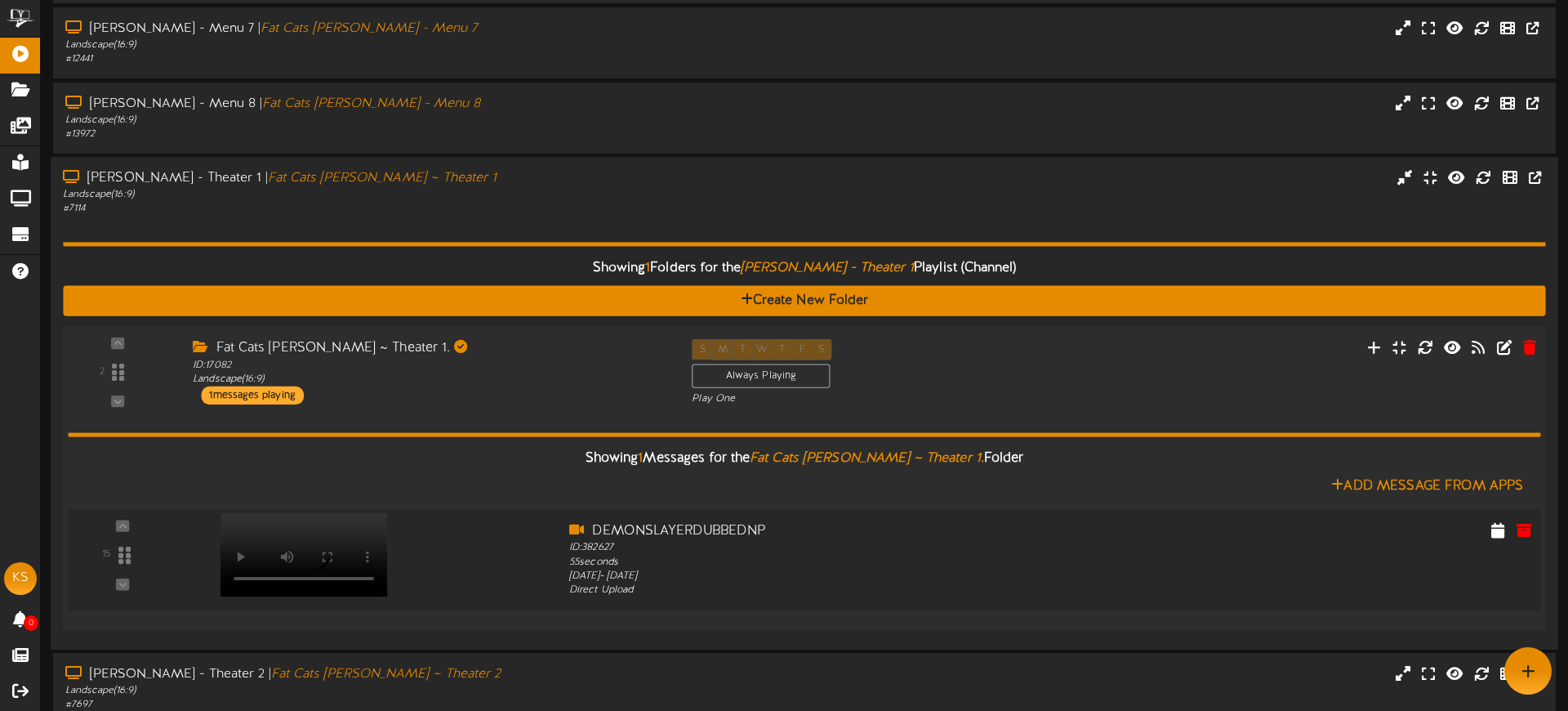
click at [264, 559] on div at bounding box center [303, 538] width 192 height 83
click at [1482, 350] on icon at bounding box center [1478, 346] width 15 height 18
click at [488, 198] on div "Landscape ( 16:9 )" at bounding box center [364, 195] width 604 height 14
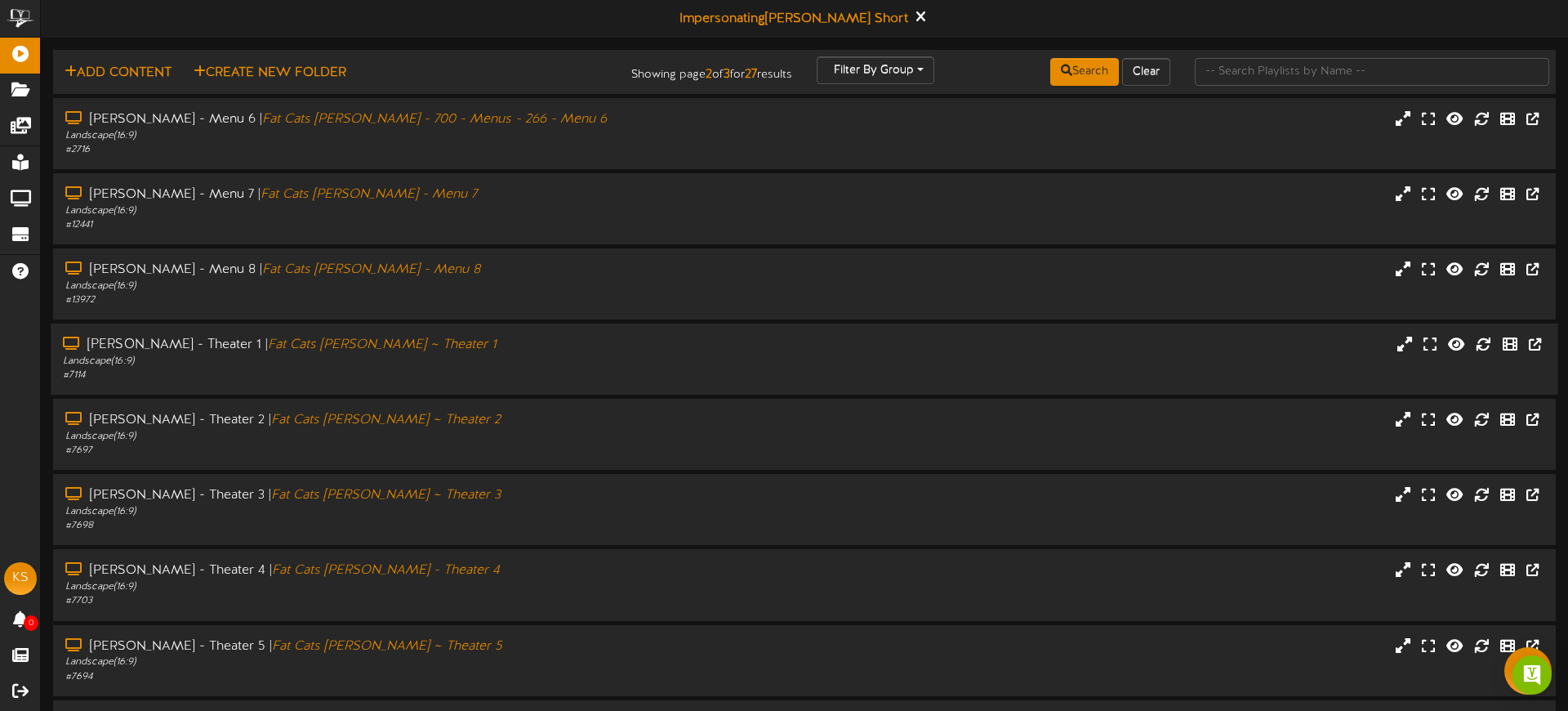
click at [509, 334] on div "[PERSON_NAME] - Theater 1 | Fat Cats [PERSON_NAME] ~ Theater 1 Landscape ( 16:9…" at bounding box center [804, 359] width 1507 height 71
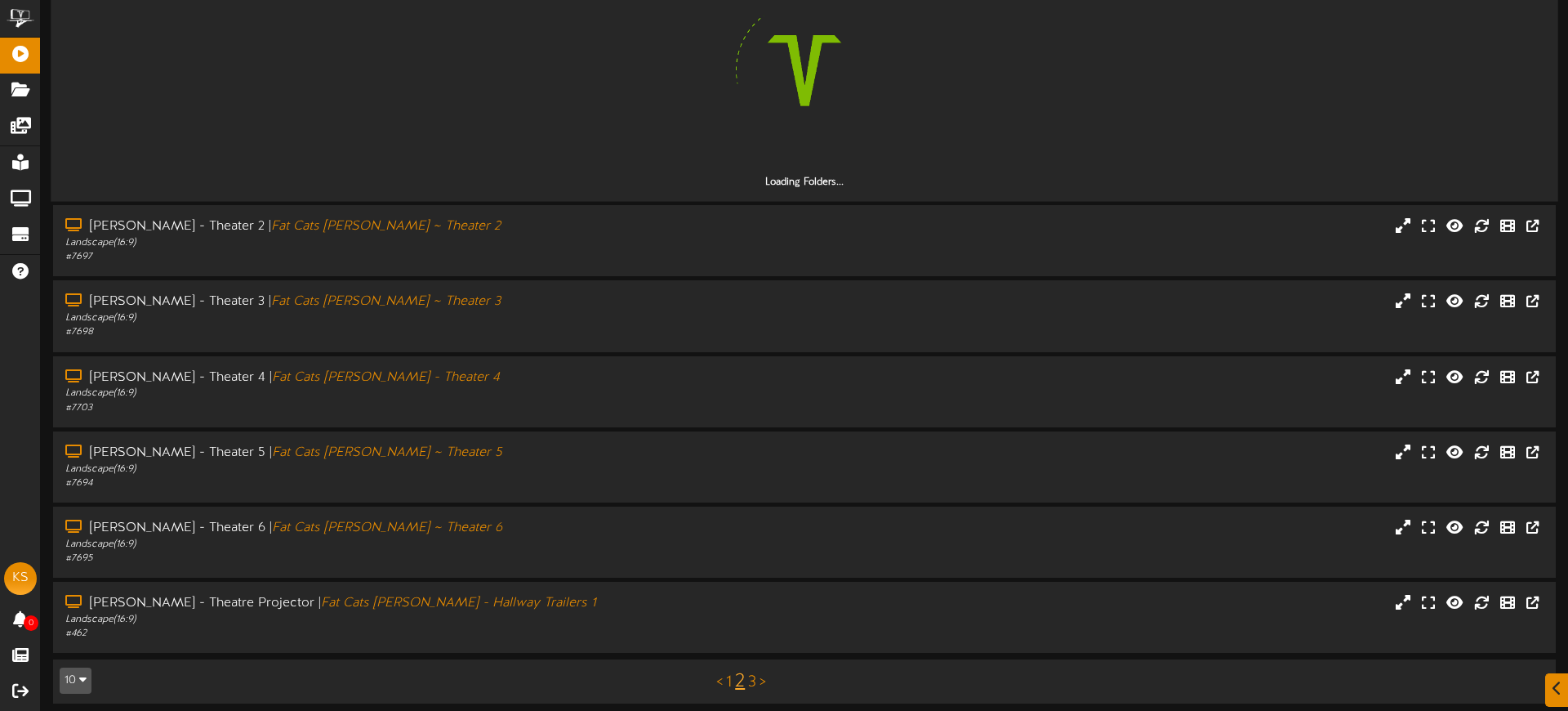
scroll to position [413, 0]
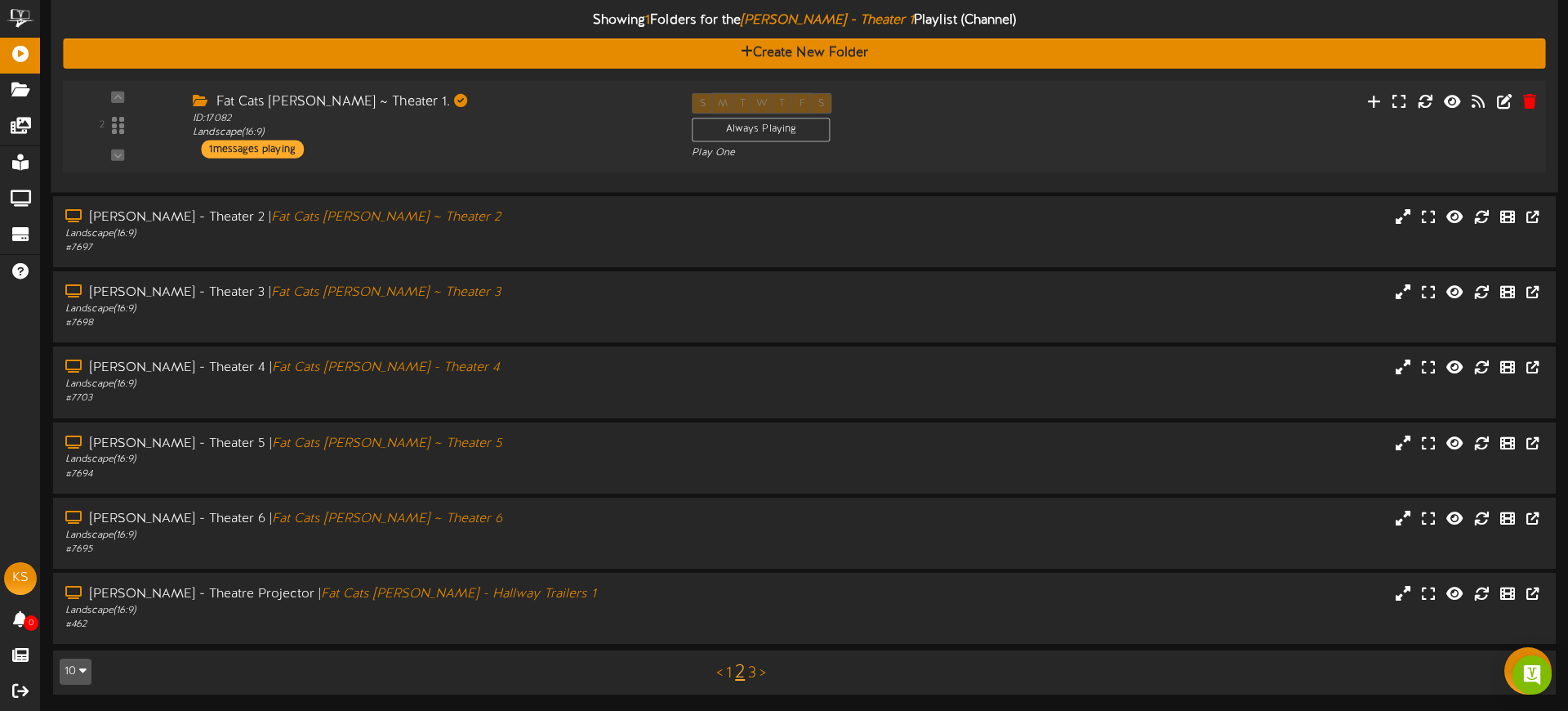
click at [476, 142] on div "Fat Cats Gilbert ~ Theater 1. ID: 17082 Landscape ( 16:9 ) 1 messages playing" at bounding box center [430, 126] width 499 height 65
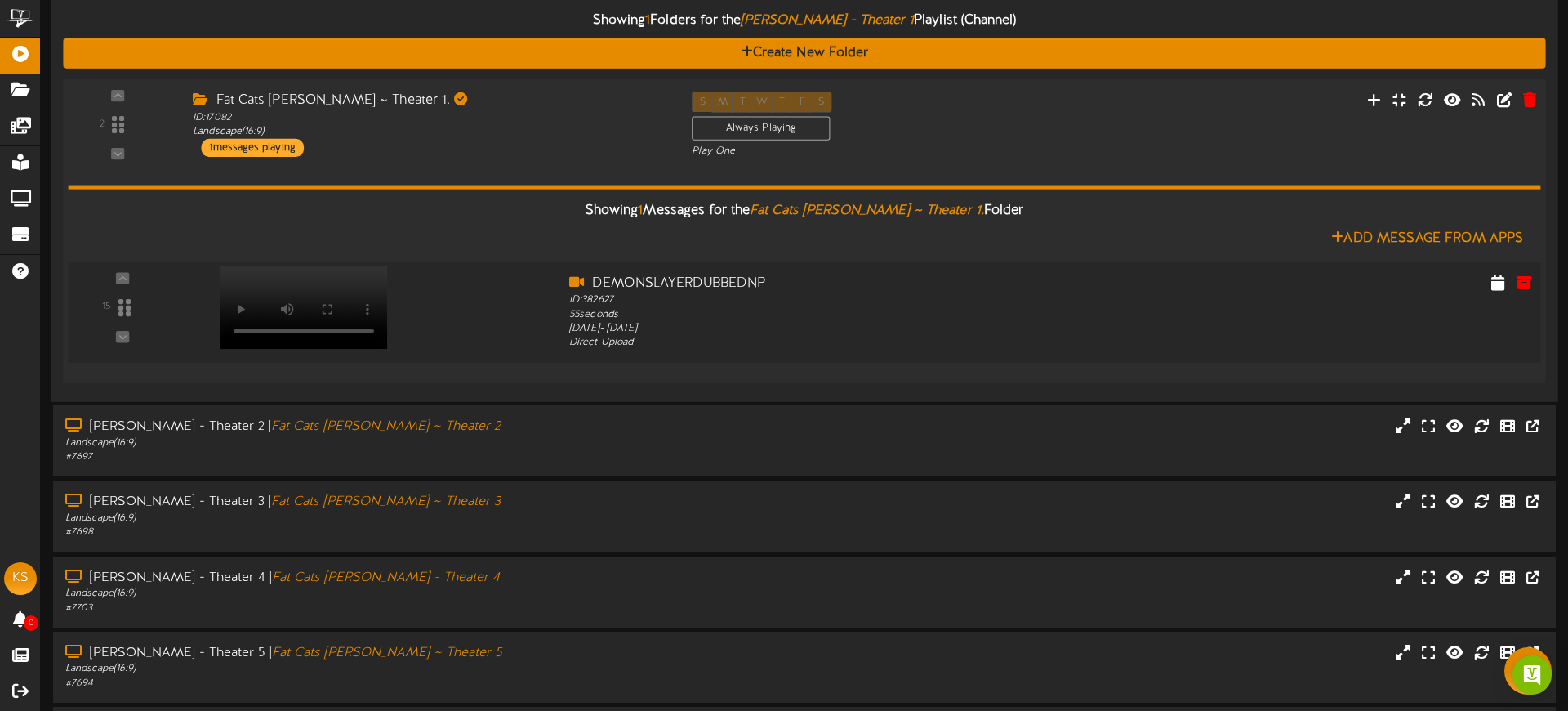
click at [325, 311] on div at bounding box center [303, 291] width 192 height 83
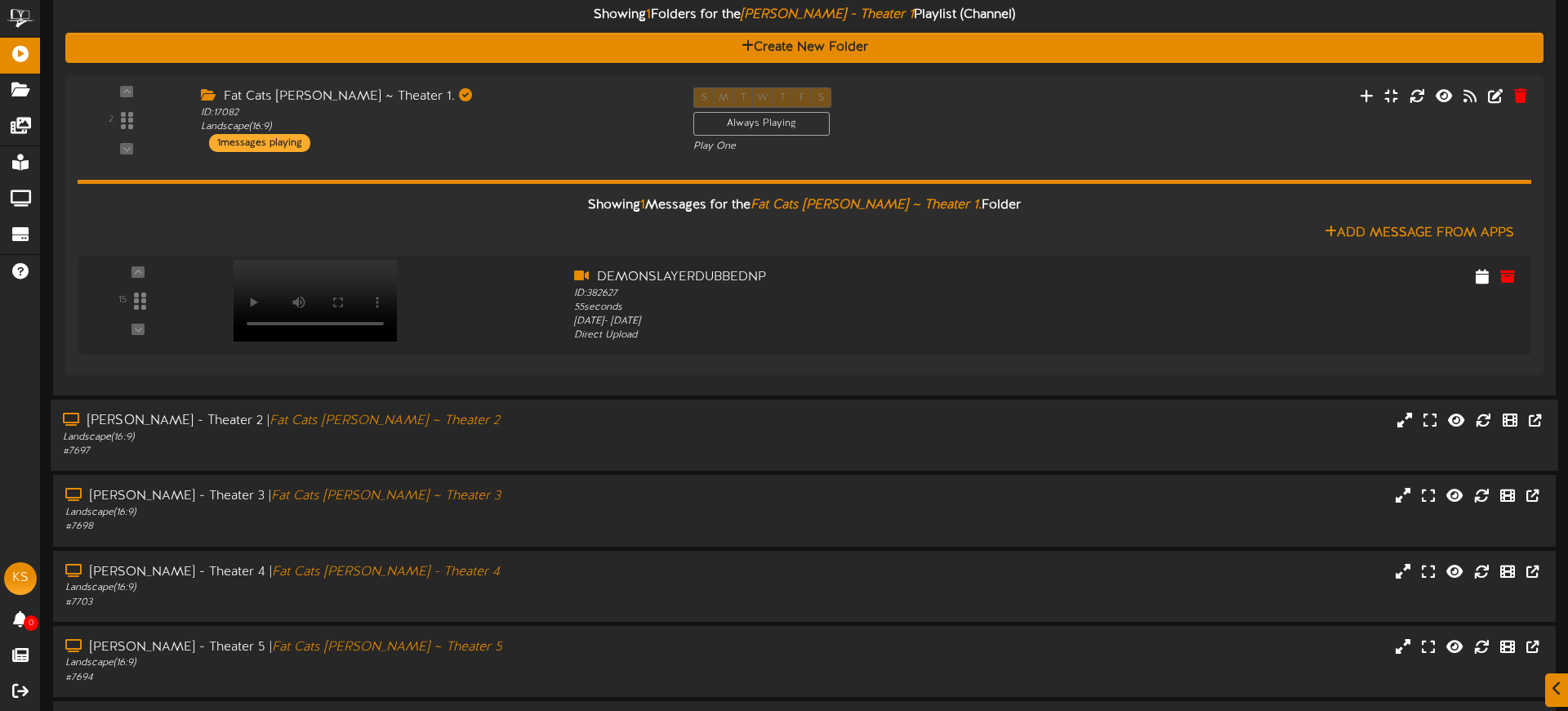
click at [681, 436] on div "Gilbert - Theater 2 | Fat Cats Gilbert ~ Theater 2 Landscape ( 16:9 ) # 7697" at bounding box center [804, 435] width 1507 height 46
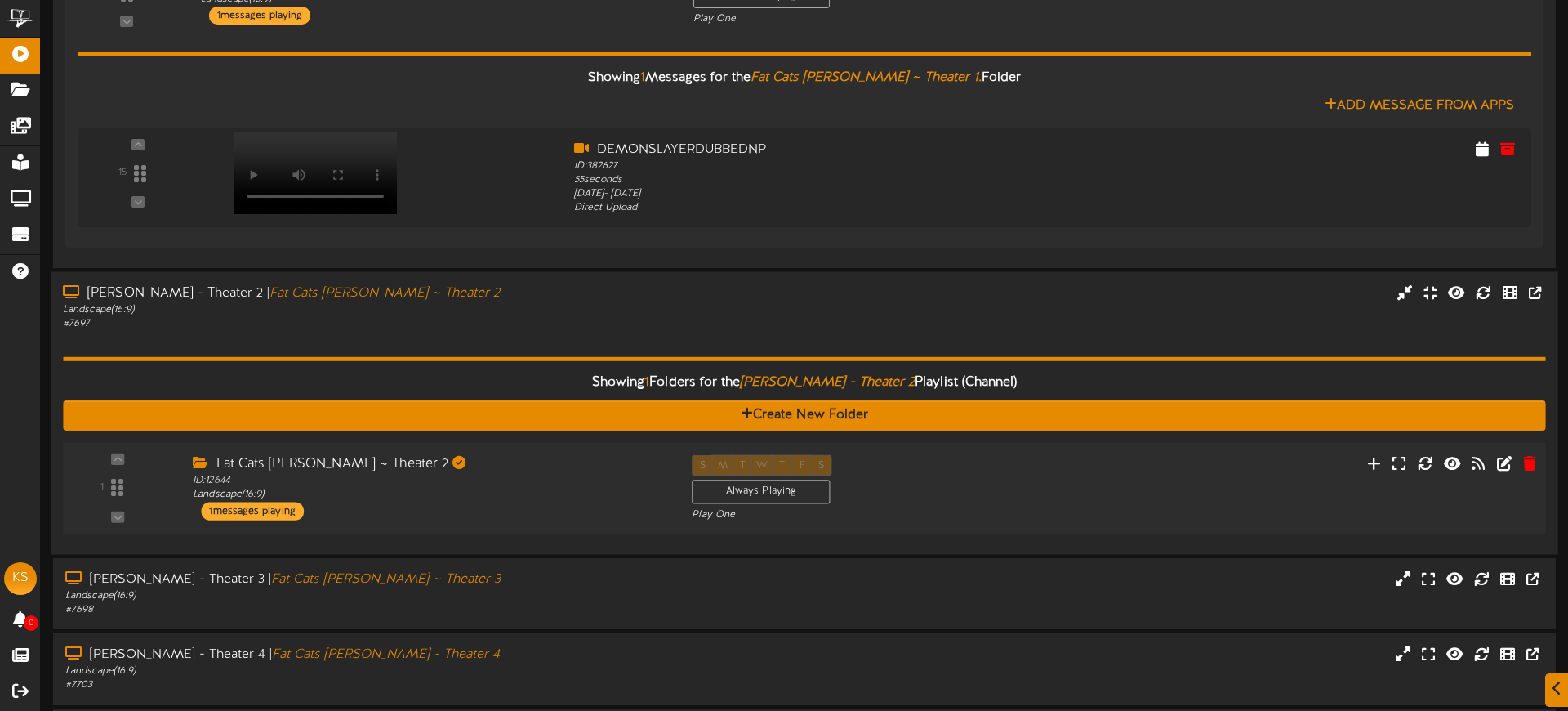
scroll to position [551, 0]
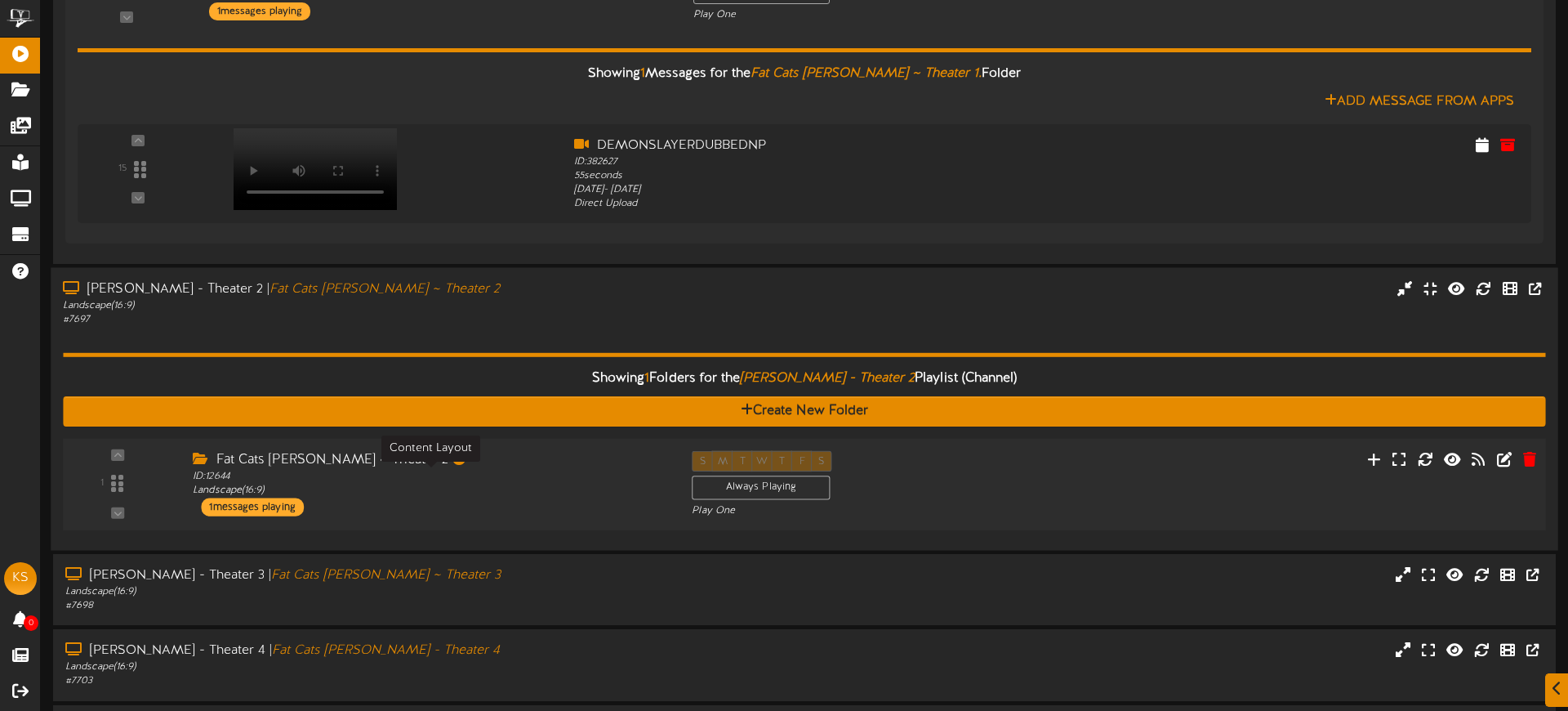
click at [547, 497] on div "ID: 12644 Landscape ( 16:9 )" at bounding box center [430, 484] width 474 height 28
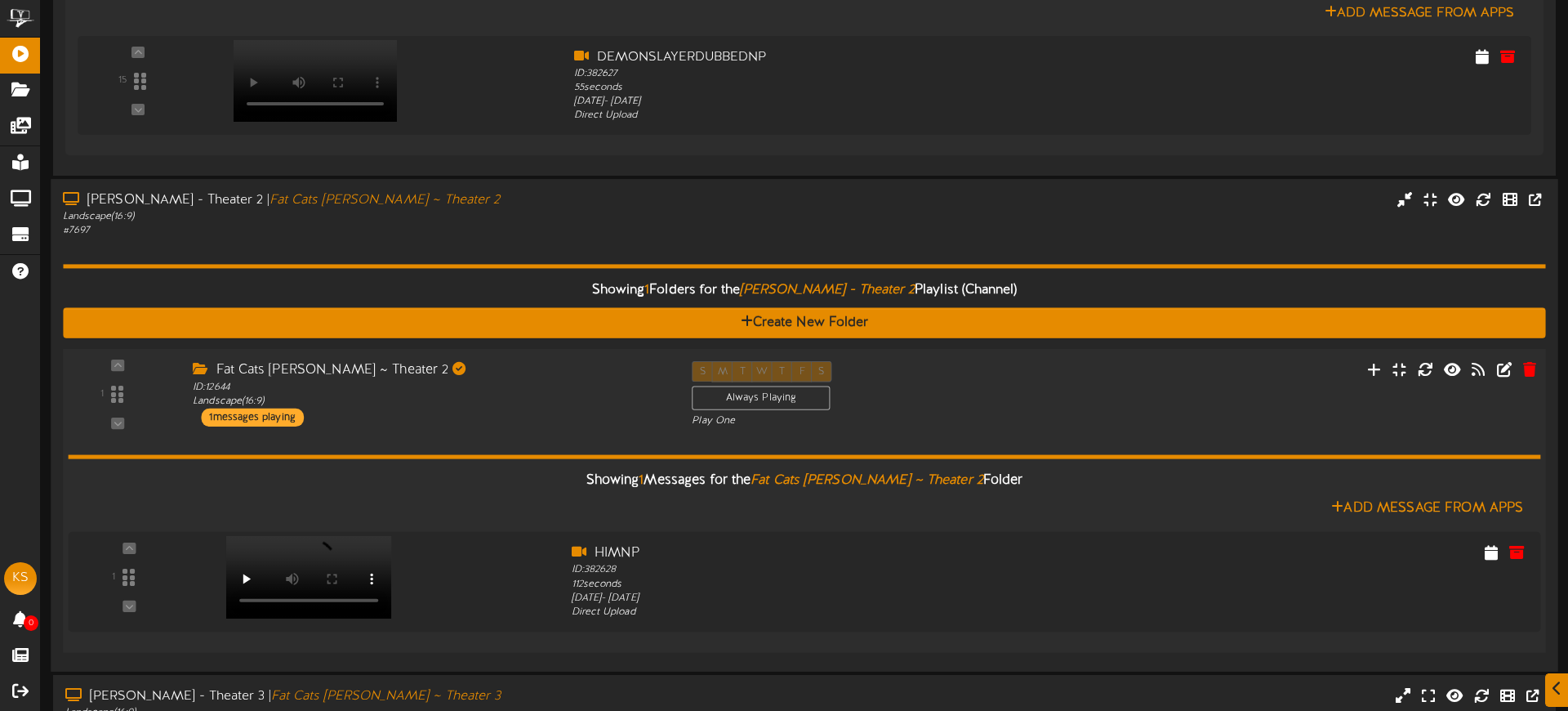
scroll to position [764, 0]
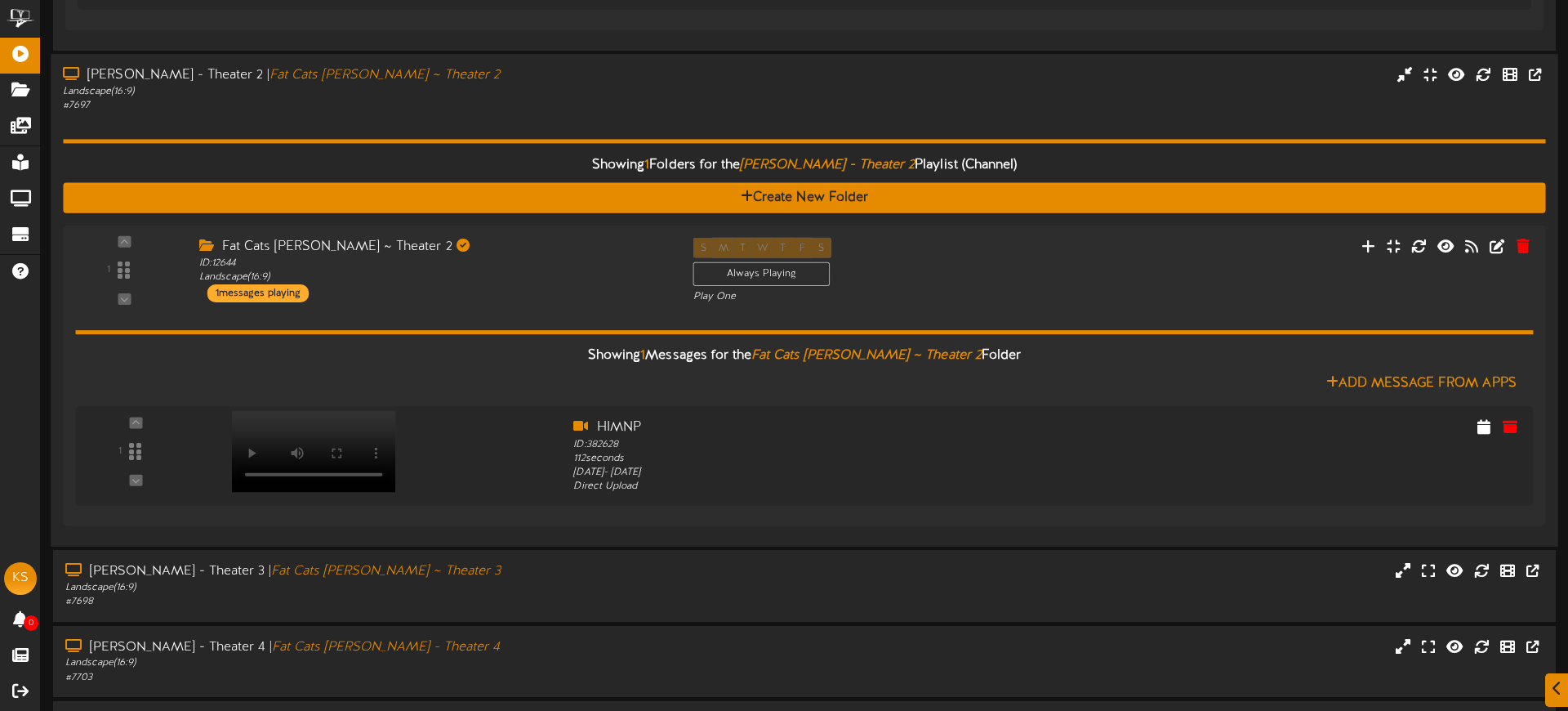
click at [590, 118] on div "Showing 1 Folders for the Gilbert - Theater 2 Playlist (Channel) Create New Fol…" at bounding box center [803, 323] width 1482 height 421
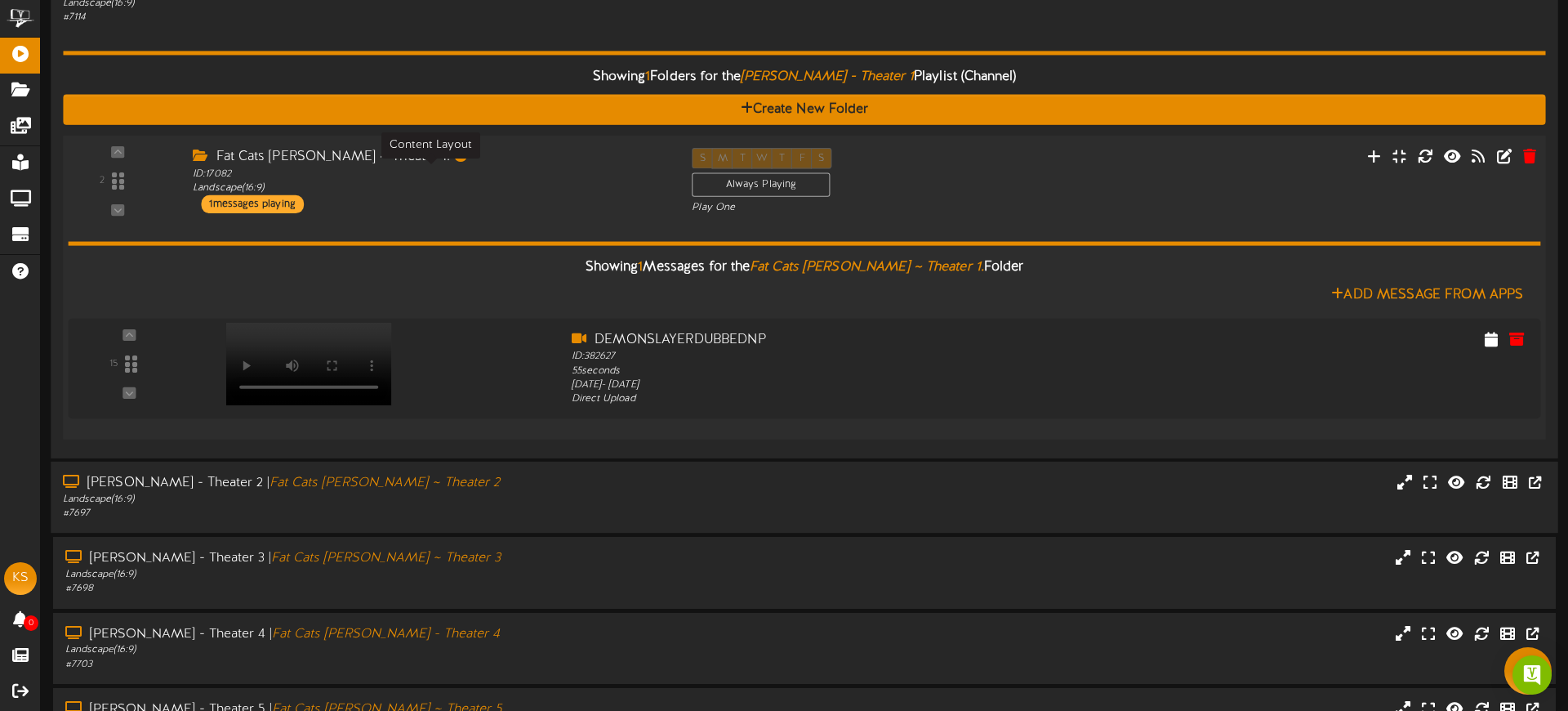
scroll to position [354, 0]
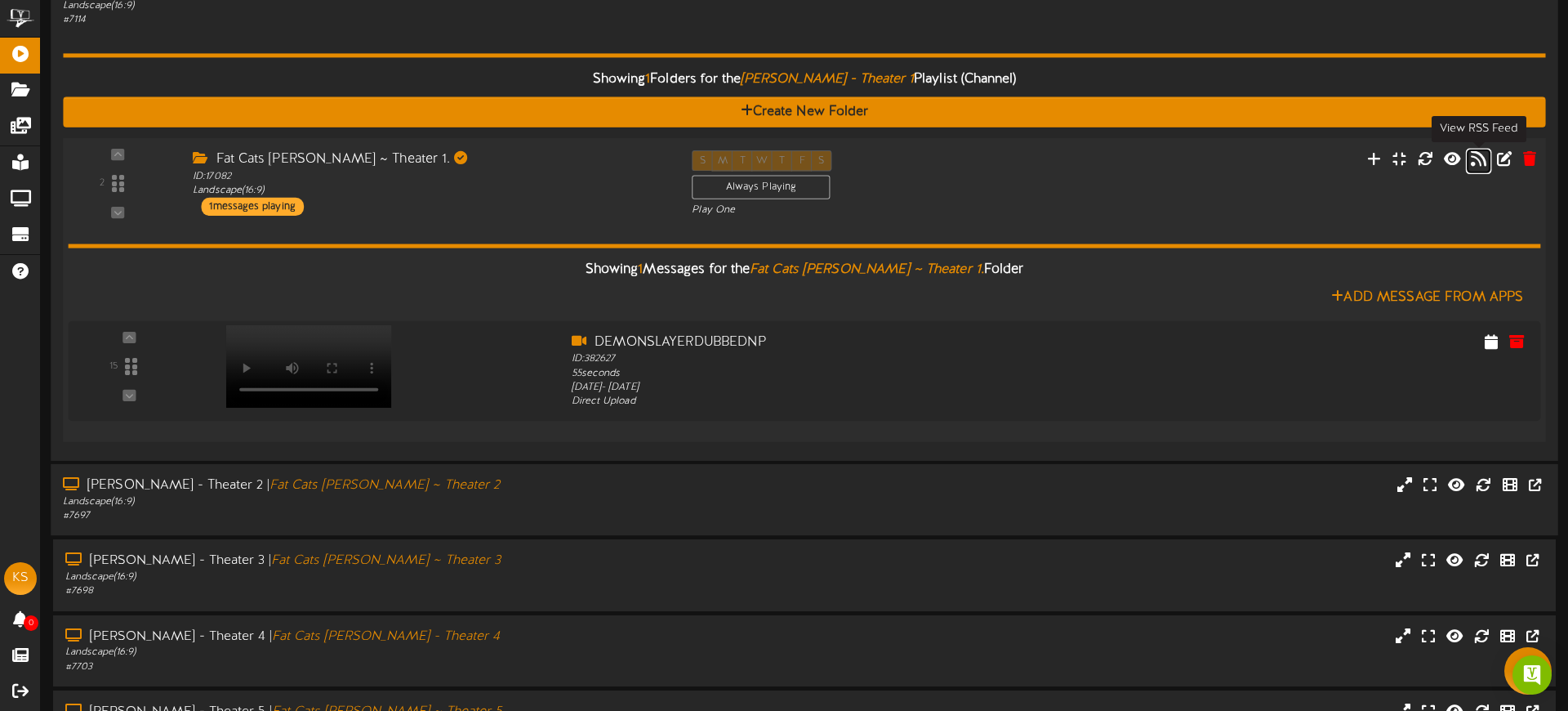
click at [1474, 155] on icon at bounding box center [1478, 158] width 15 height 18
click at [331, 387] on div at bounding box center [303, 349] width 192 height 83
click at [501, 51] on div "Showing 1 Folders for the Gilbert - Theater 1 Playlist (Channel) Create New Fol…" at bounding box center [803, 238] width 1482 height 421
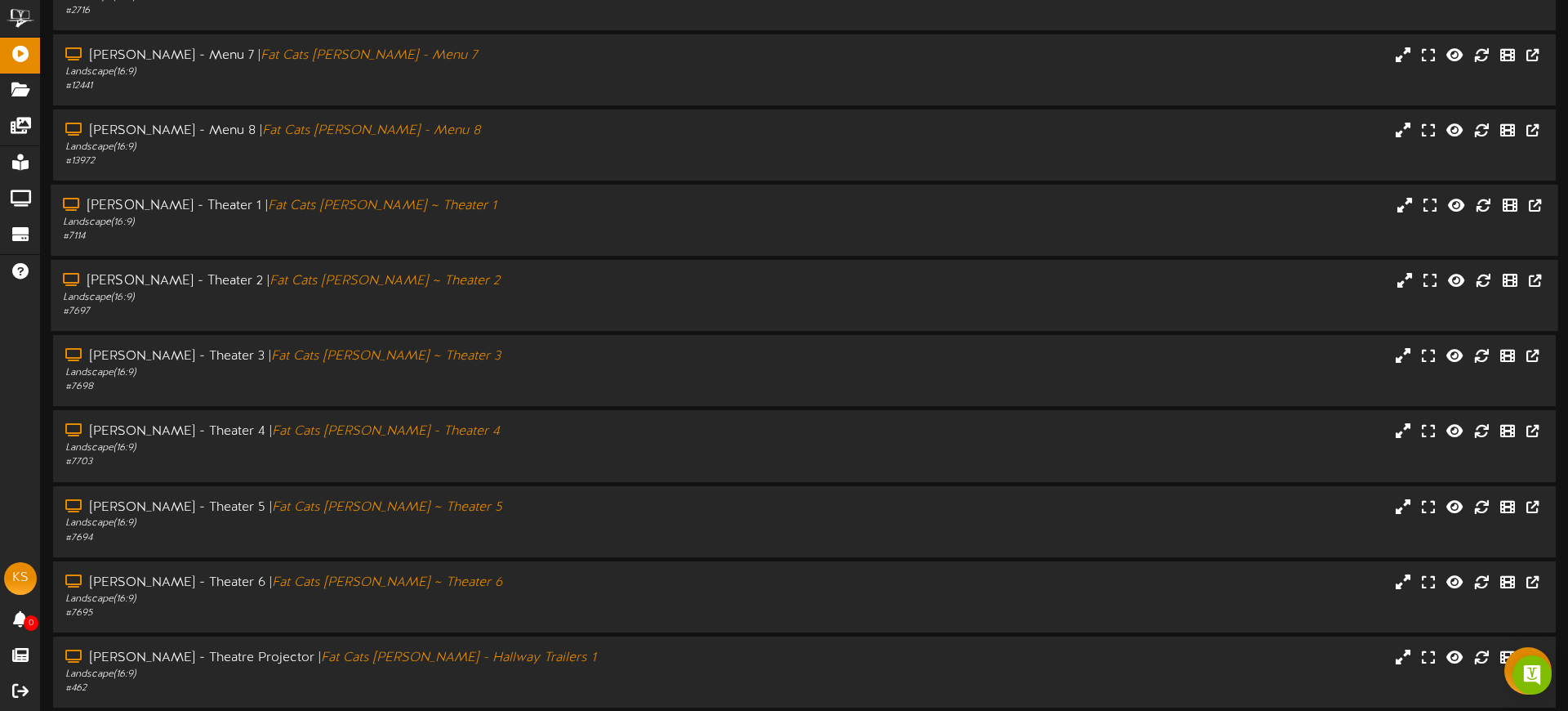
scroll to position [134, 0]
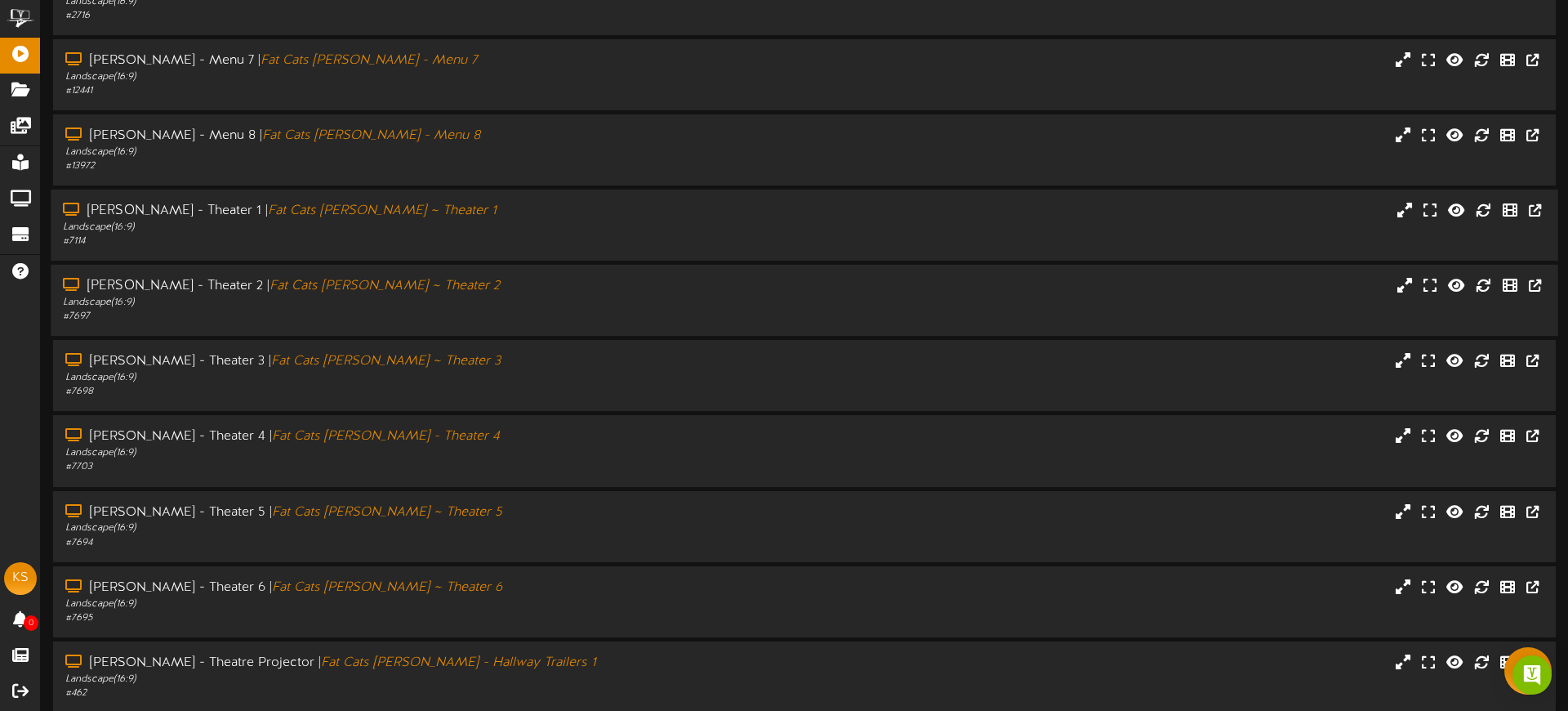
click at [576, 199] on div "Gilbert - Theater 1 | Fat Cats Gilbert ~ Theater 1 Landscape ( 16:9 ) # 7114" at bounding box center [804, 225] width 1507 height 71
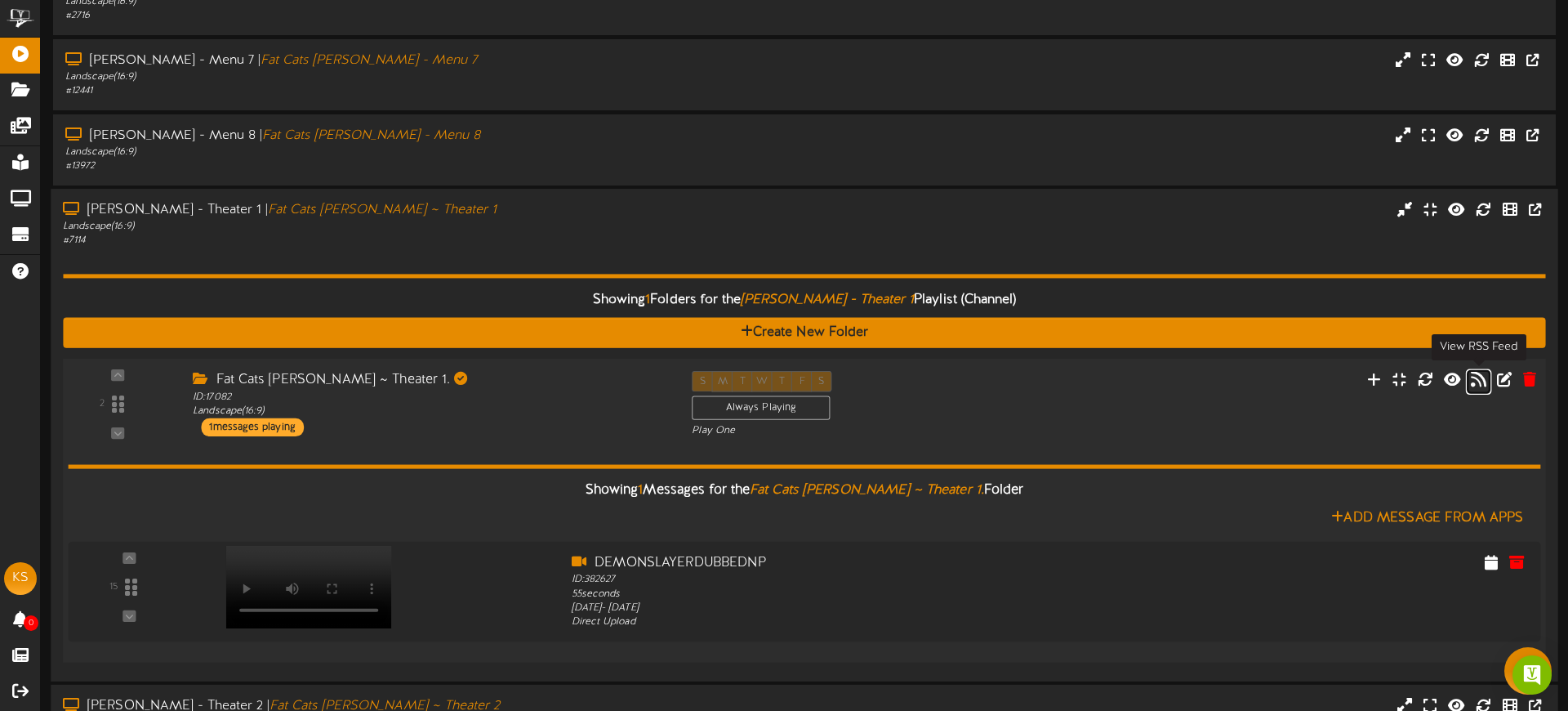
click at [1475, 379] on icon at bounding box center [1478, 378] width 15 height 18
